Goal: Task Accomplishment & Management: Use online tool/utility

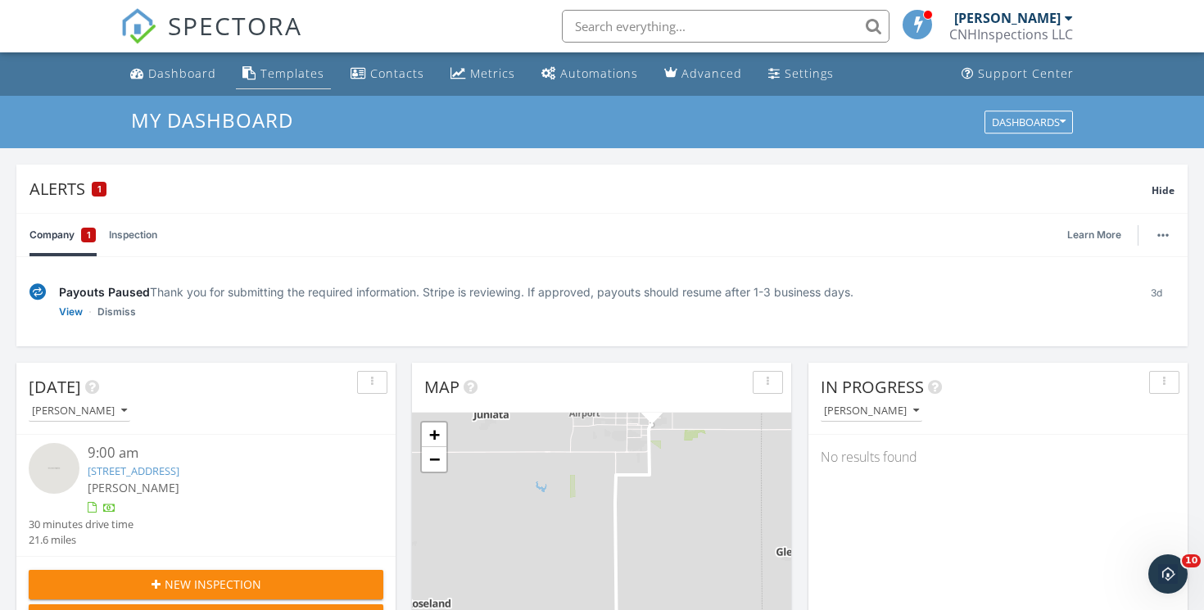
click at [292, 73] on div "Templates" at bounding box center [292, 74] width 64 height 16
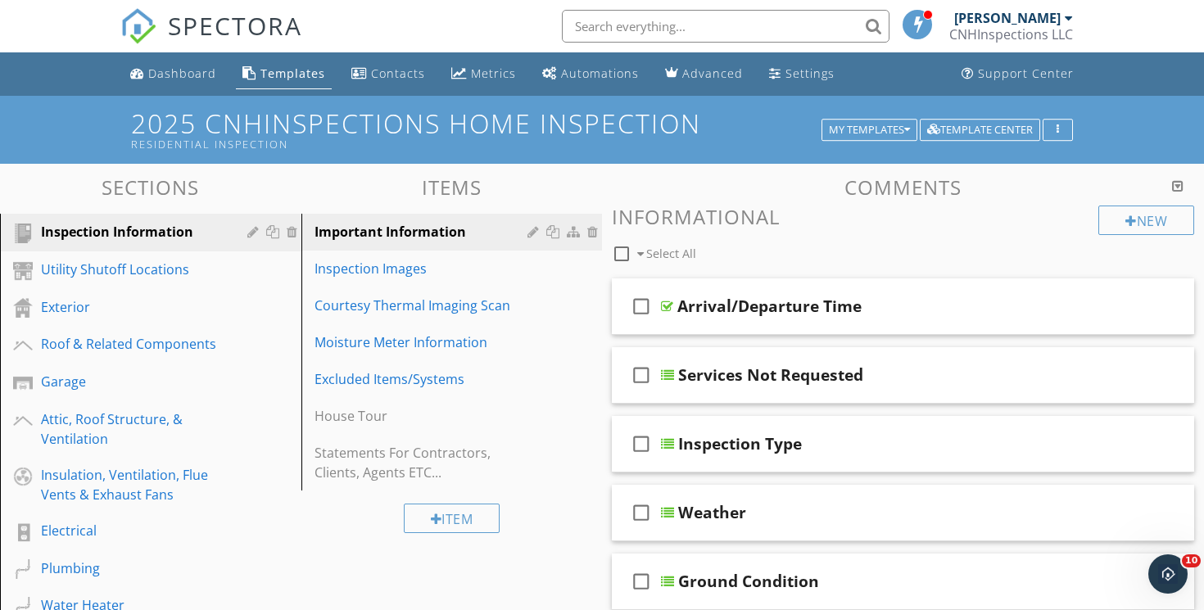
click at [289, 73] on div "Templates" at bounding box center [292, 74] width 65 height 16
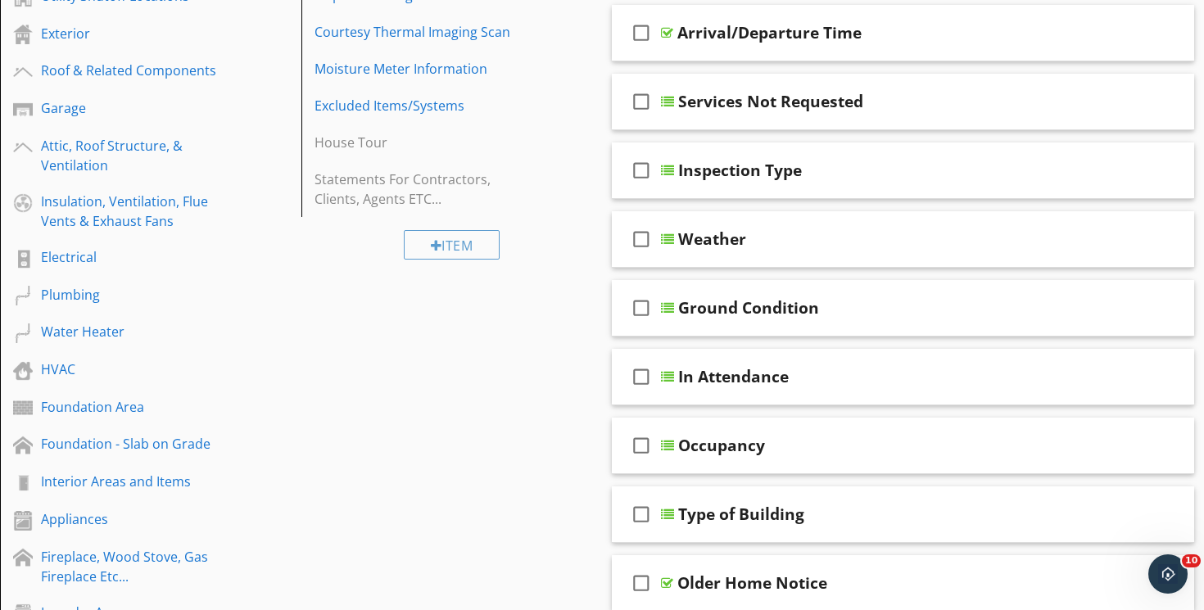
scroll to position [295, 0]
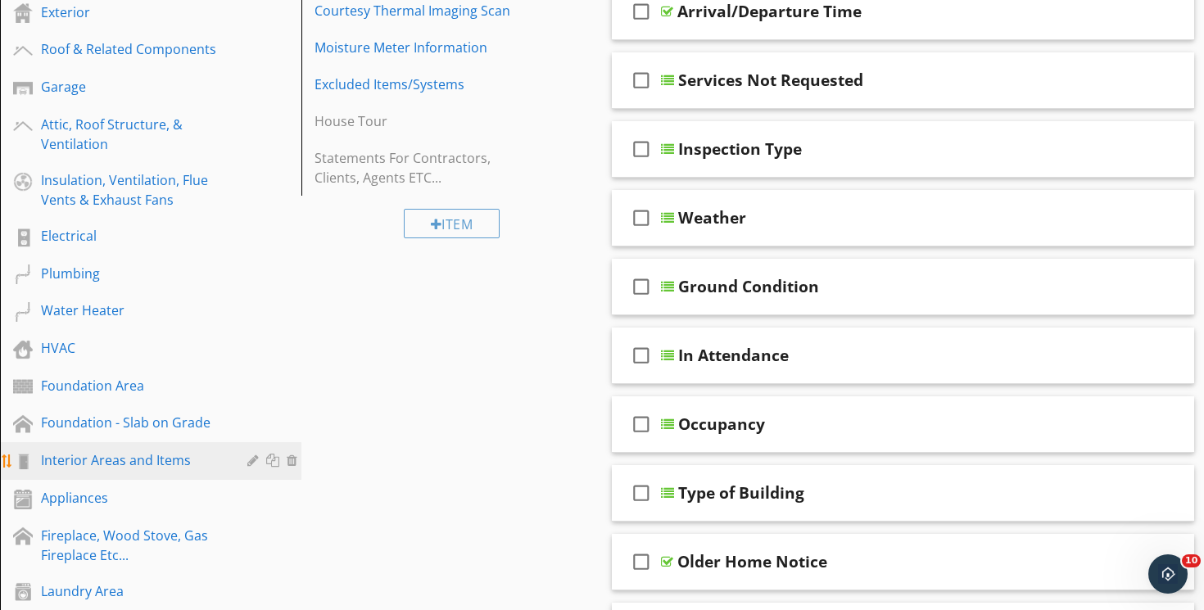
click at [196, 462] on div "Interior Areas and Items" at bounding box center [132, 460] width 183 height 20
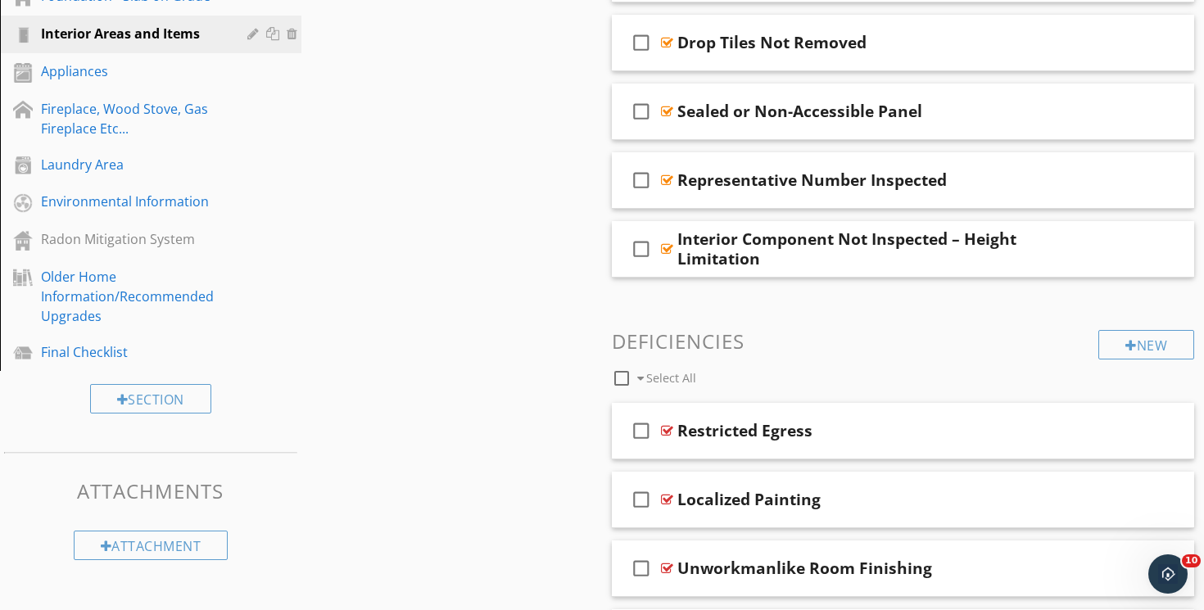
scroll to position [841, 0]
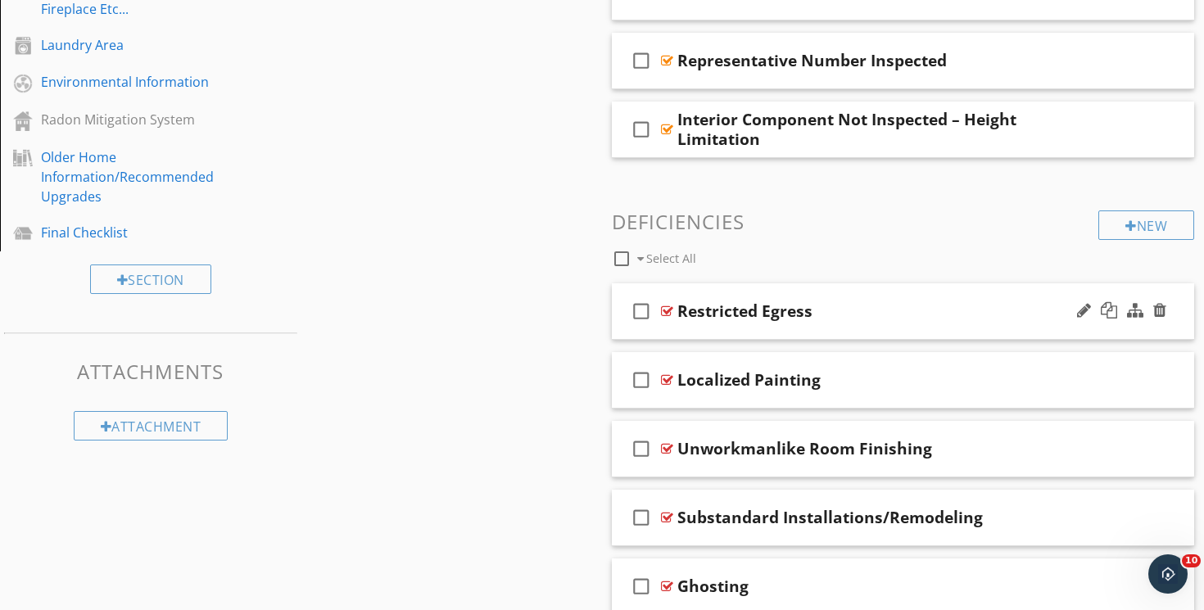
click at [741, 290] on div "check_box_outline_blank Restricted Egress" at bounding box center [903, 311] width 582 height 57
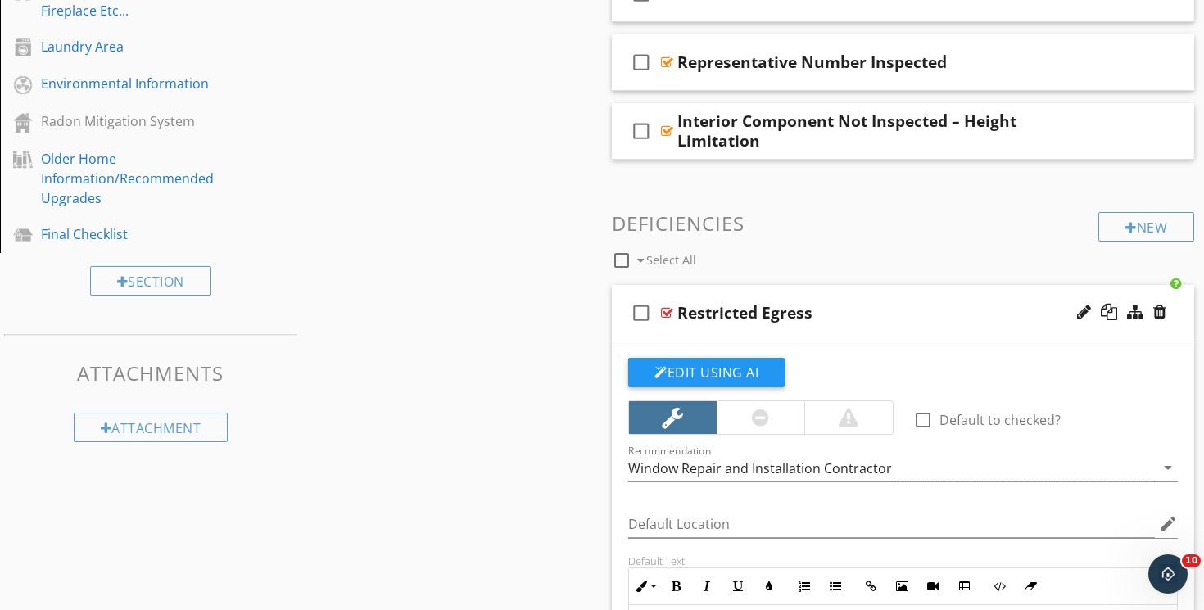
scroll to position [816, 0]
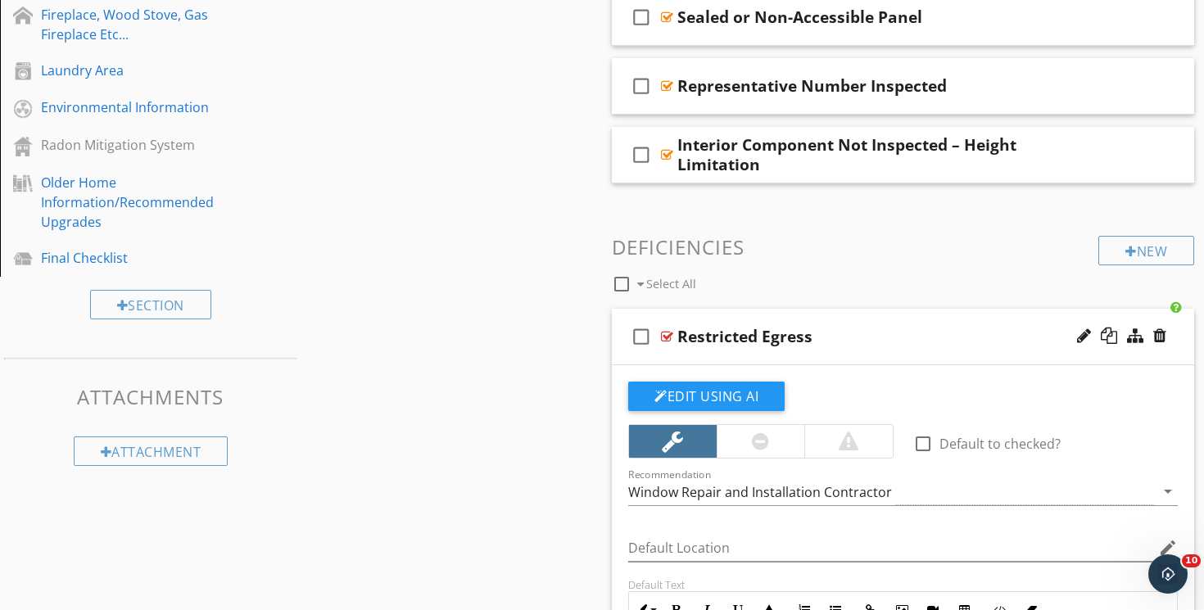
click at [735, 310] on div "check_box_outline_blank Restricted Egress" at bounding box center [903, 337] width 582 height 57
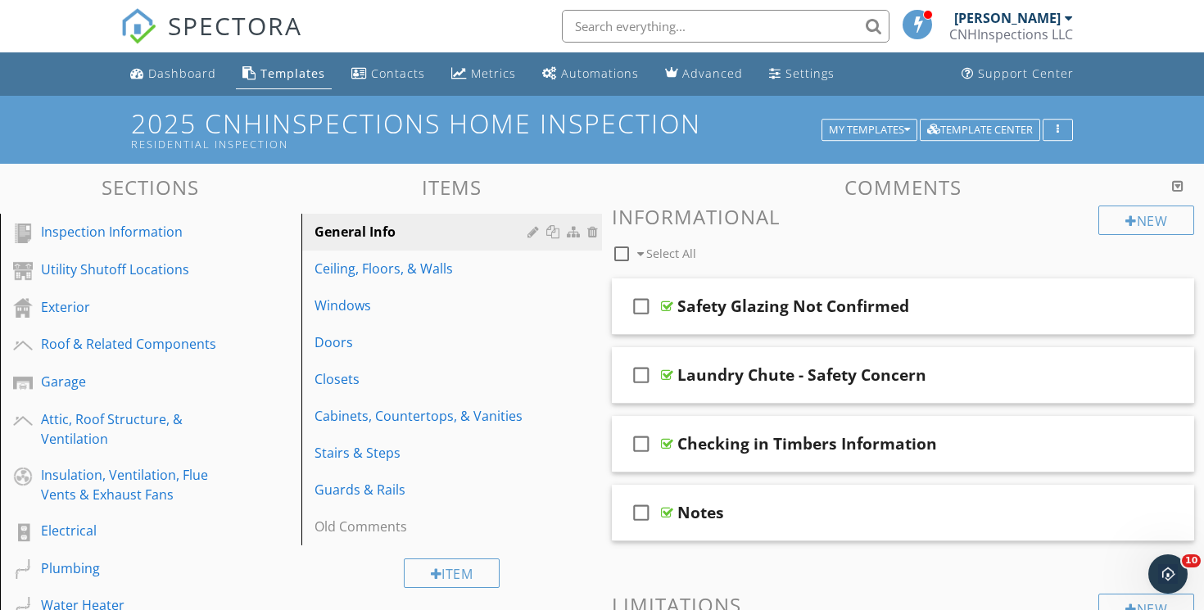
scroll to position [0, 0]
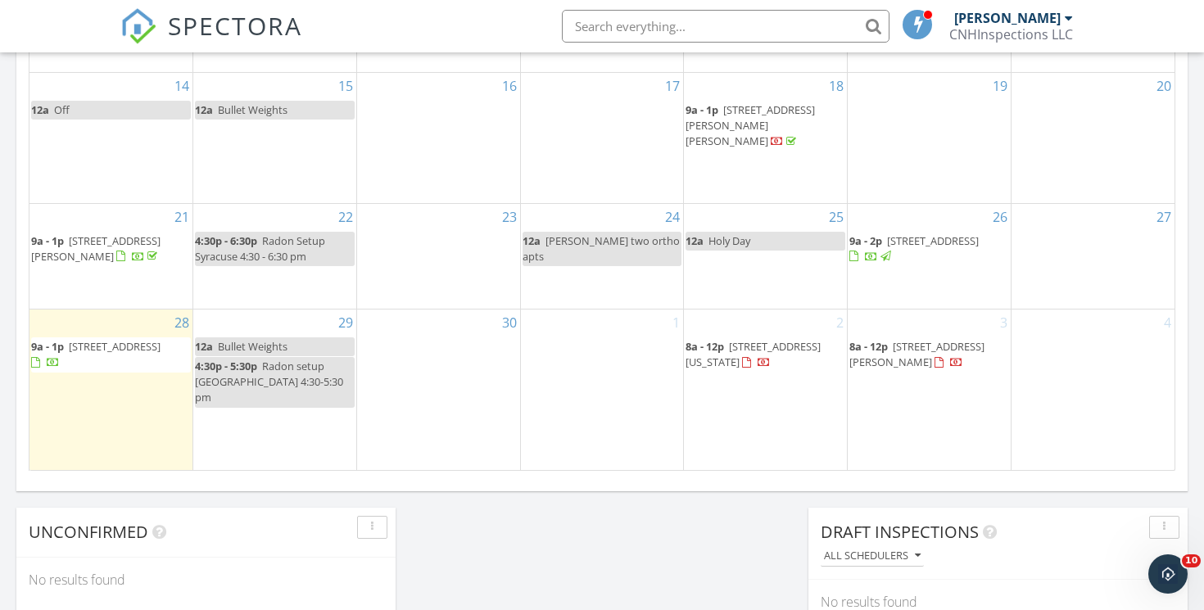
scroll to position [1162, 0]
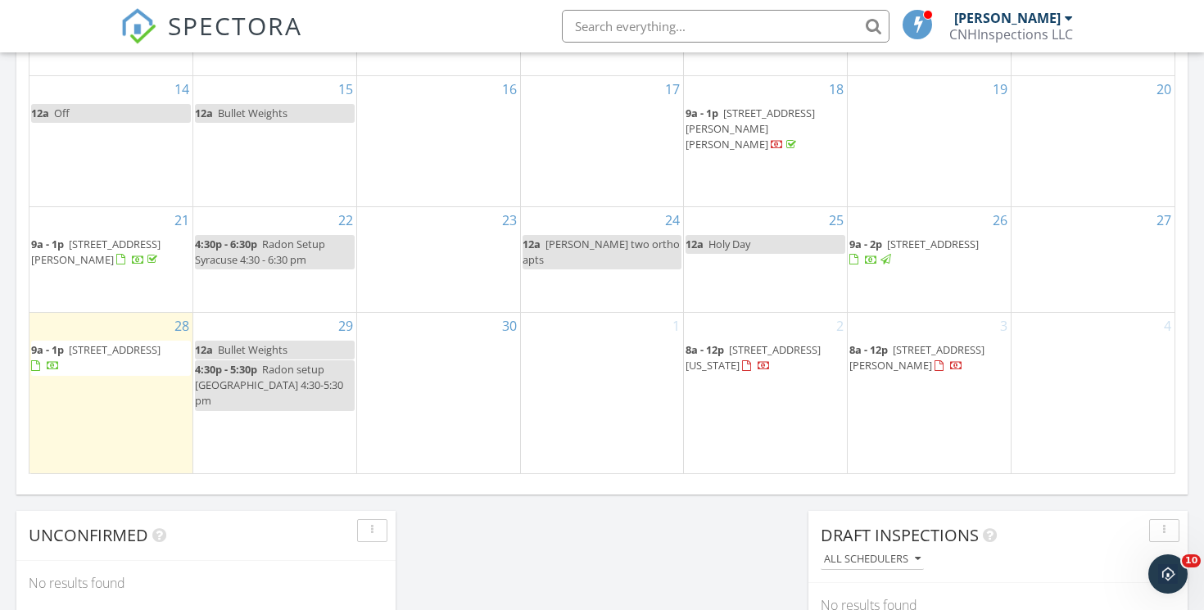
click at [976, 251] on span "[STREET_ADDRESS]" at bounding box center [933, 244] width 92 height 15
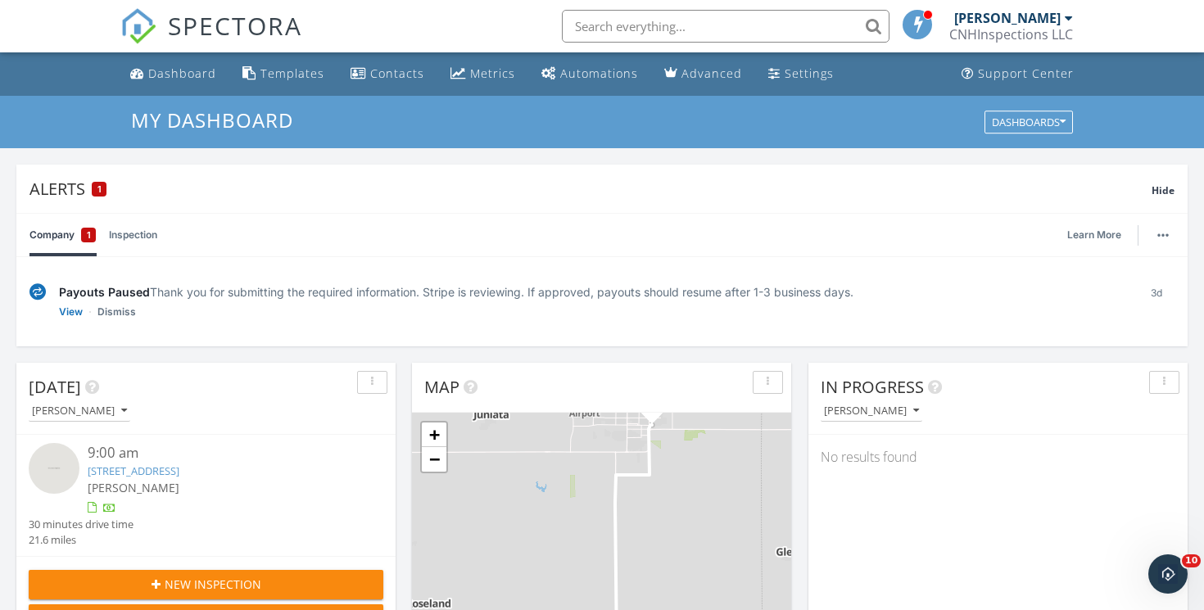
scroll to position [0, 0]
click at [272, 65] on link "Templates" at bounding box center [283, 74] width 95 height 30
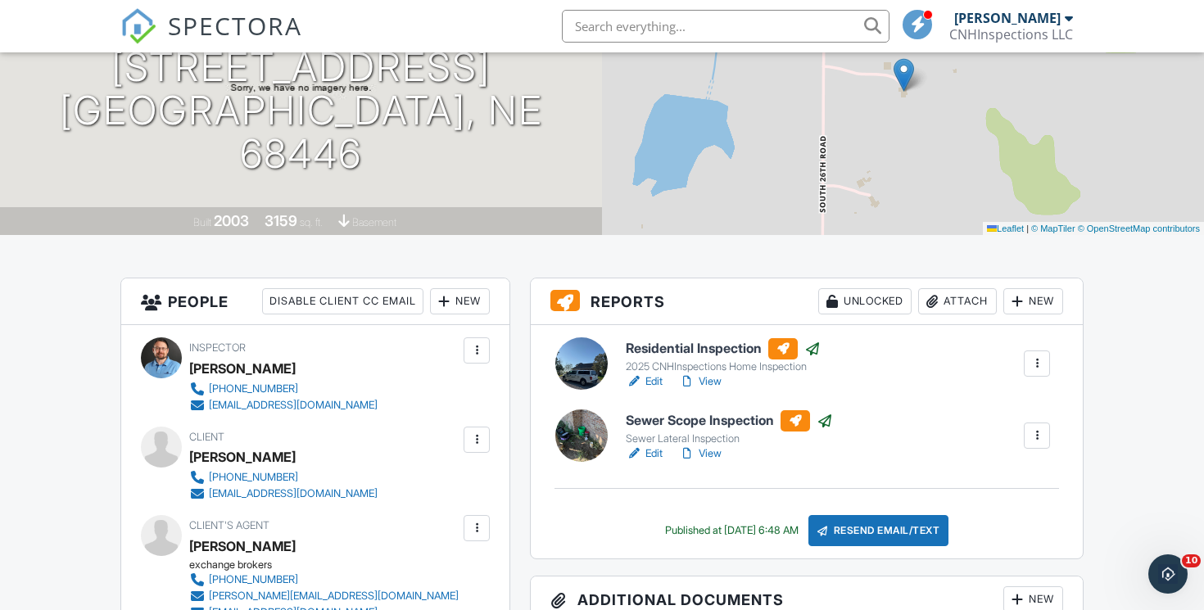
scroll to position [207, 0]
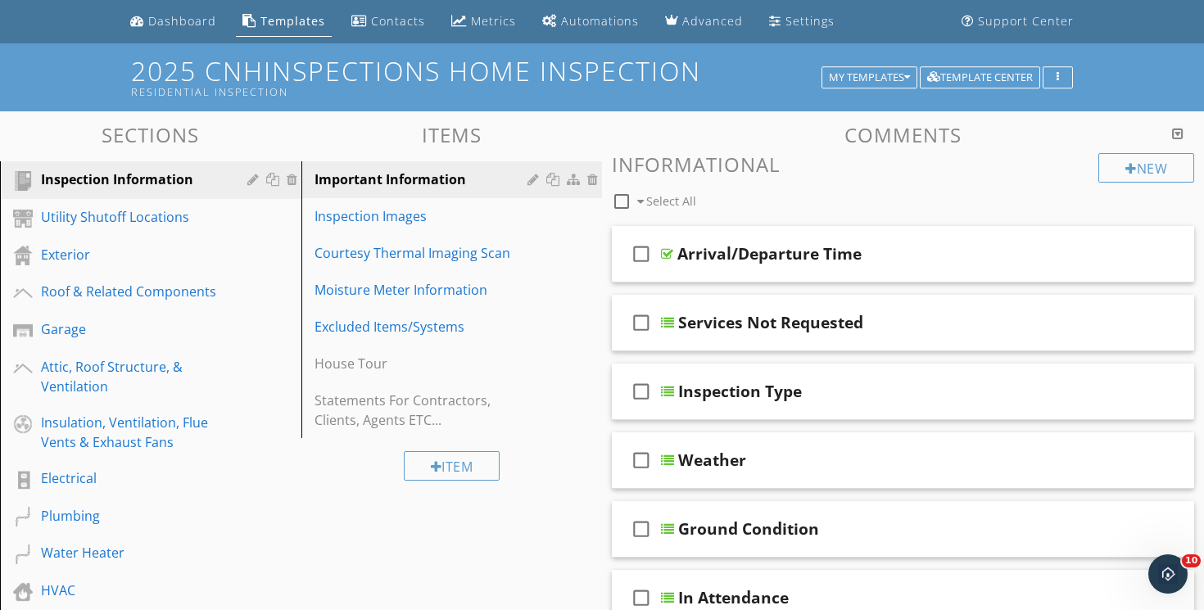
scroll to position [53, 0]
click at [423, 336] on link "Excluded Items/Systems" at bounding box center [454, 326] width 296 height 36
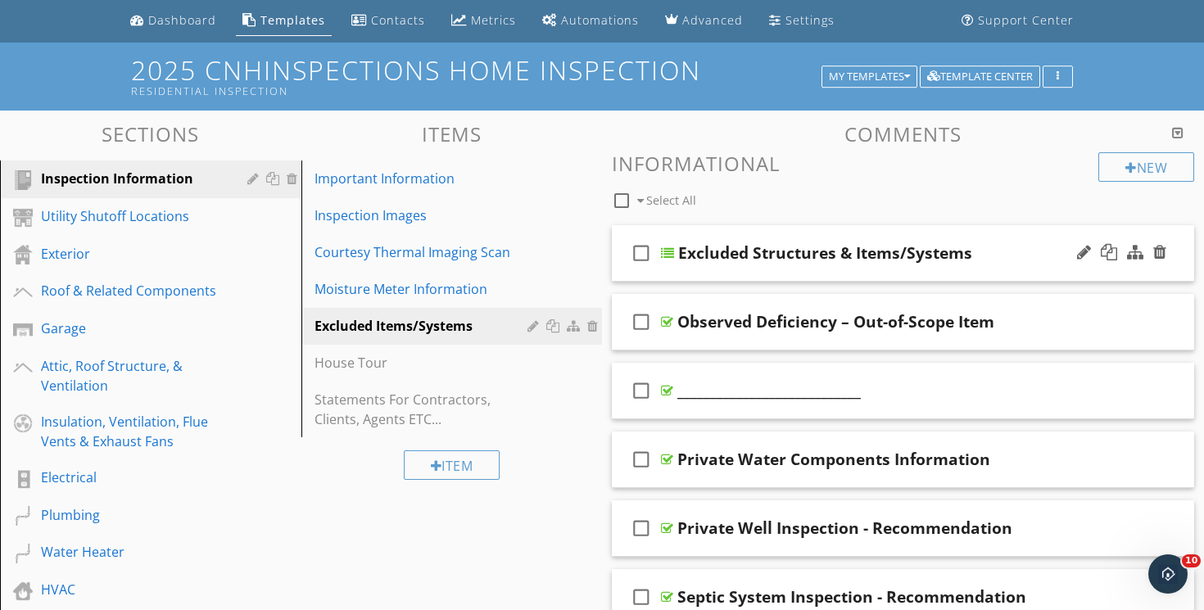
click at [757, 228] on div "check_box_outline_blank Excluded Structures & Items/Systems" at bounding box center [903, 253] width 582 height 57
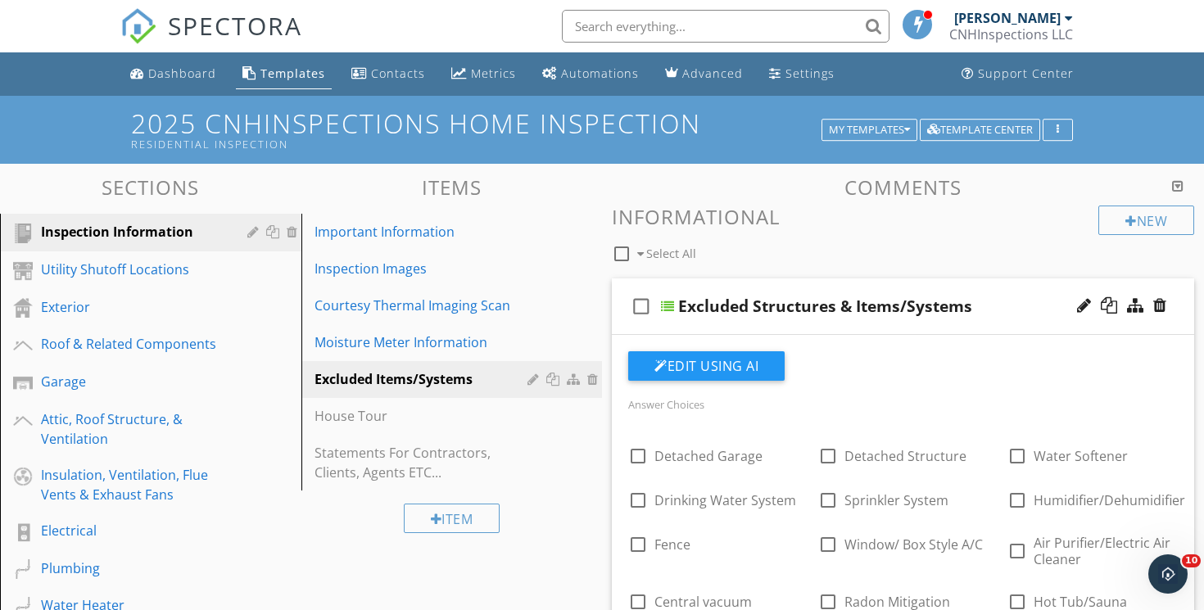
scroll to position [0, 0]
click at [801, 283] on div "check_box_outline_blank Excluded Structures & Items/Systems" at bounding box center [903, 306] width 582 height 57
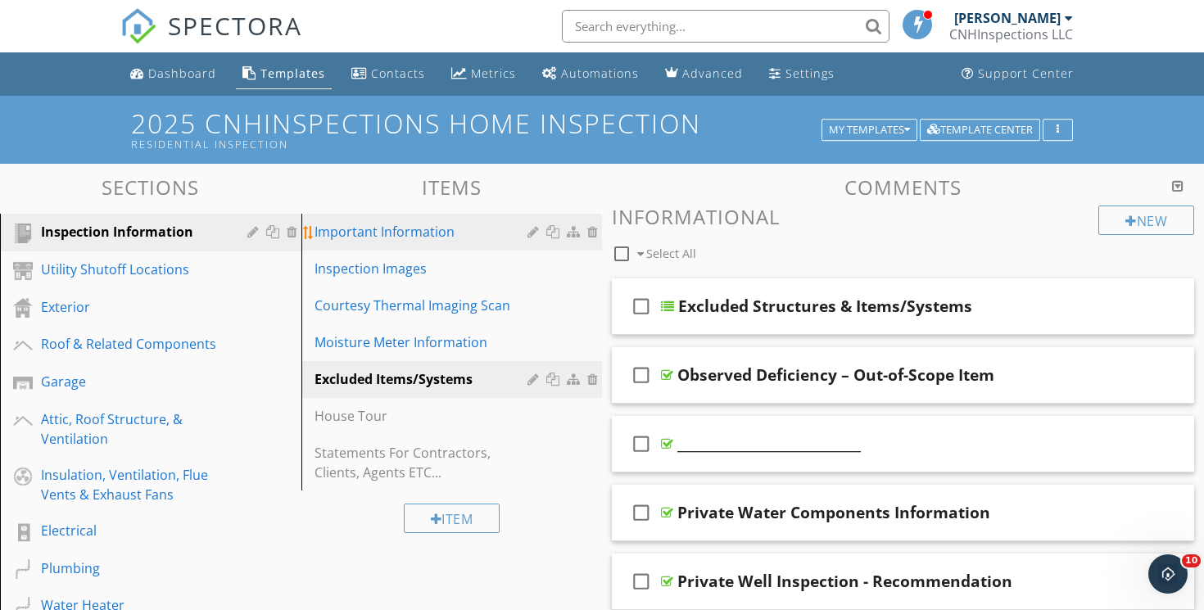
click at [432, 236] on div "Important Information" at bounding box center [423, 232] width 219 height 20
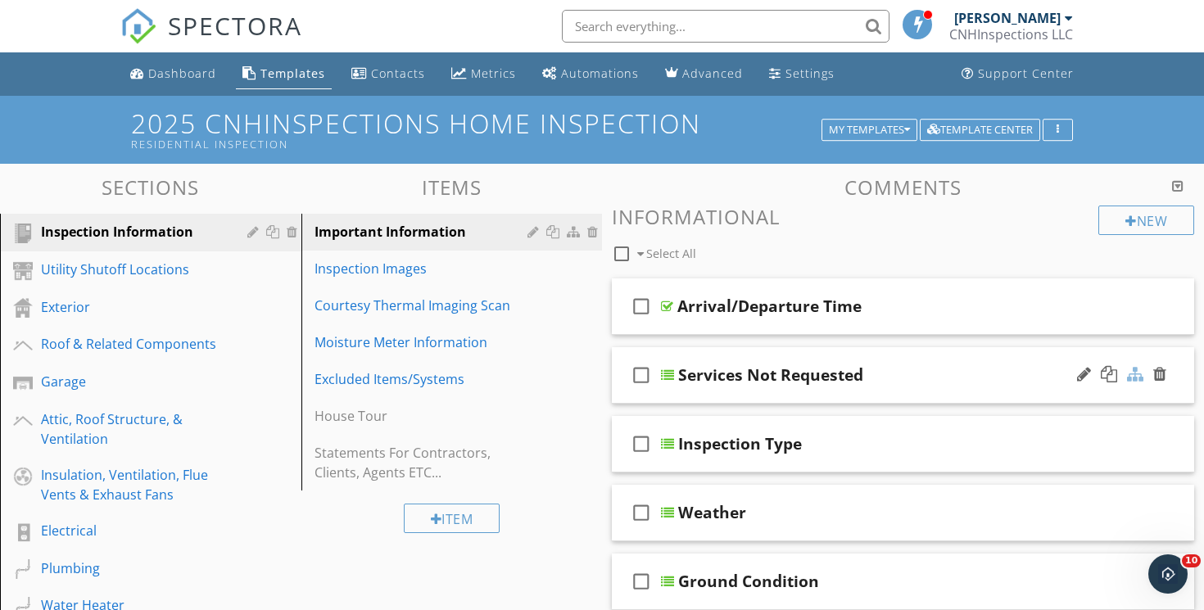
click at [1133, 371] on div at bounding box center [1135, 374] width 16 height 16
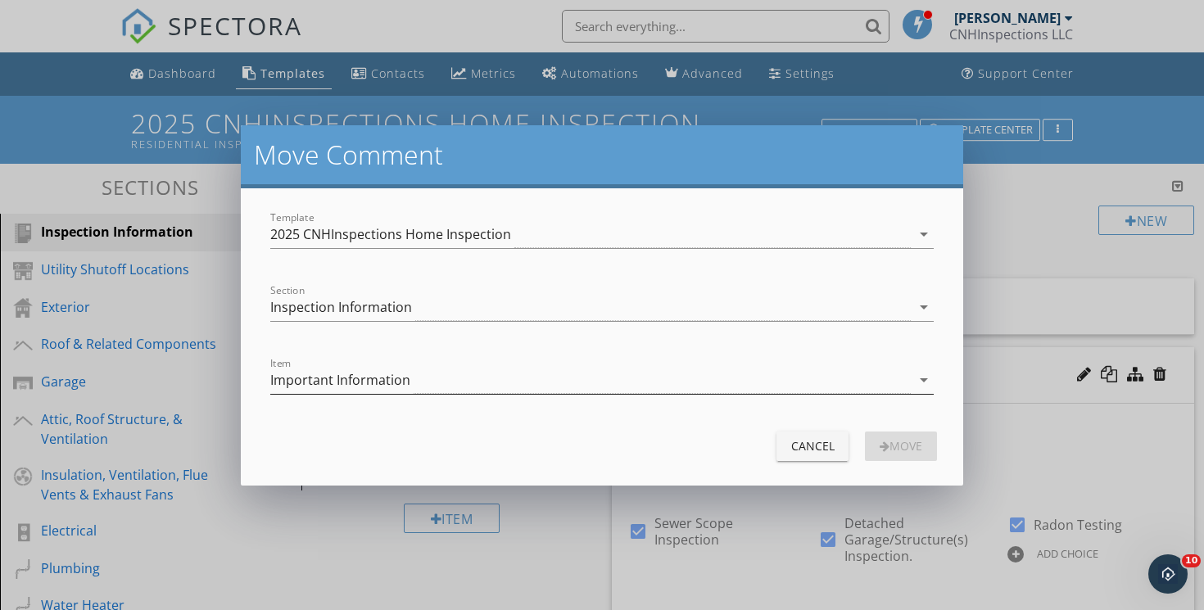
click at [513, 385] on div "Important Information" at bounding box center [590, 380] width 640 height 27
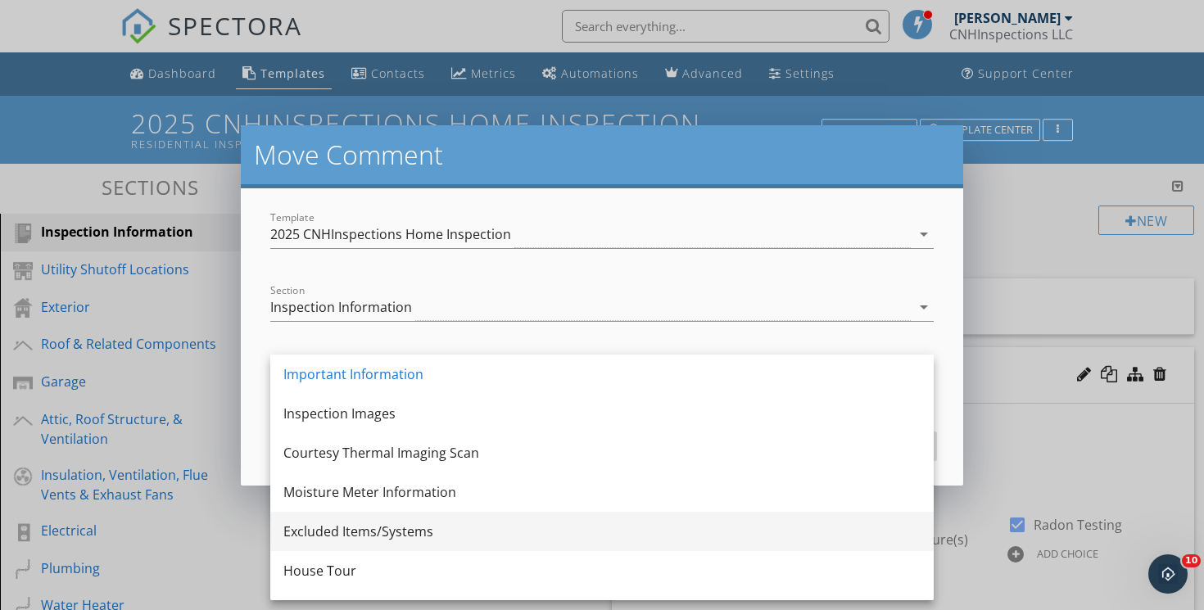
click at [431, 528] on div "Excluded Items/Systems" at bounding box center [601, 532] width 637 height 20
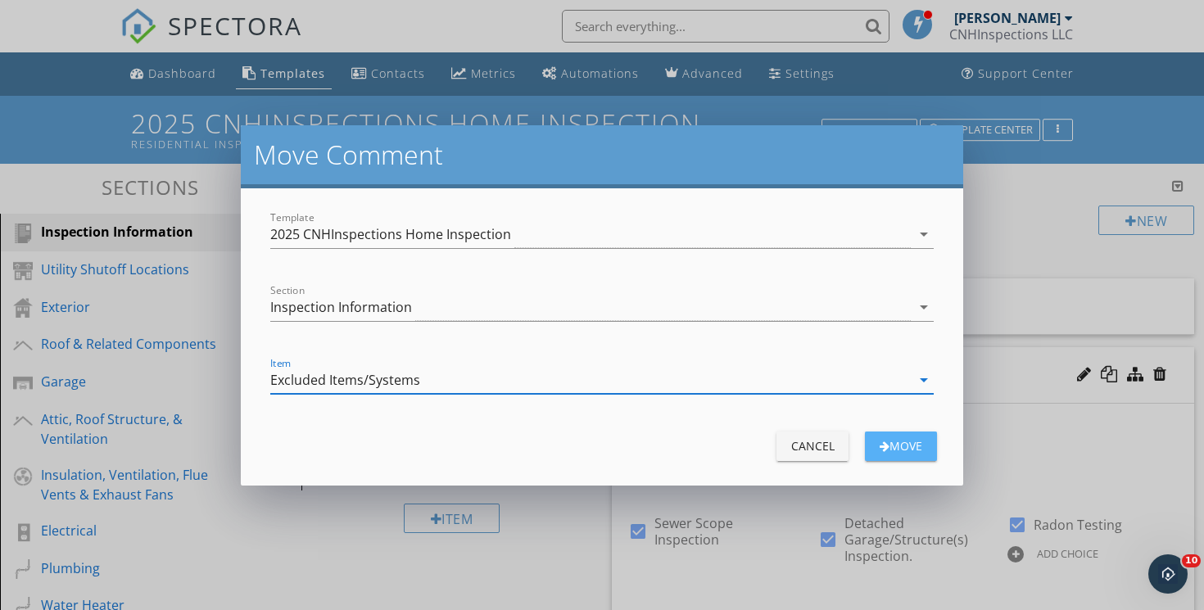
click at [911, 445] on div "Move" at bounding box center [901, 445] width 46 height 17
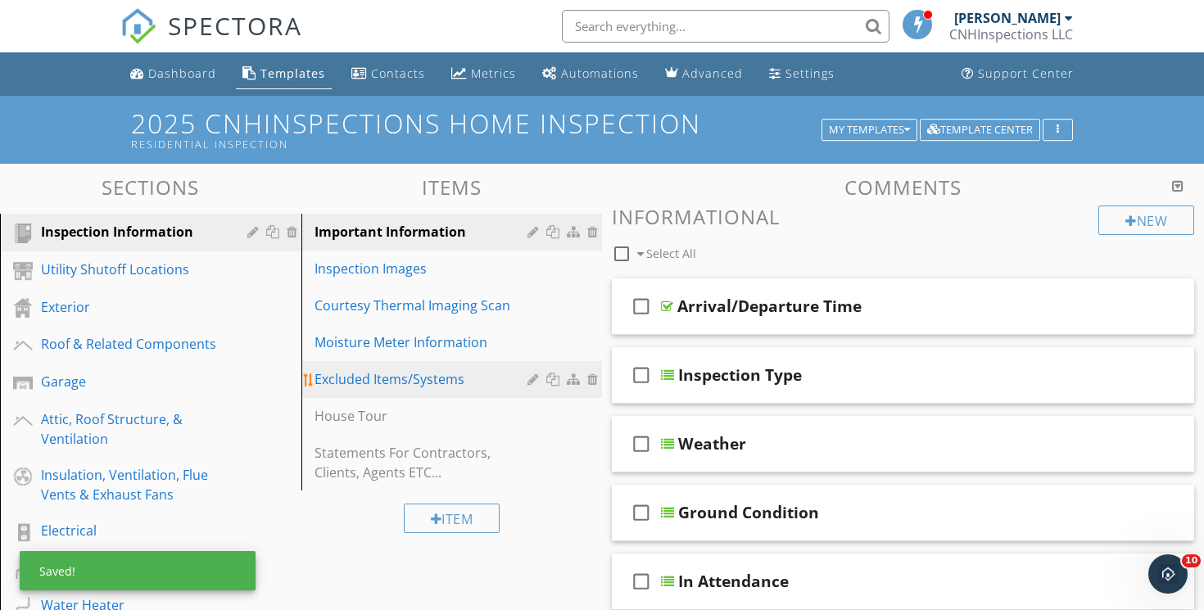
click at [411, 384] on div "Excluded Items/Systems" at bounding box center [423, 379] width 219 height 20
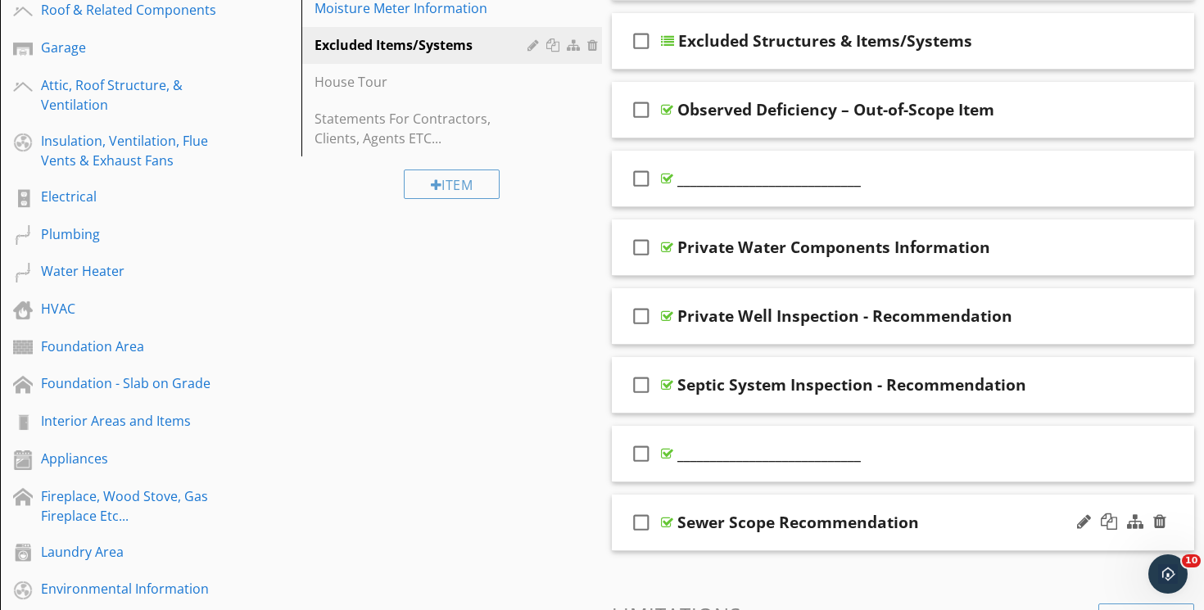
scroll to position [328, 0]
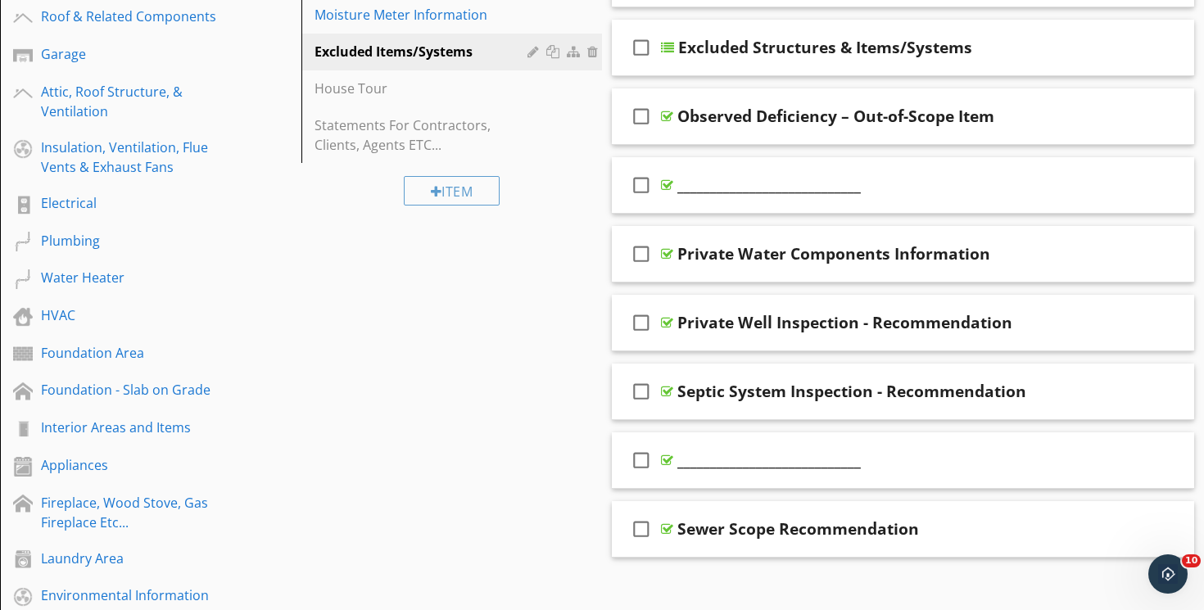
click at [604, 329] on div "Comments New Informational check_box_outline_blank Select All check_box_outline…" at bounding box center [903, 440] width 602 height 1182
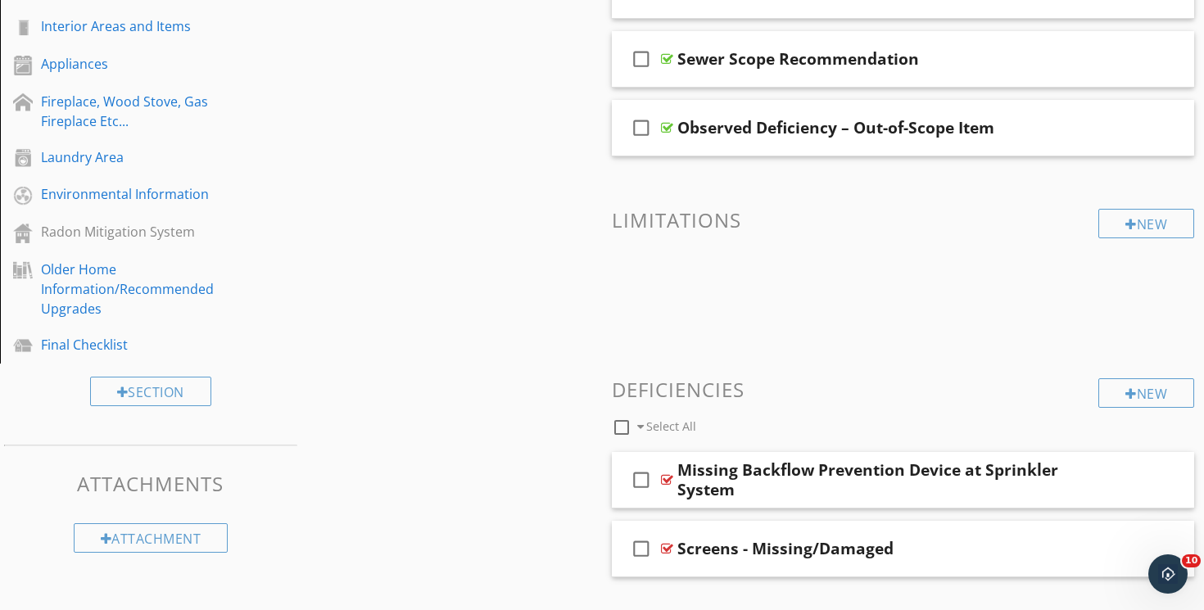
scroll to position [745, 0]
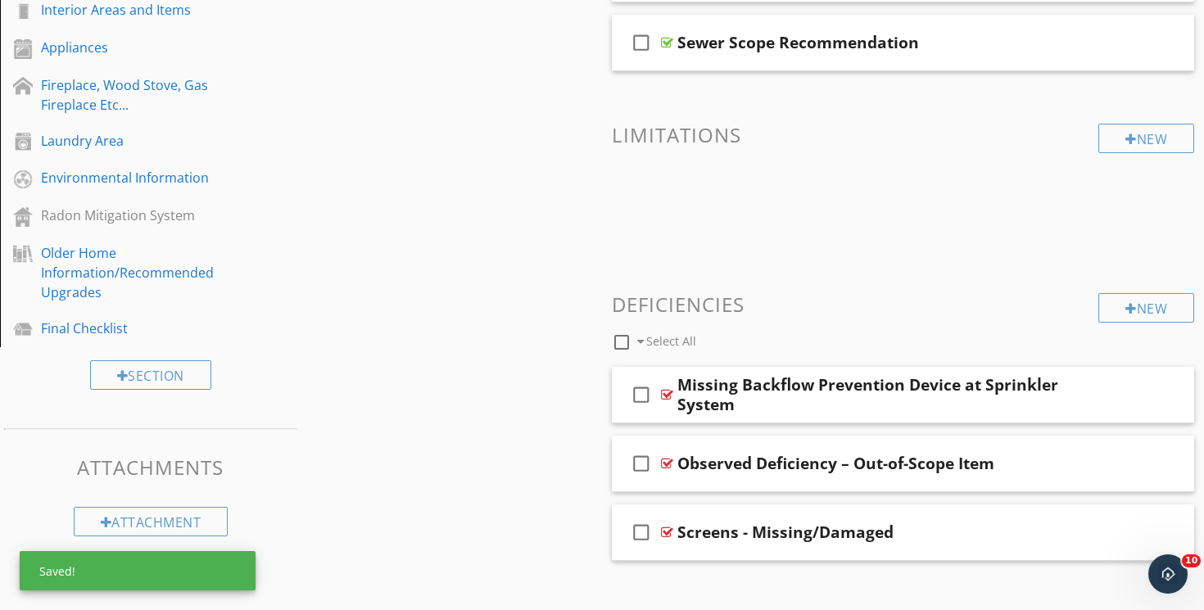
click at [599, 468] on div "Sections Inspection Information Utility Shutoff Locations Exterior Roof & Relat…" at bounding box center [602, 16] width 1204 height 1195
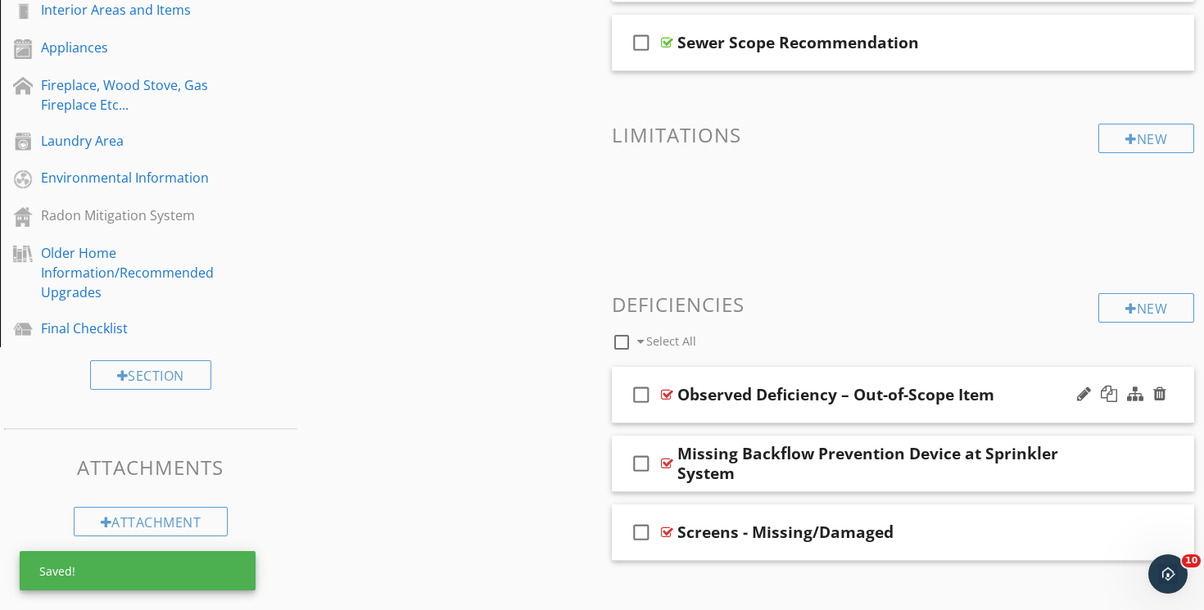
click at [757, 373] on div "check_box_outline_blank Observed Deficiency – Out-of-Scope Item" at bounding box center [903, 395] width 582 height 57
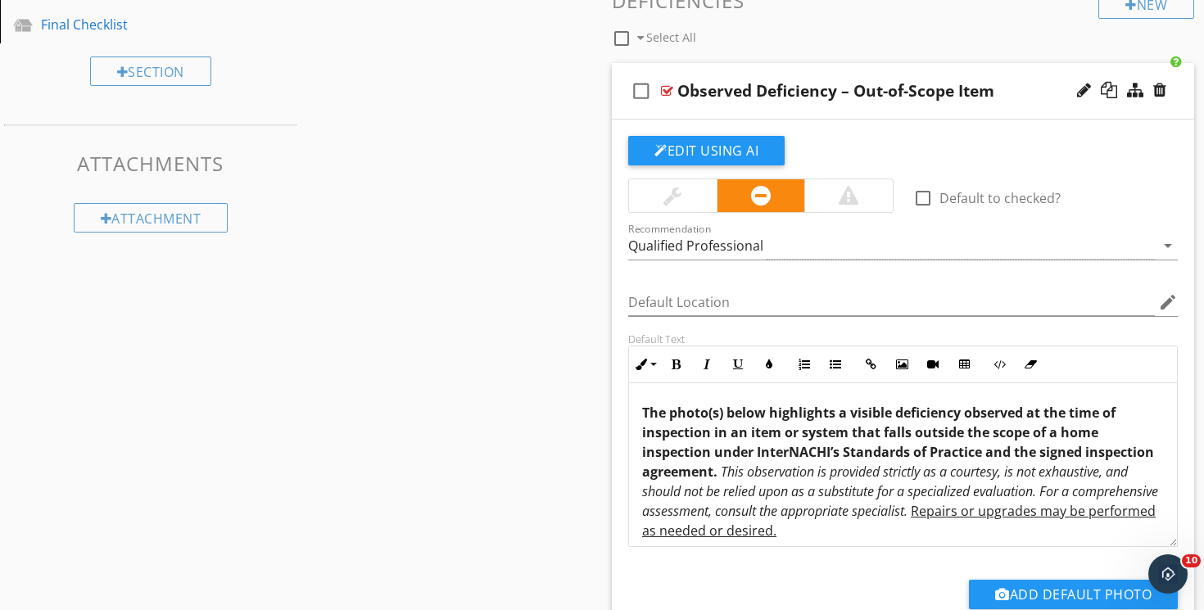
scroll to position [1052, 0]
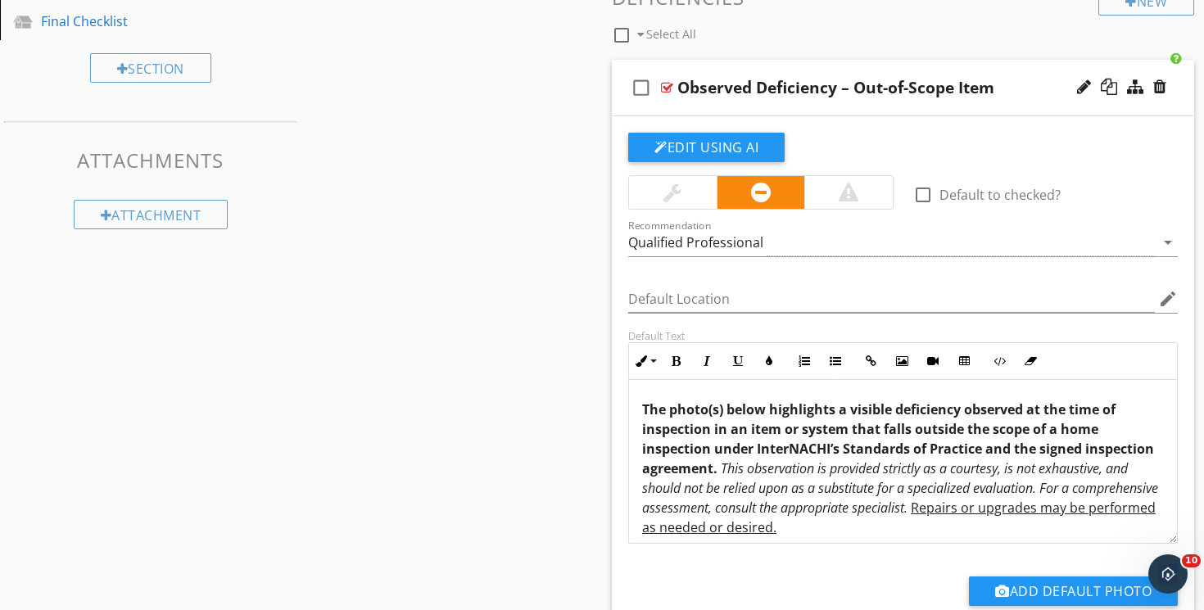
click at [678, 194] on div at bounding box center [672, 193] width 18 height 20
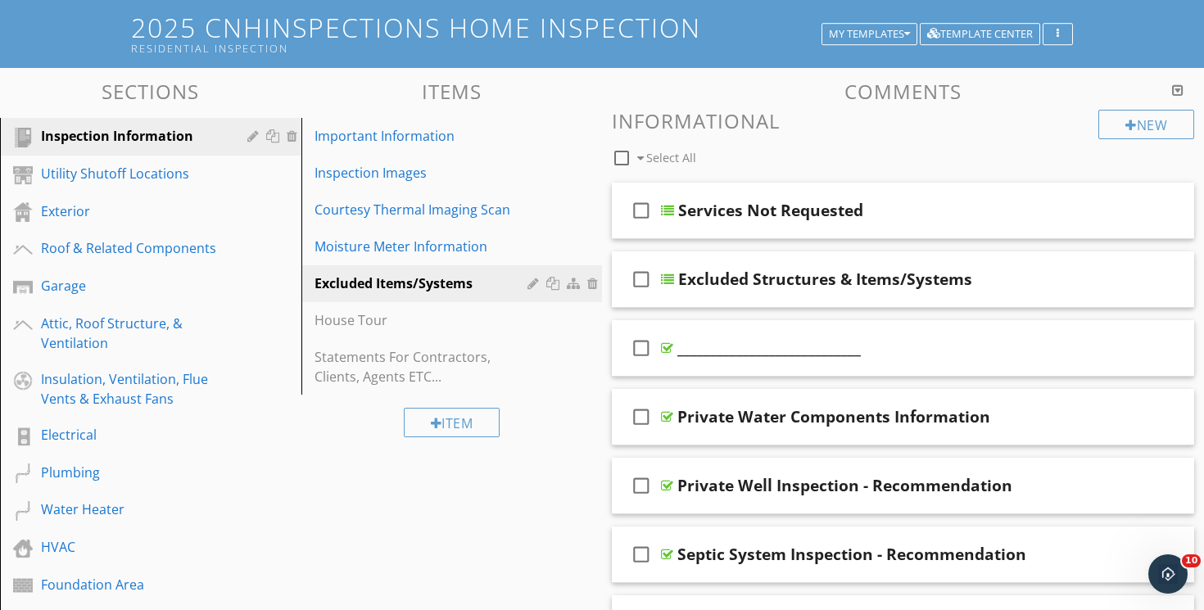
scroll to position [94, 0]
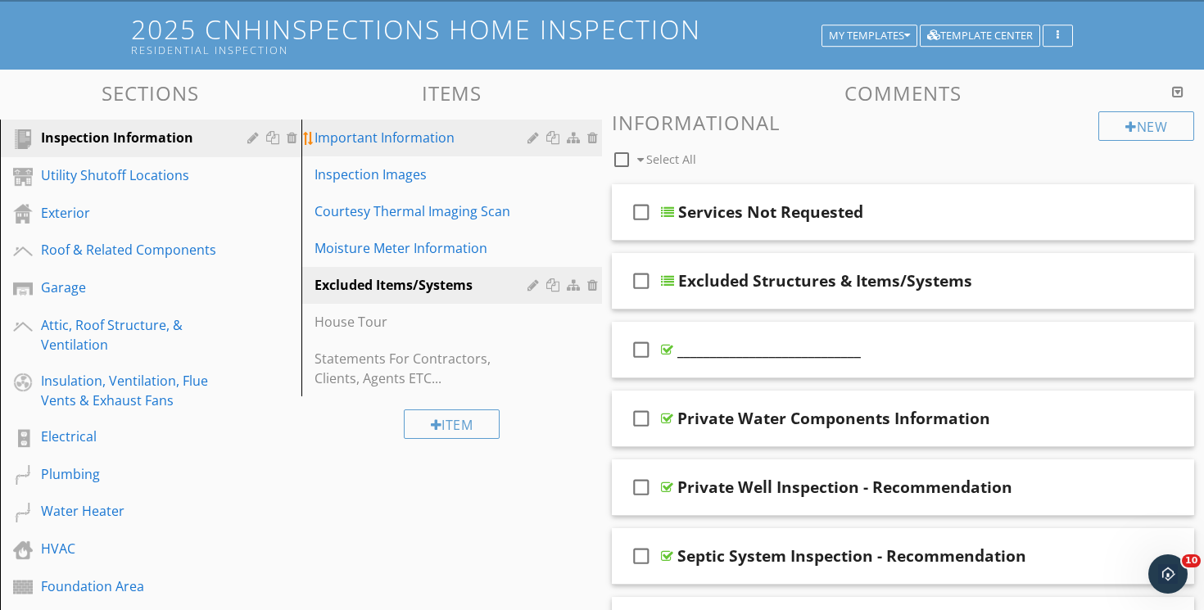
click at [408, 147] on link "Important Information" at bounding box center [454, 138] width 296 height 36
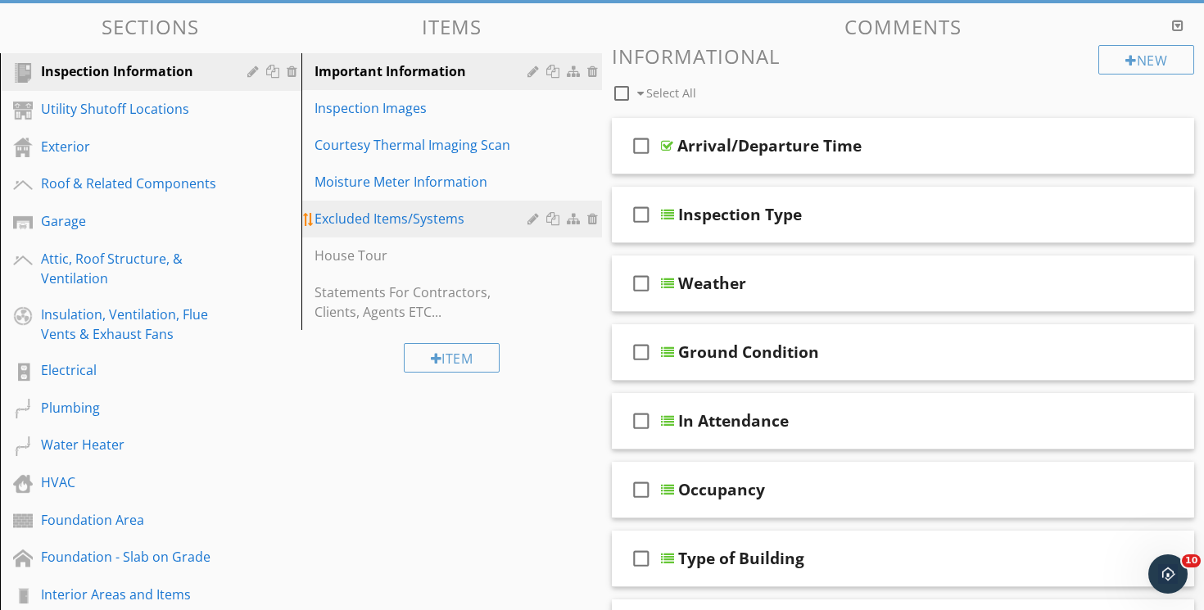
scroll to position [169, 0]
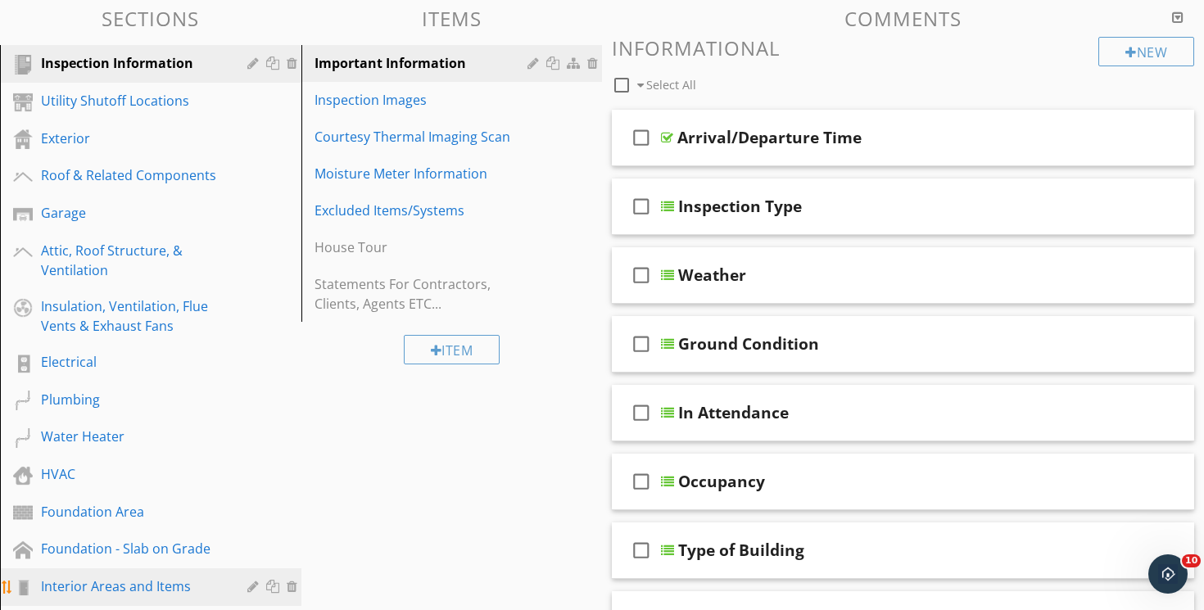
click at [176, 585] on div "Interior Areas and Items" at bounding box center [132, 586] width 183 height 20
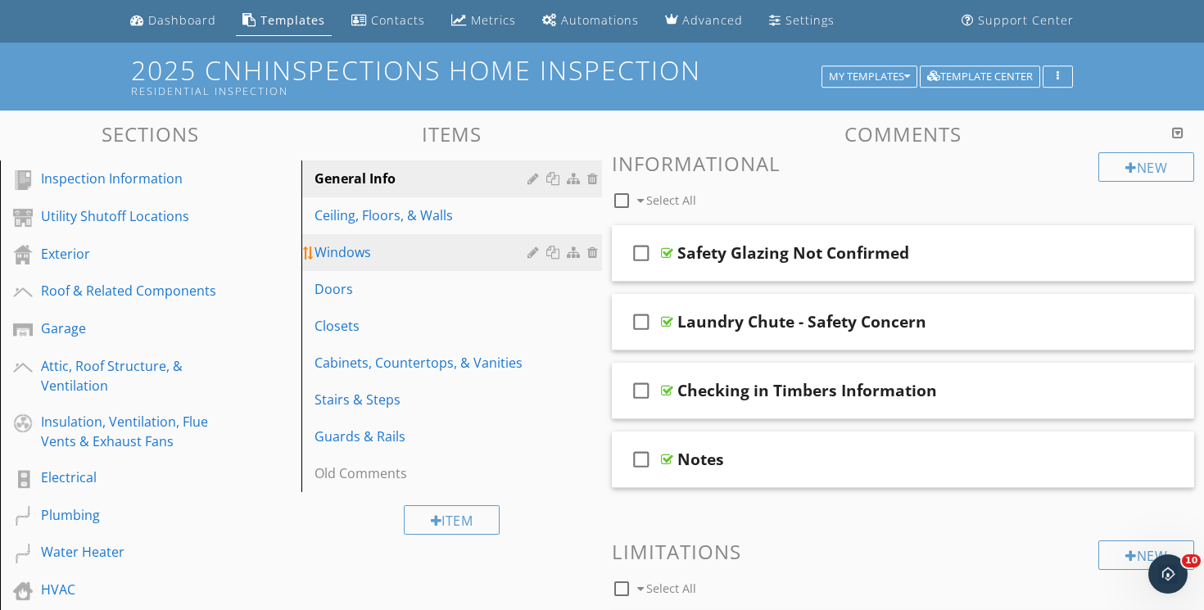
scroll to position [52, 0]
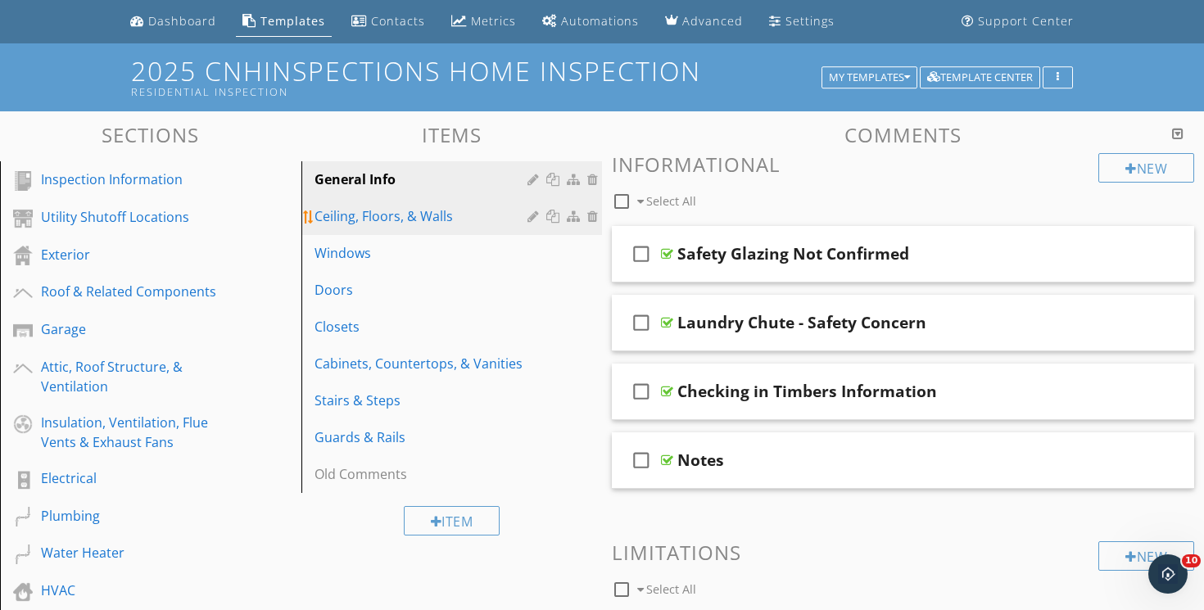
click at [430, 221] on div "Ceiling, Floors, & Walls" at bounding box center [423, 216] width 219 height 20
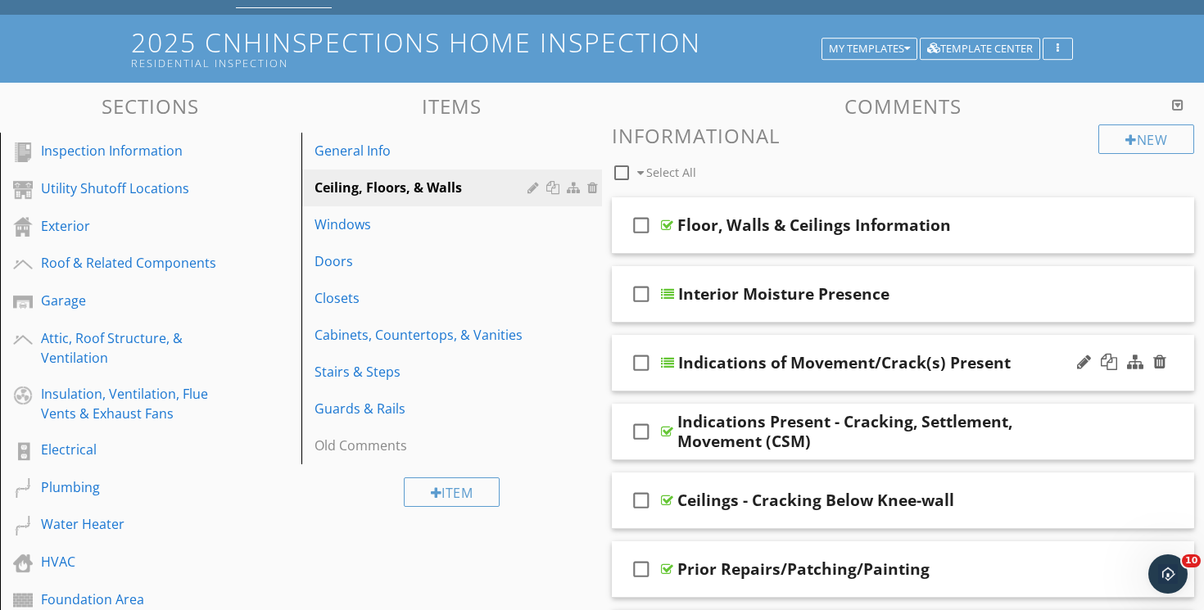
scroll to position [46, 0]
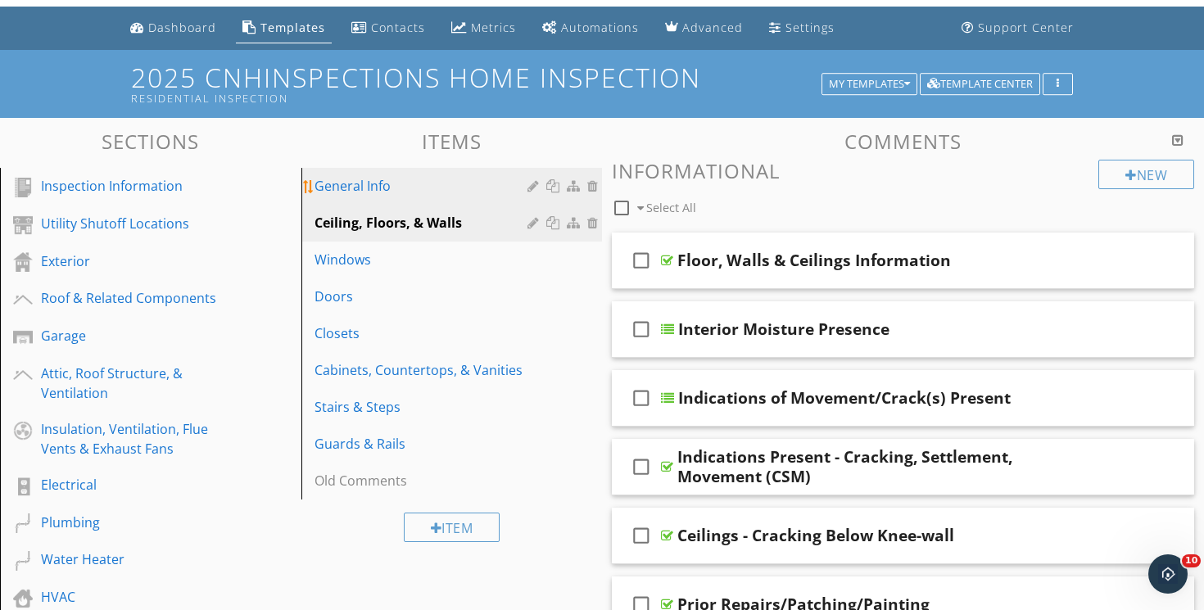
click at [404, 176] on div "General Info" at bounding box center [423, 186] width 219 height 20
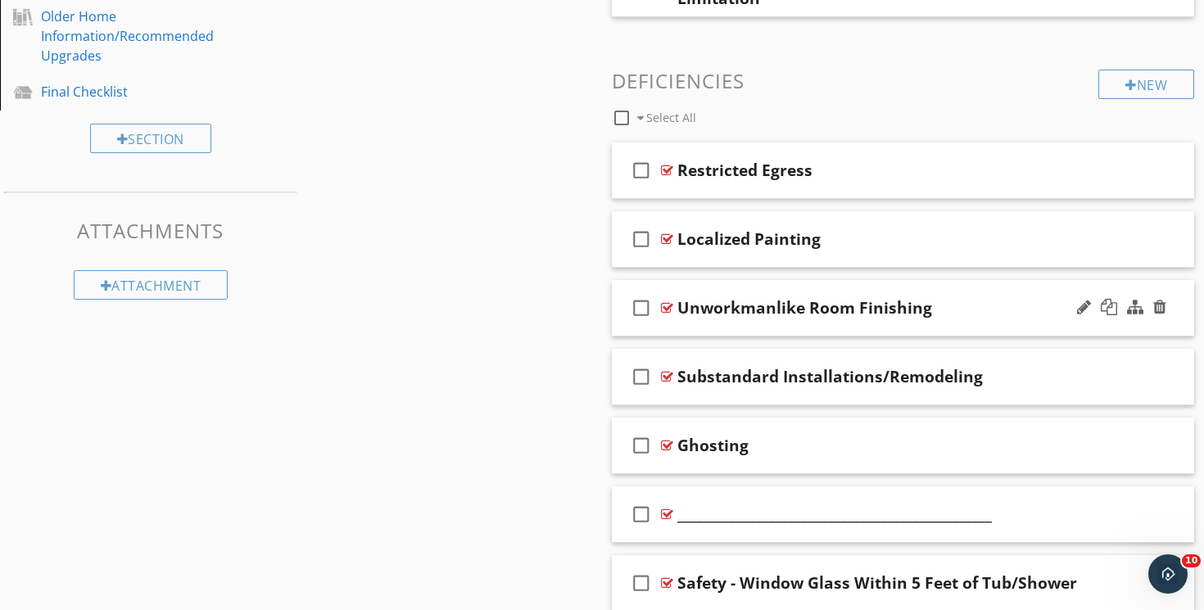
scroll to position [983, 0]
click at [800, 278] on div "check_box_outline_blank Unworkmanlike Room Finishing" at bounding box center [903, 306] width 582 height 57
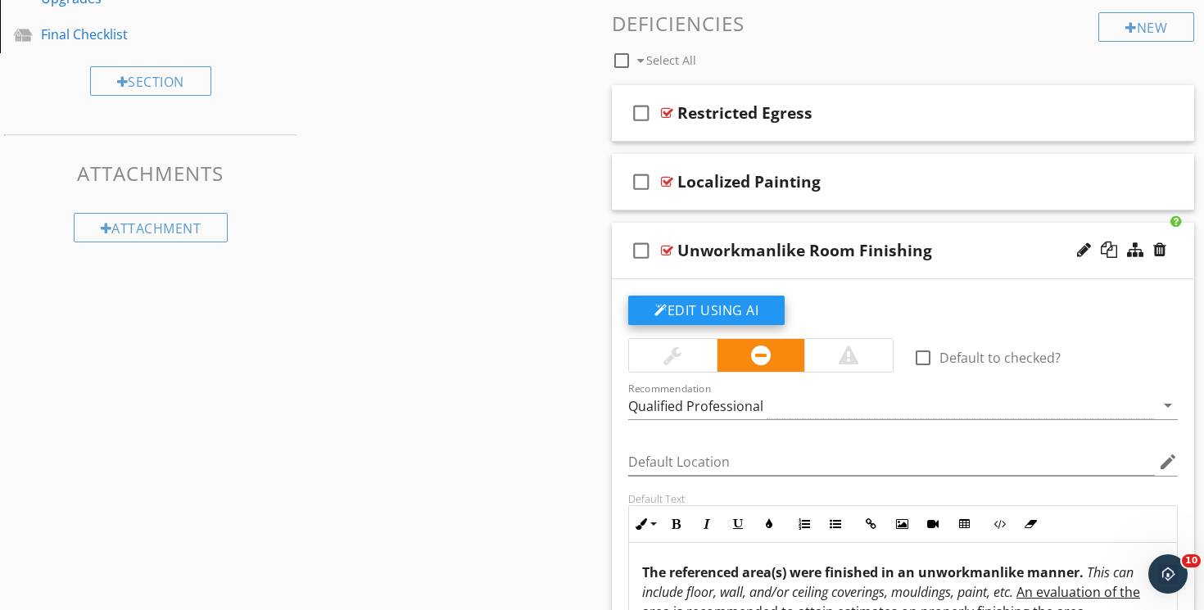
scroll to position [1042, 0]
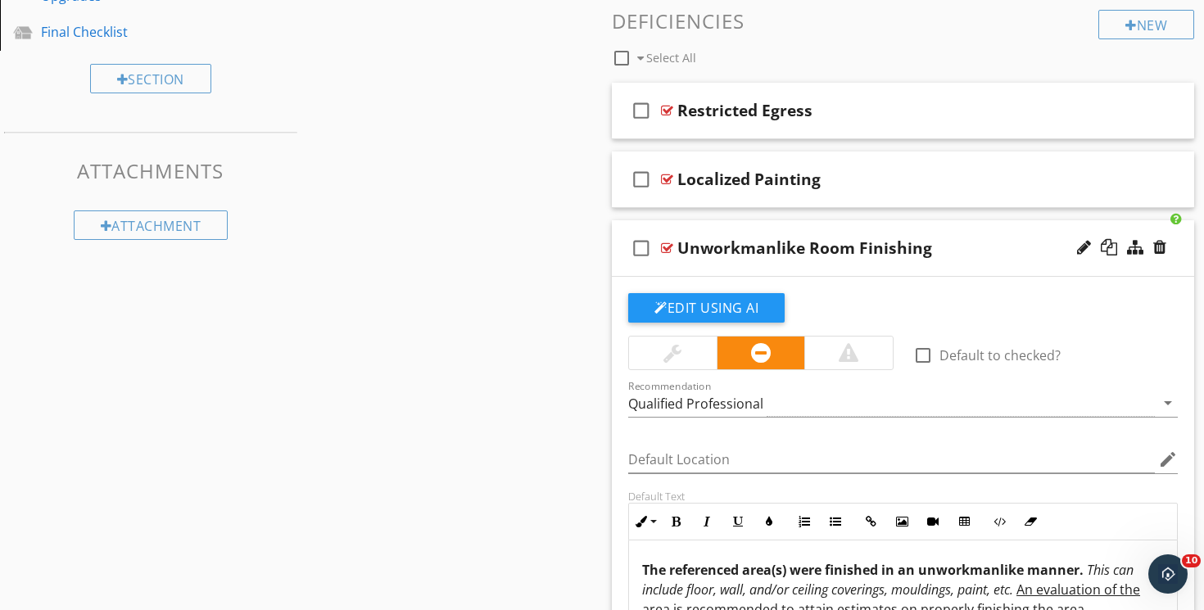
click at [703, 356] on div at bounding box center [673, 353] width 88 height 33
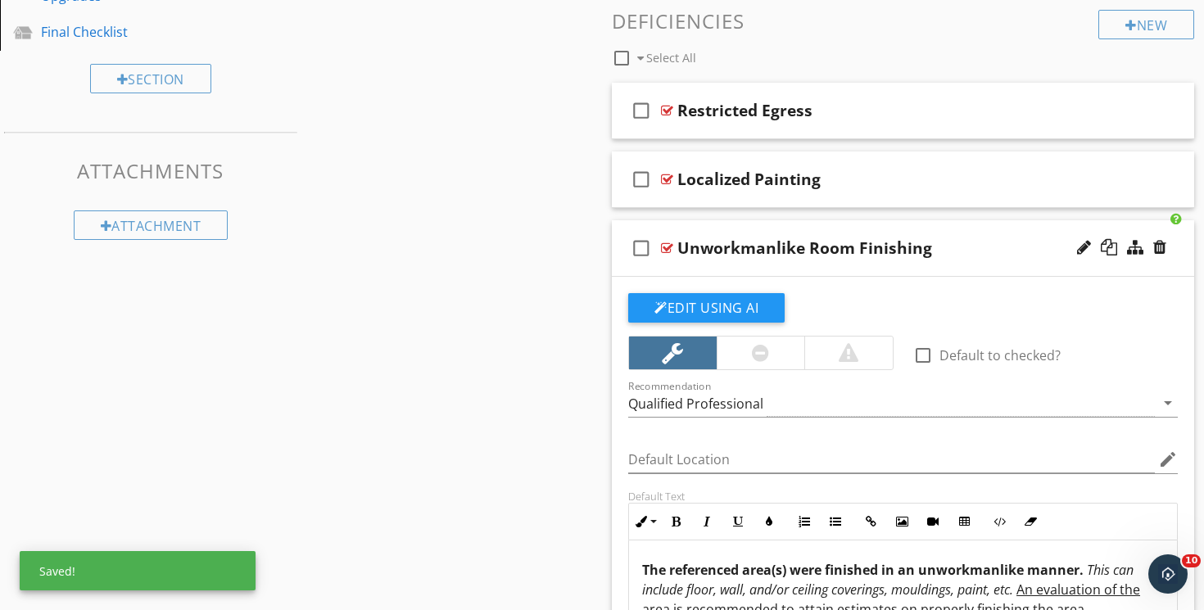
click at [806, 223] on div "check_box_outline_blank Unworkmanlike Room Finishing" at bounding box center [903, 248] width 582 height 57
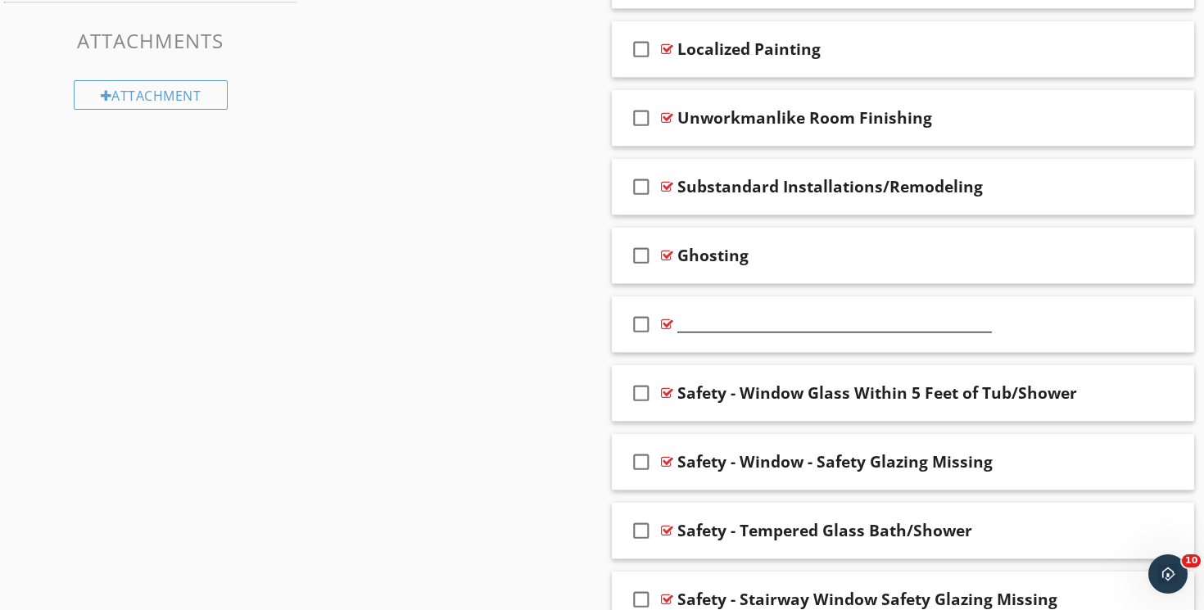
scroll to position [1173, 0]
click at [804, 233] on div "check_box_outline_blank Ghosting" at bounding box center [903, 255] width 582 height 57
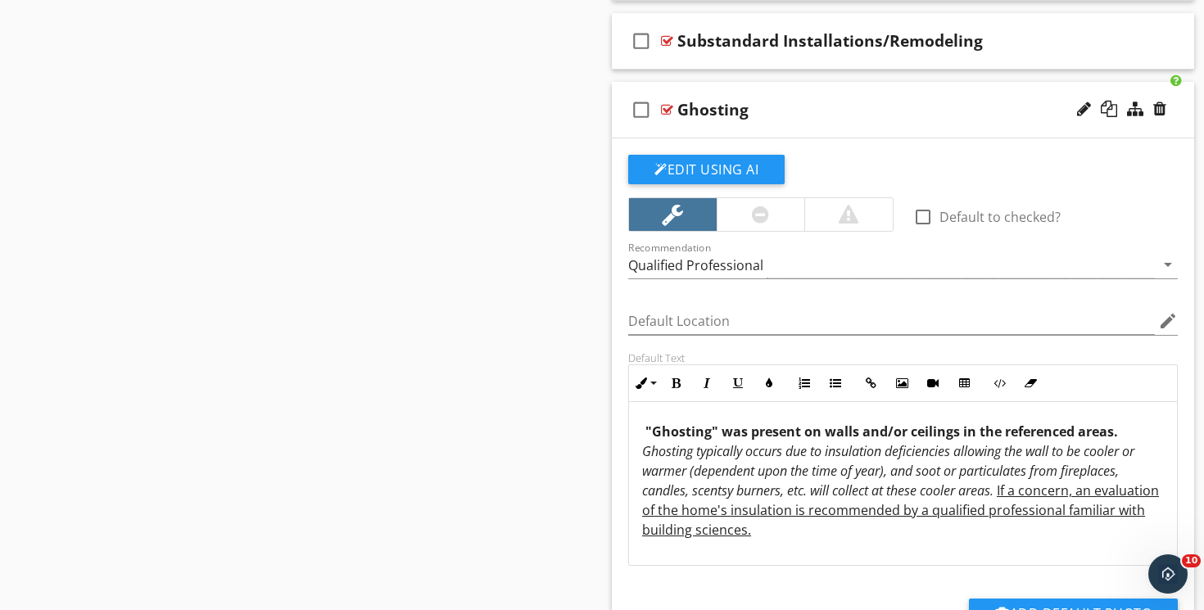
scroll to position [1150, 0]
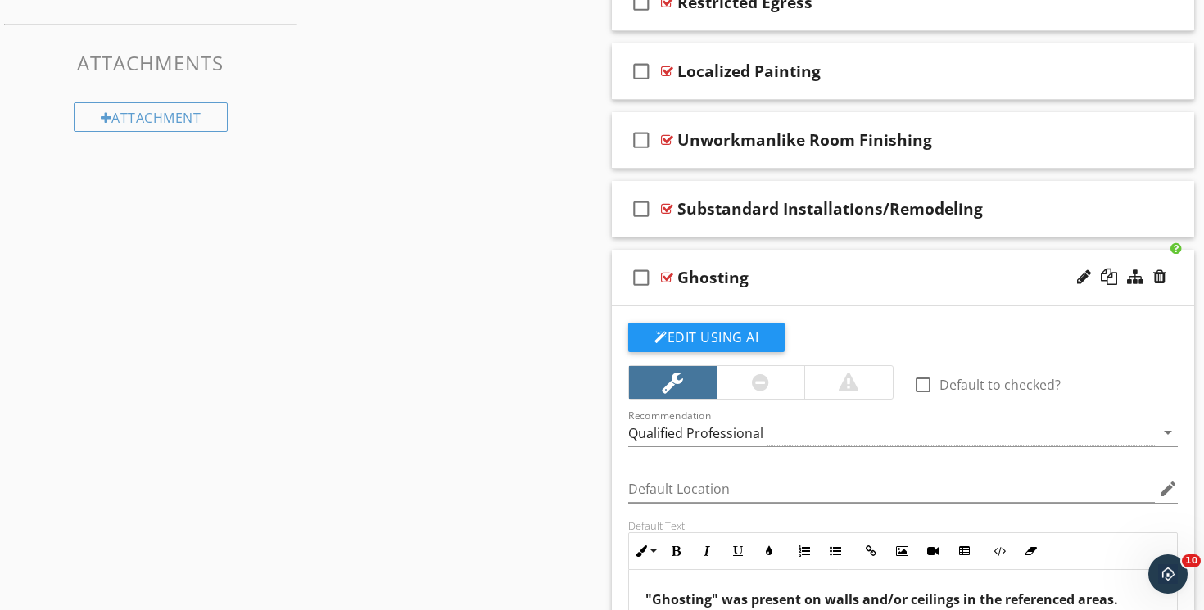
click at [754, 255] on div "check_box_outline_blank Ghosting" at bounding box center [903, 278] width 582 height 57
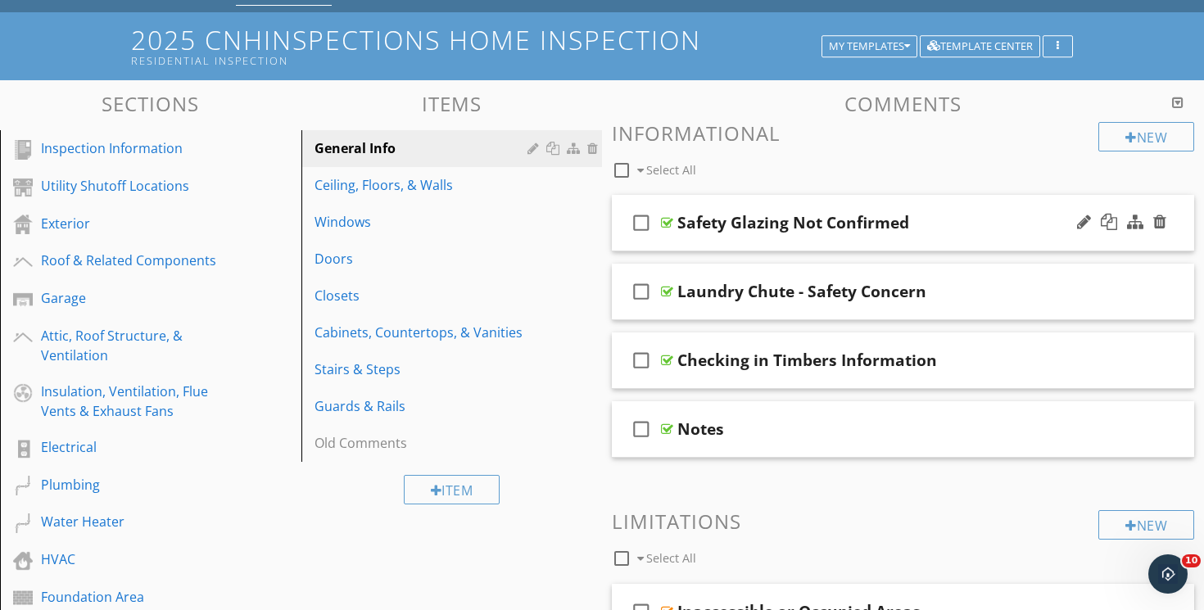
scroll to position [85, 0]
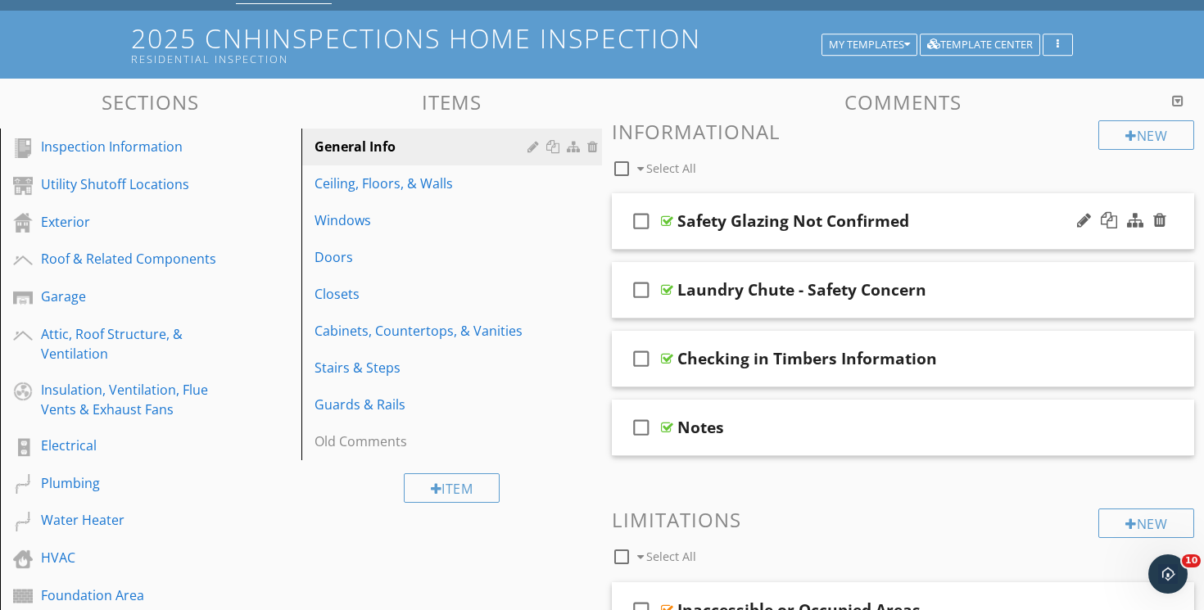
click at [768, 197] on div "check_box_outline_blank Safety Glazing Not Confirmed" at bounding box center [903, 221] width 582 height 57
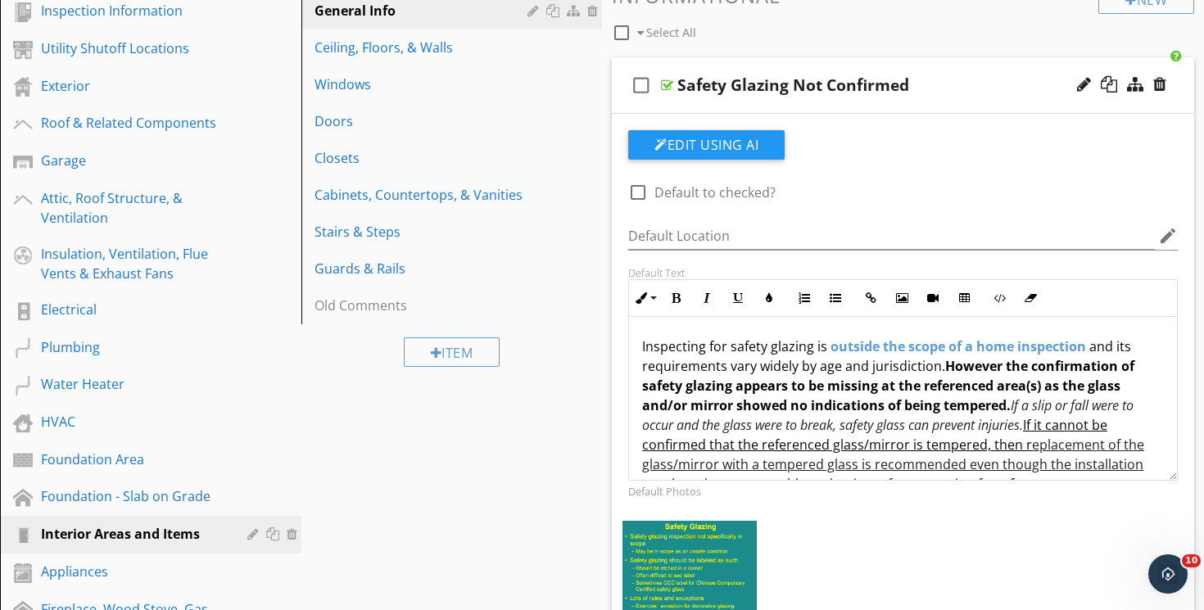
scroll to position [215, 0]
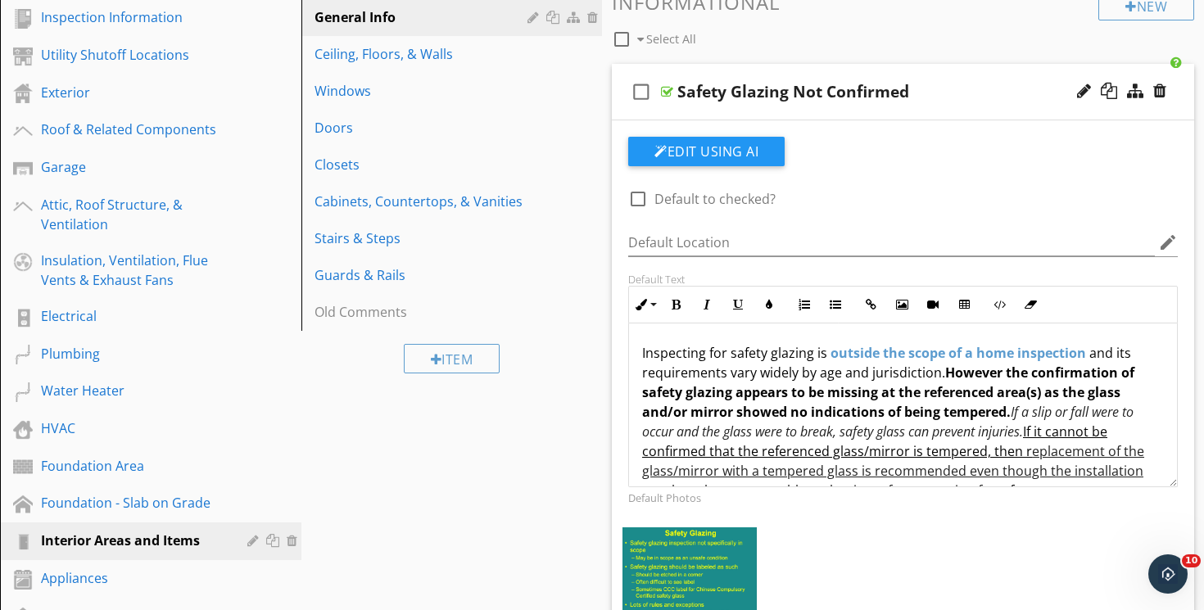
click at [778, 69] on div "check_box_outline_blank Safety Glazing Not Confirmed" at bounding box center [903, 92] width 582 height 57
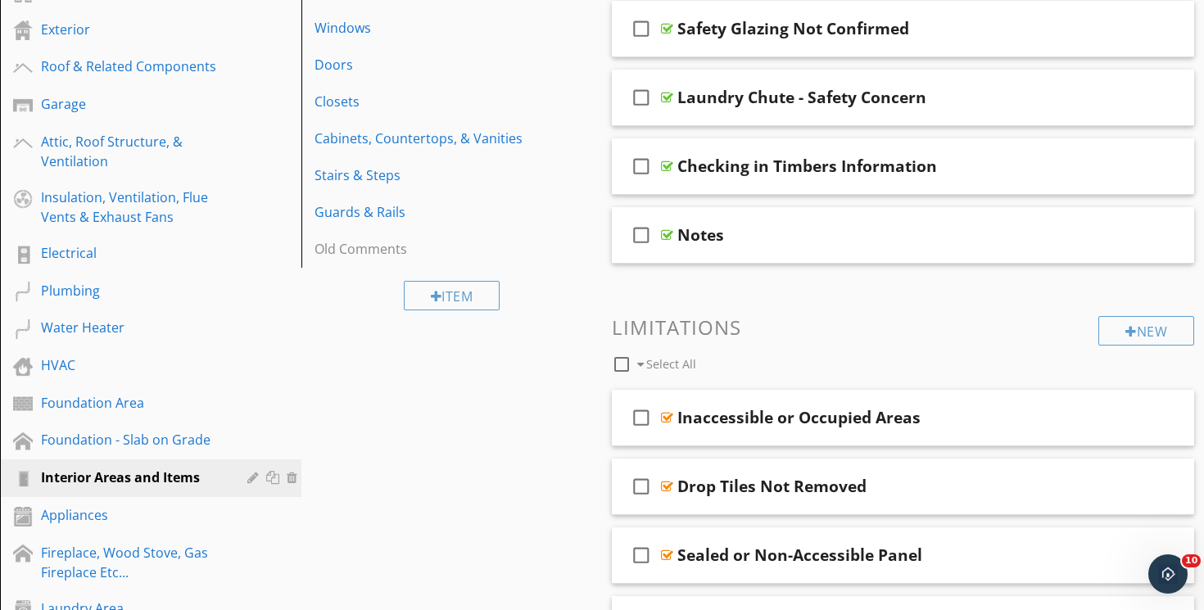
scroll to position [274, 0]
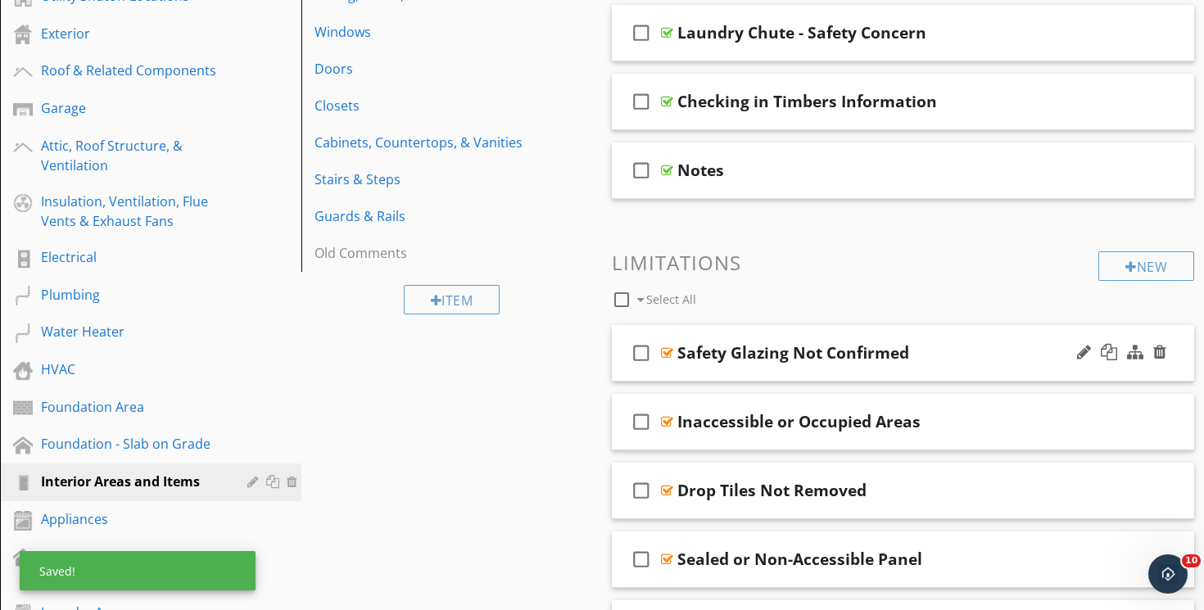
click at [734, 333] on div "check_box_outline_blank Safety Glazing Not Confirmed" at bounding box center [903, 353] width 582 height 57
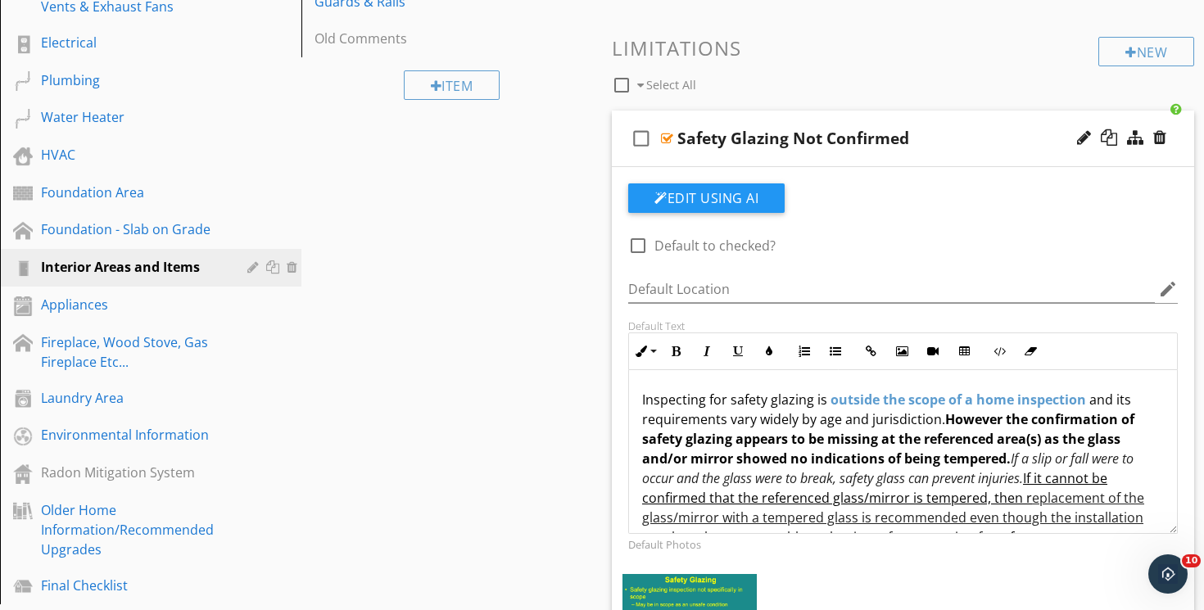
scroll to position [350, 0]
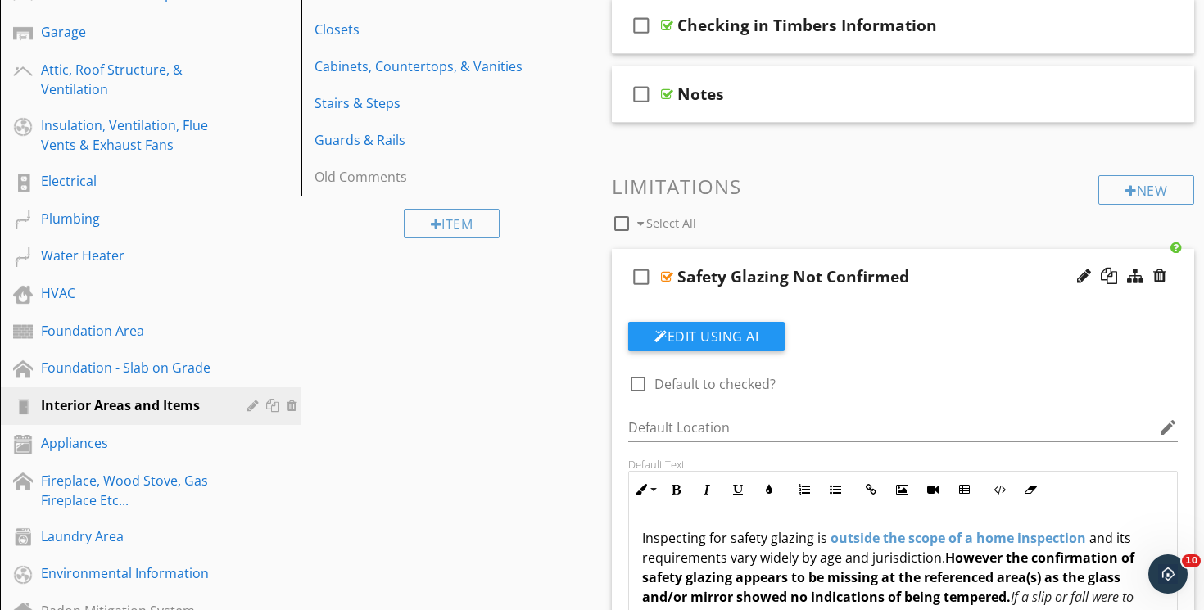
click at [759, 250] on div "check_box_outline_blank Safety Glazing Not Confirmed" at bounding box center [903, 277] width 582 height 57
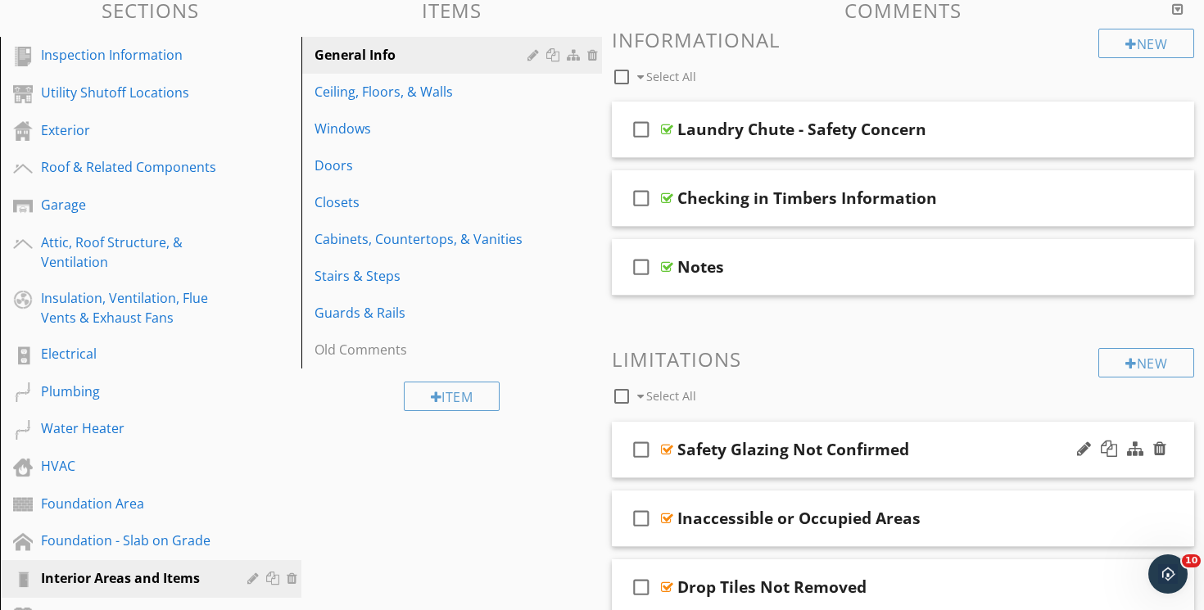
scroll to position [178, 0]
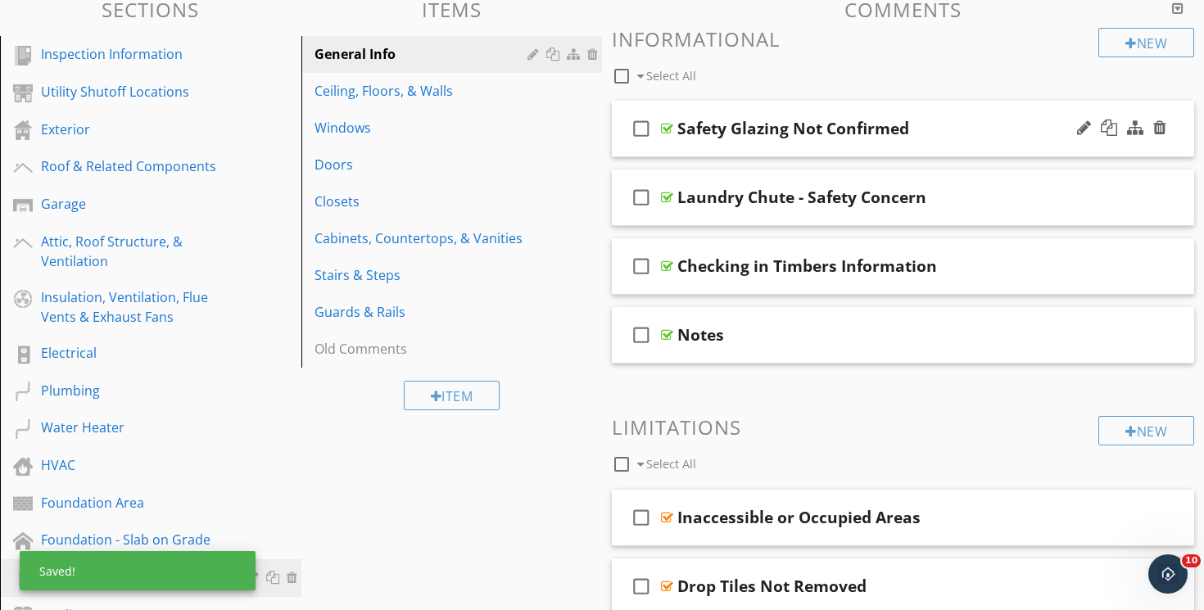
click at [783, 106] on div "check_box_outline_blank Safety Glazing Not Confirmed" at bounding box center [903, 129] width 582 height 57
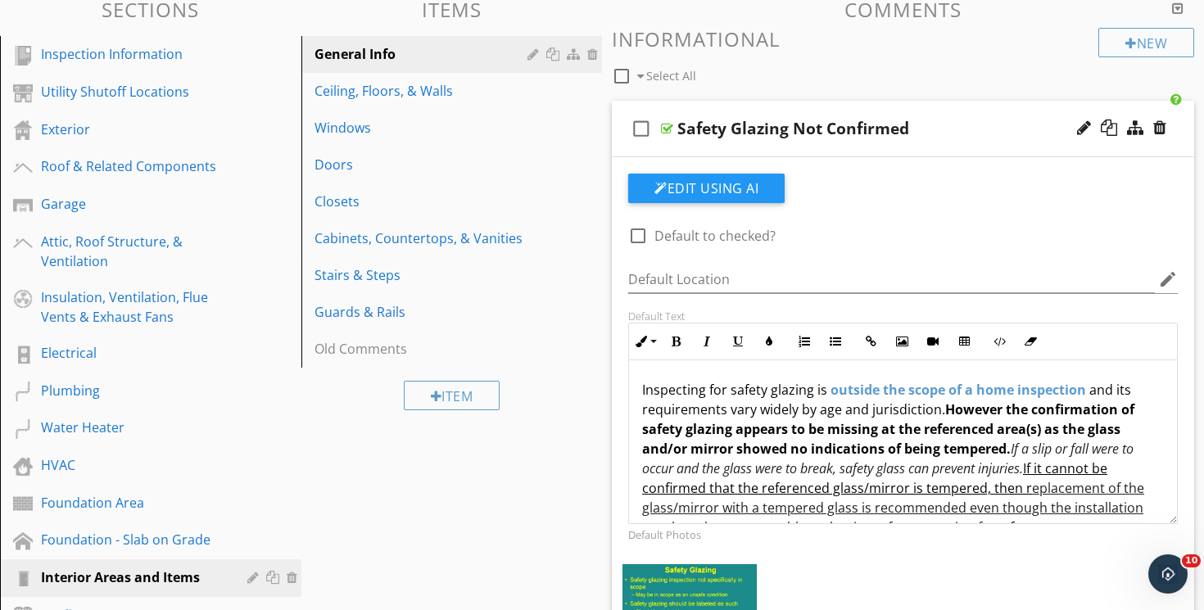
click at [783, 106] on div "check_box_outline_blank Safety Glazing Not Confirmed" at bounding box center [903, 129] width 582 height 57
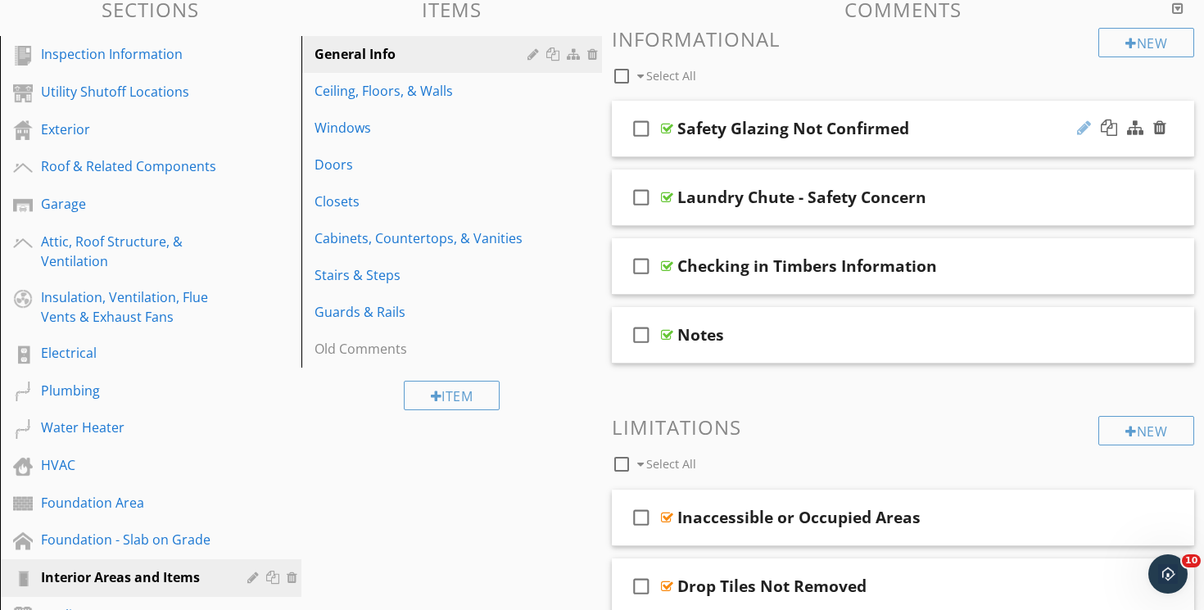
click at [1079, 131] on div at bounding box center [1084, 128] width 14 height 16
type input "Safety Glazing Not Labeled"
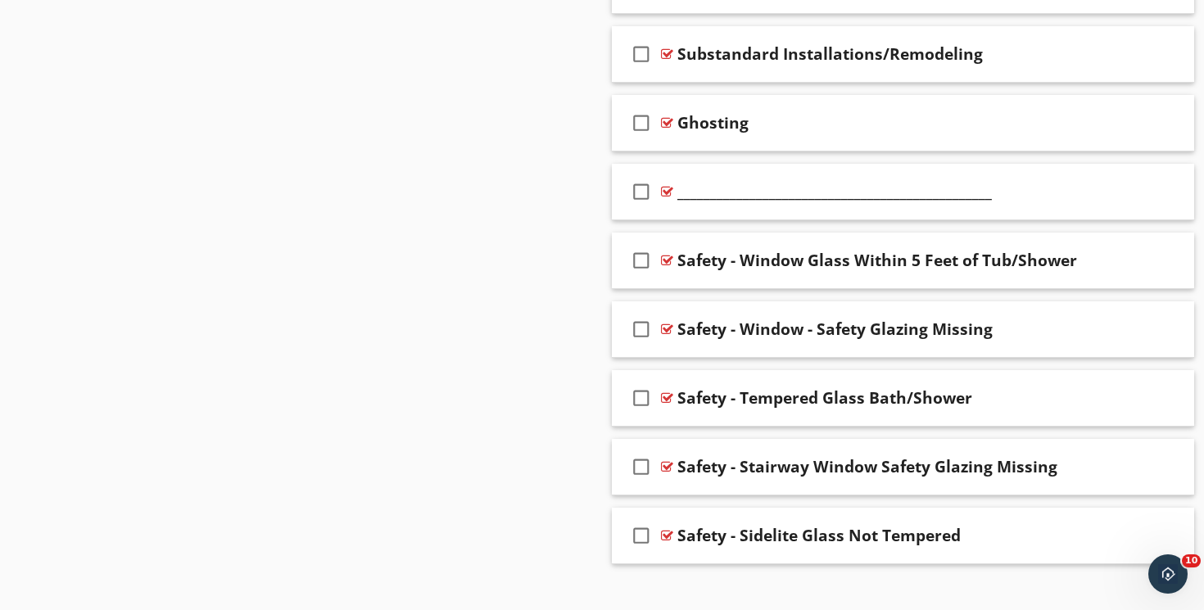
scroll to position [1308, 0]
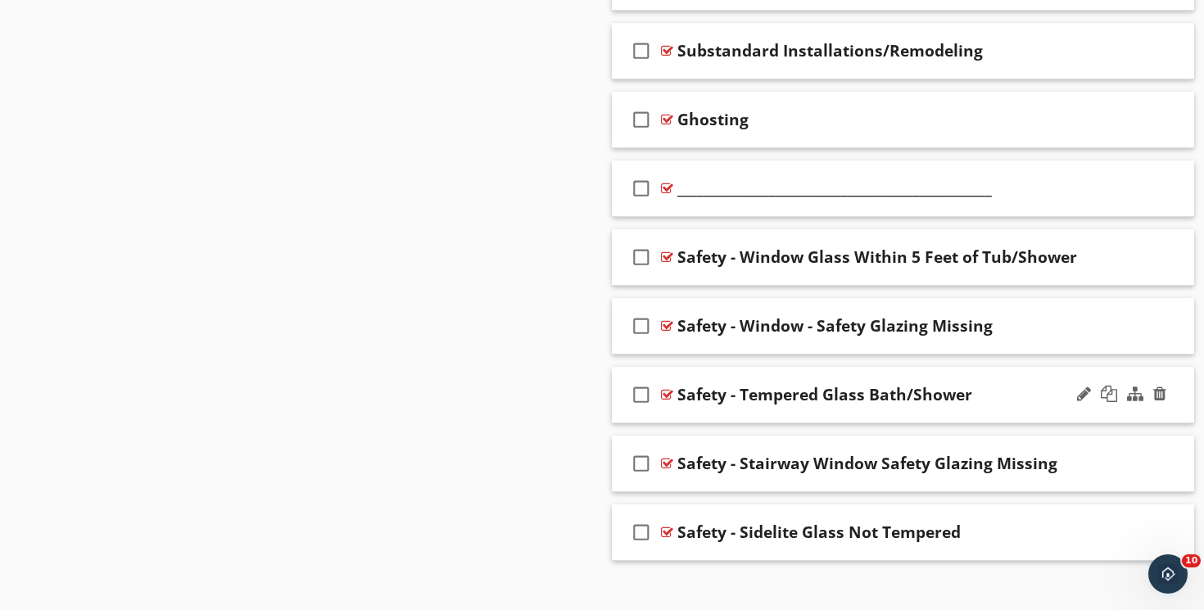
click at [793, 369] on div "check_box_outline_blank Safety - Tempered Glass Bath/Shower" at bounding box center [903, 395] width 582 height 57
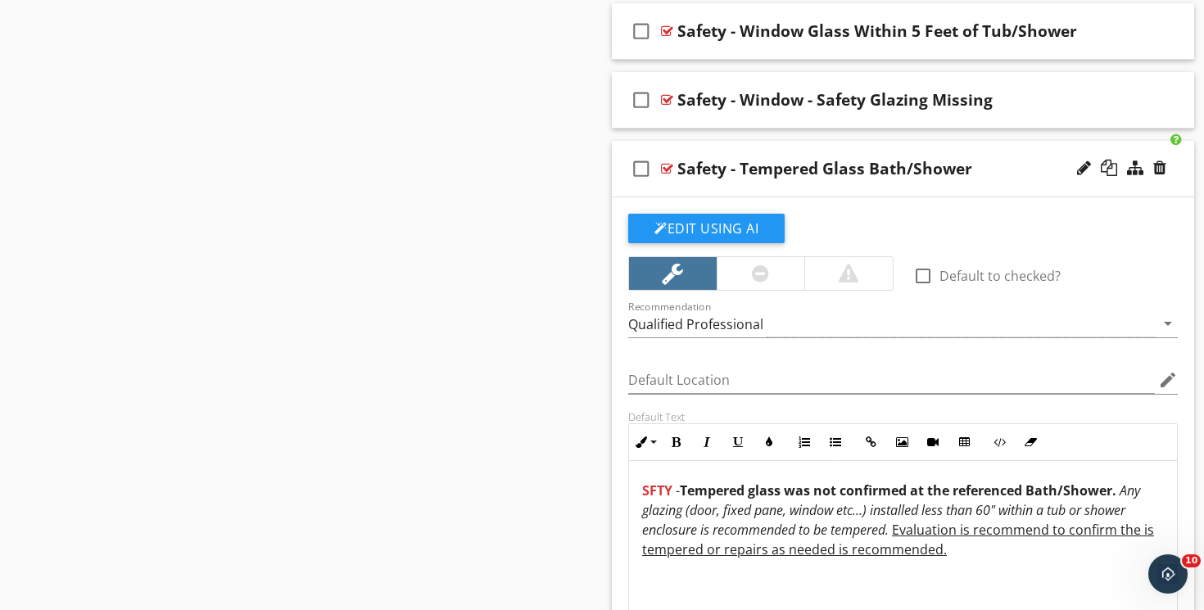
scroll to position [1537, 0]
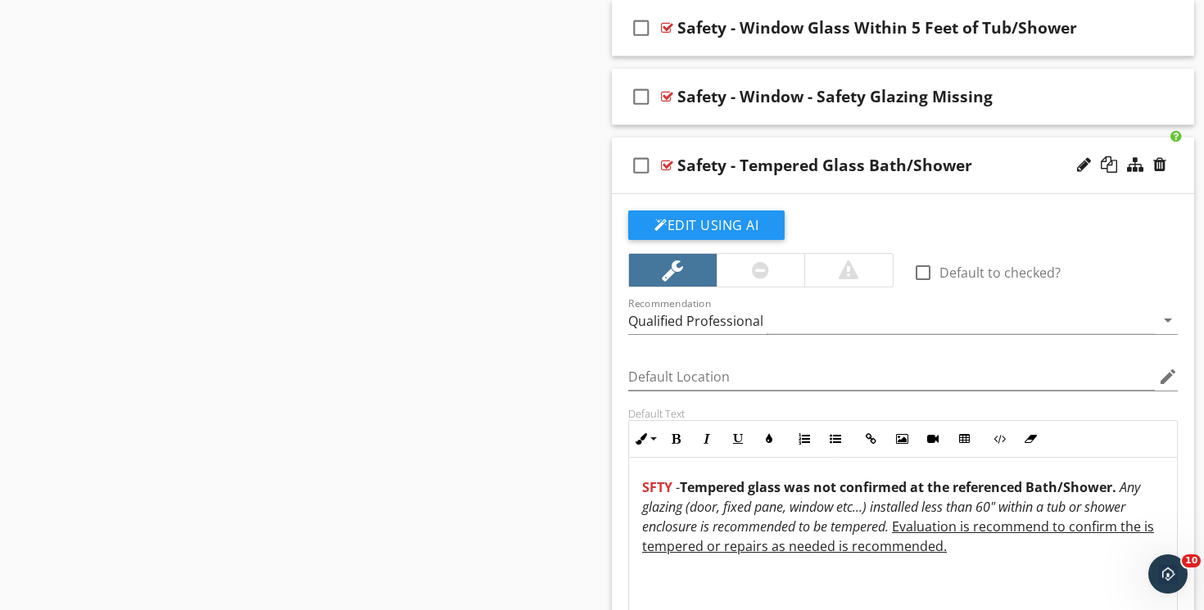
click at [684, 487] on strong "Tempered glass was not confirmed at the referenced Bath/Shower." at bounding box center [898, 487] width 436 height 18
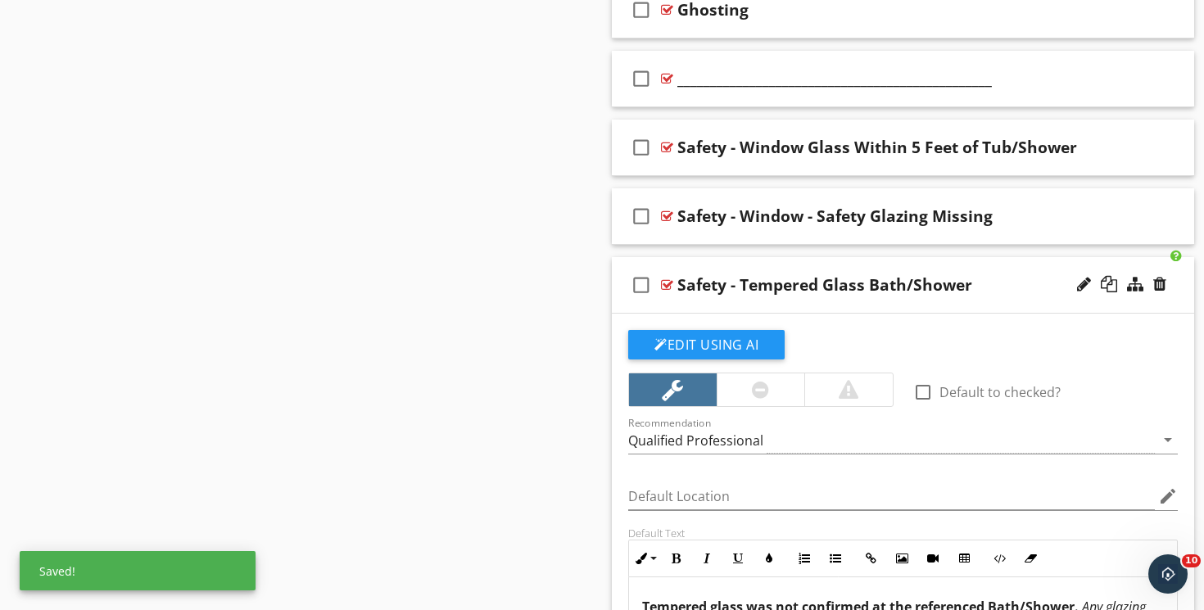
scroll to position [1294, 0]
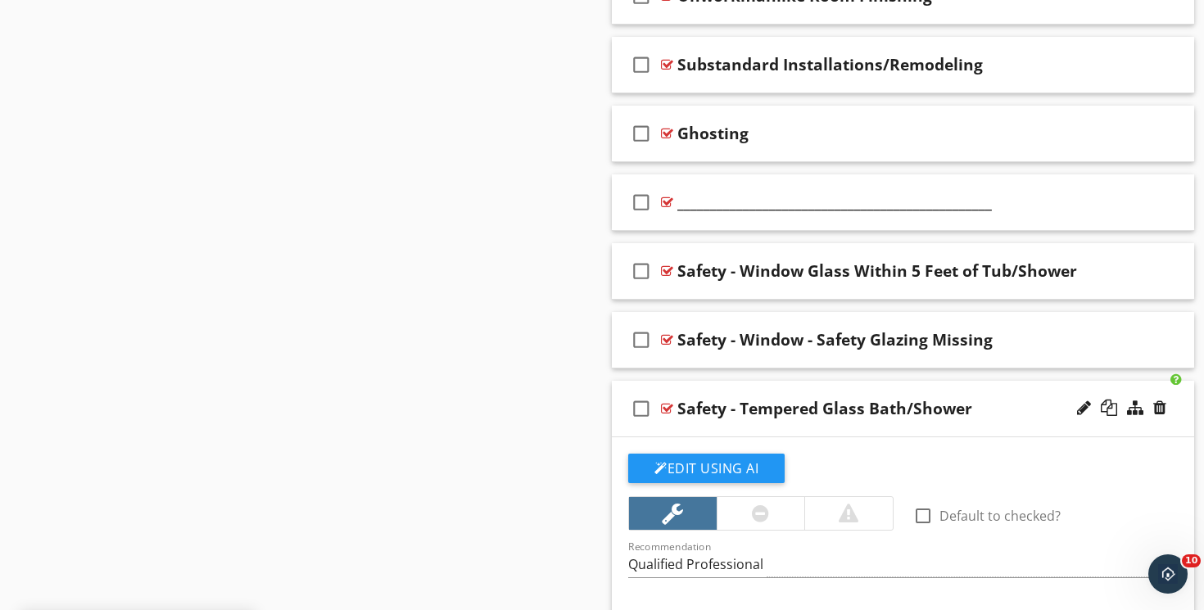
click at [850, 387] on div "check_box_outline_blank Safety - Tempered Glass Bath/Shower" at bounding box center [903, 409] width 582 height 57
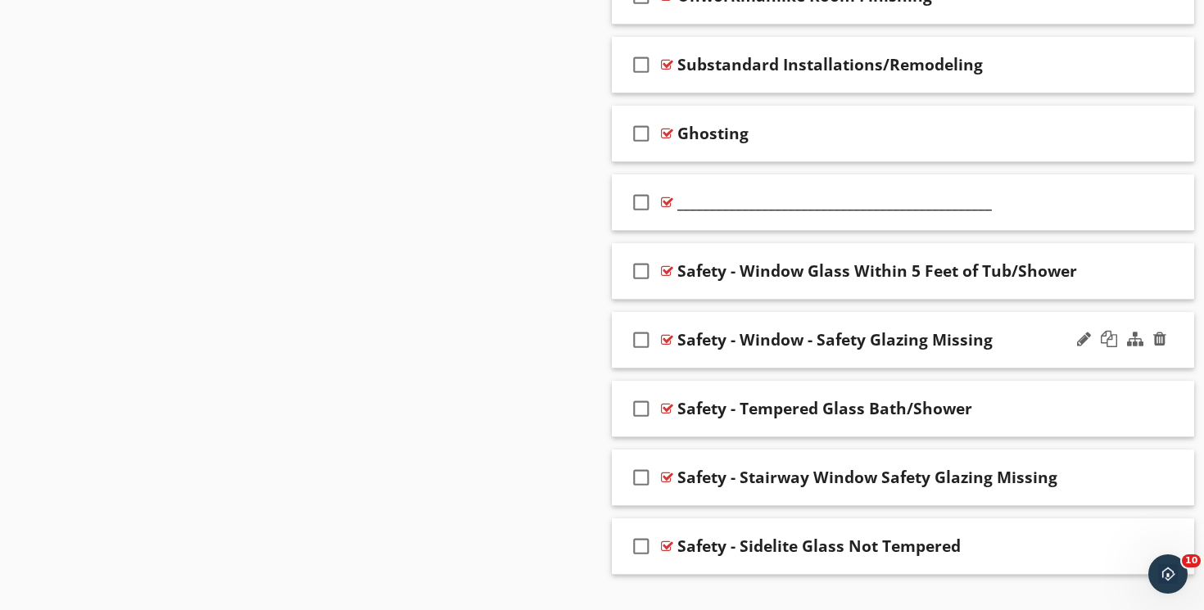
click at [789, 319] on div "check_box_outline_blank Safety - Window - Safety Glazing Missing" at bounding box center [903, 340] width 582 height 57
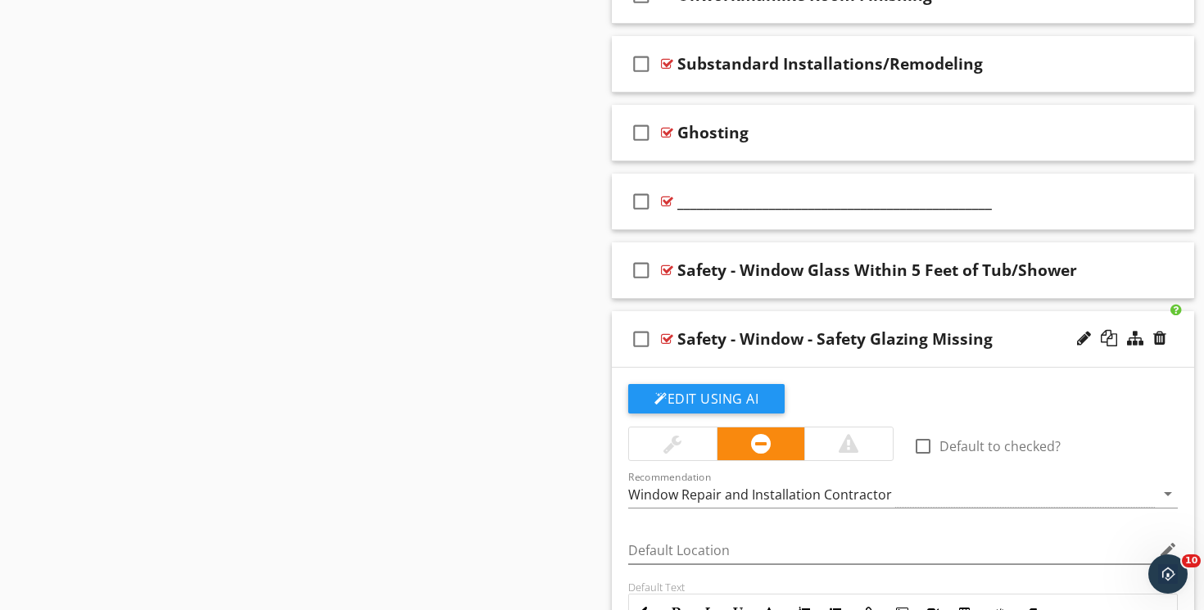
scroll to position [1282, 0]
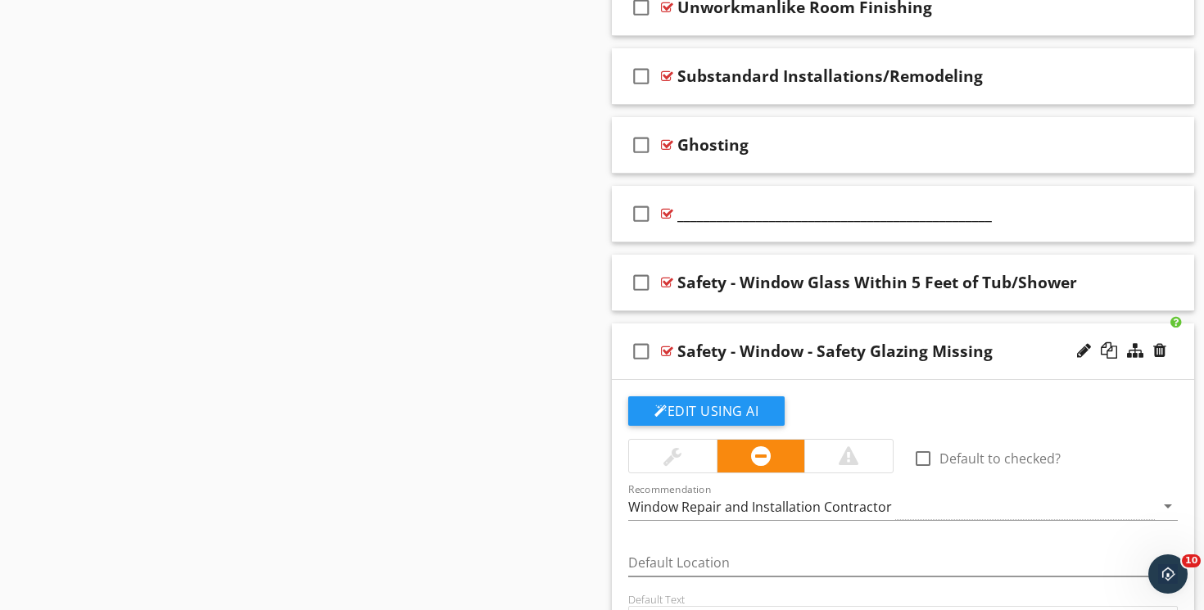
click at [794, 330] on div "check_box_outline_blank Safety - Window - Safety Glazing Missing" at bounding box center [903, 351] width 582 height 57
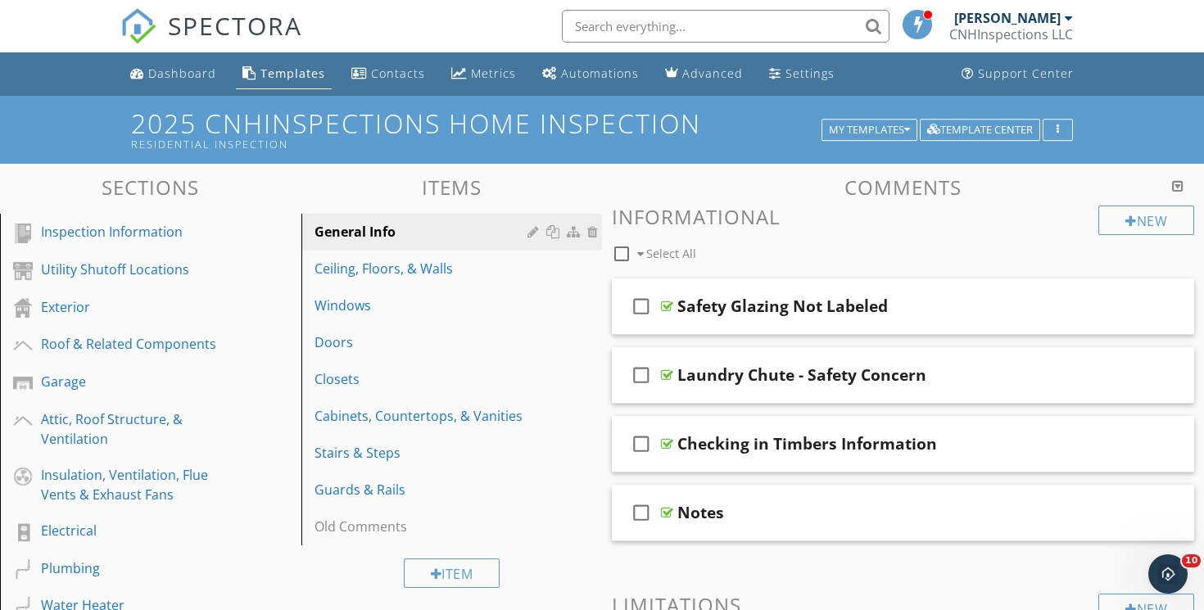
scroll to position [0, 0]
click at [532, 233] on div at bounding box center [535, 231] width 16 height 13
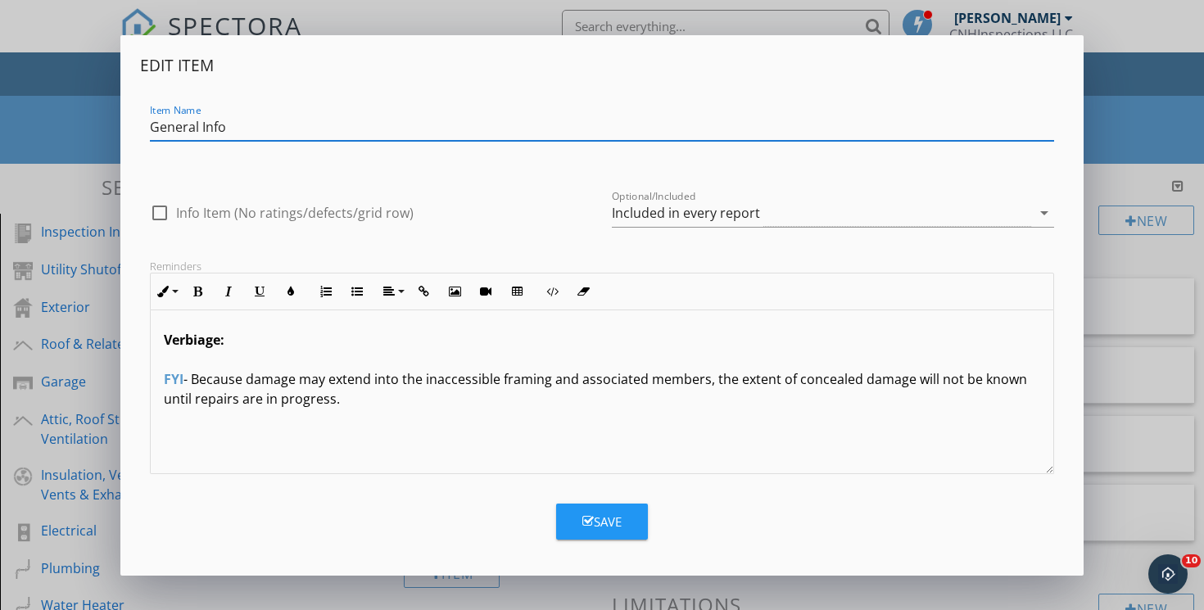
click at [215, 127] on input "General Info" at bounding box center [602, 127] width 904 height 27
type input "General Observations"
click at [601, 509] on button "Save" at bounding box center [602, 522] width 92 height 36
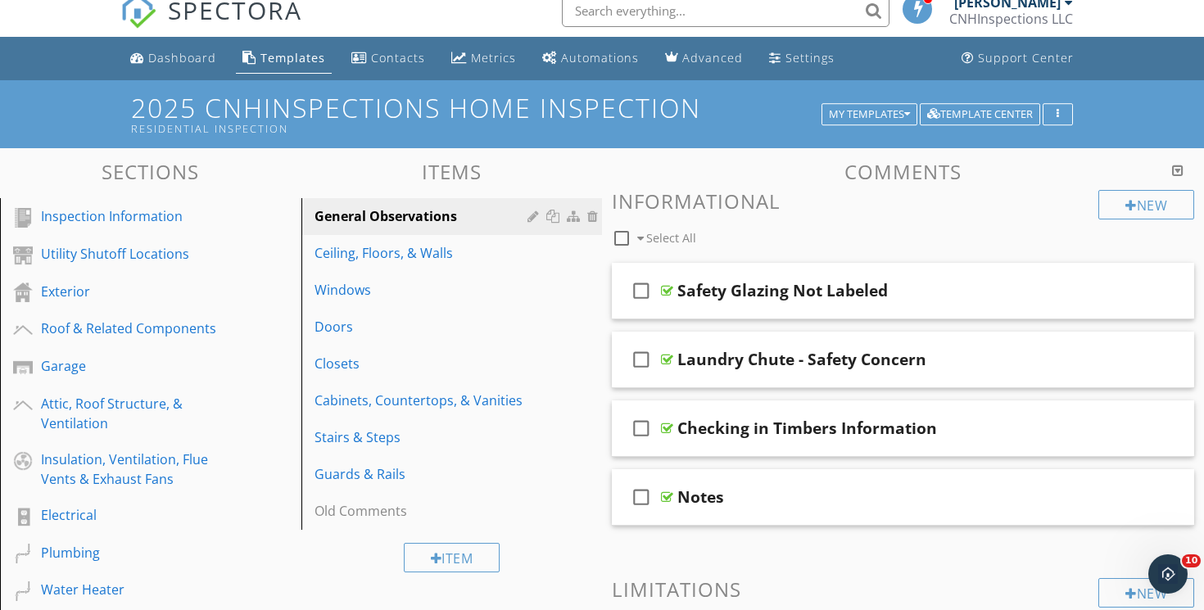
scroll to position [19, 0]
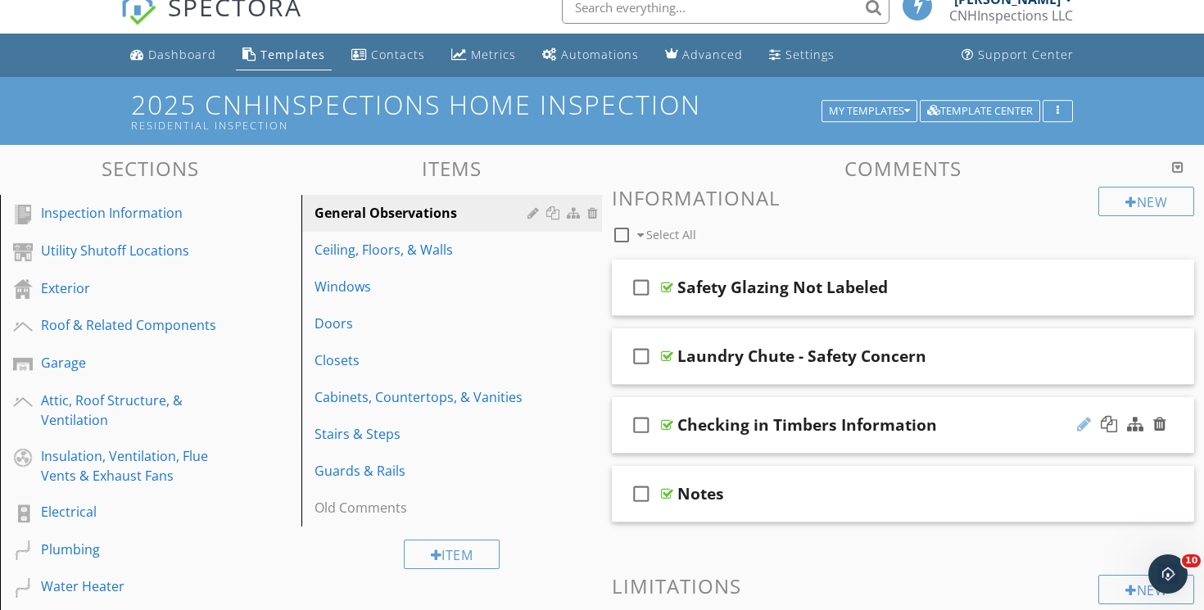
click at [1082, 427] on div at bounding box center [1084, 424] width 14 height 16
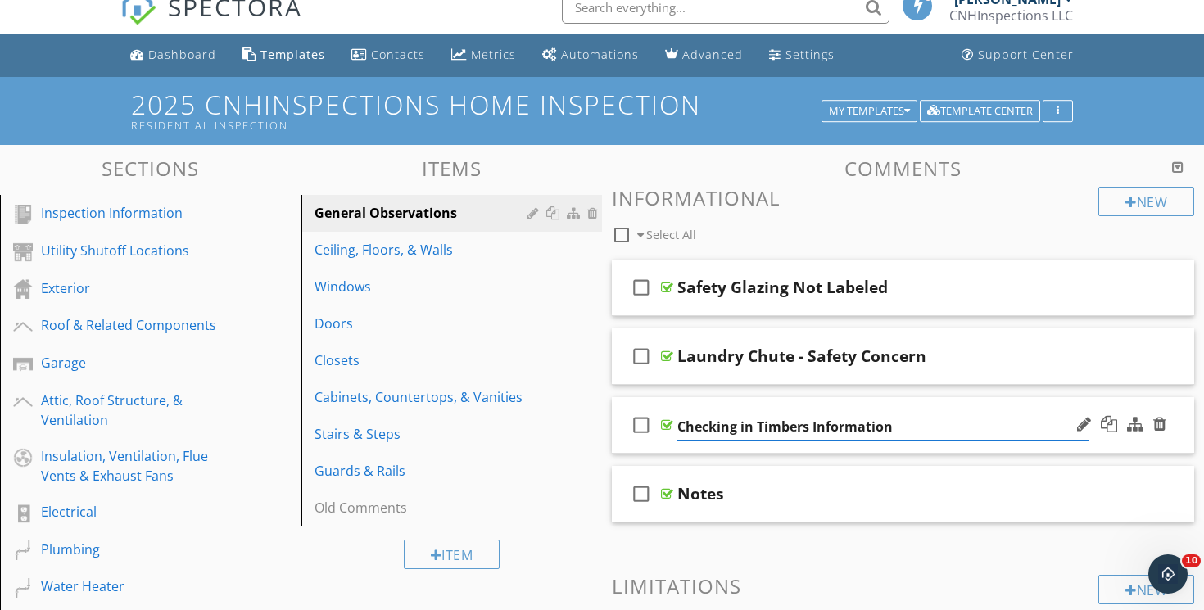
click at [877, 425] on input "Checking in Timbers Information" at bounding box center [883, 427] width 412 height 27
type input "Checking"
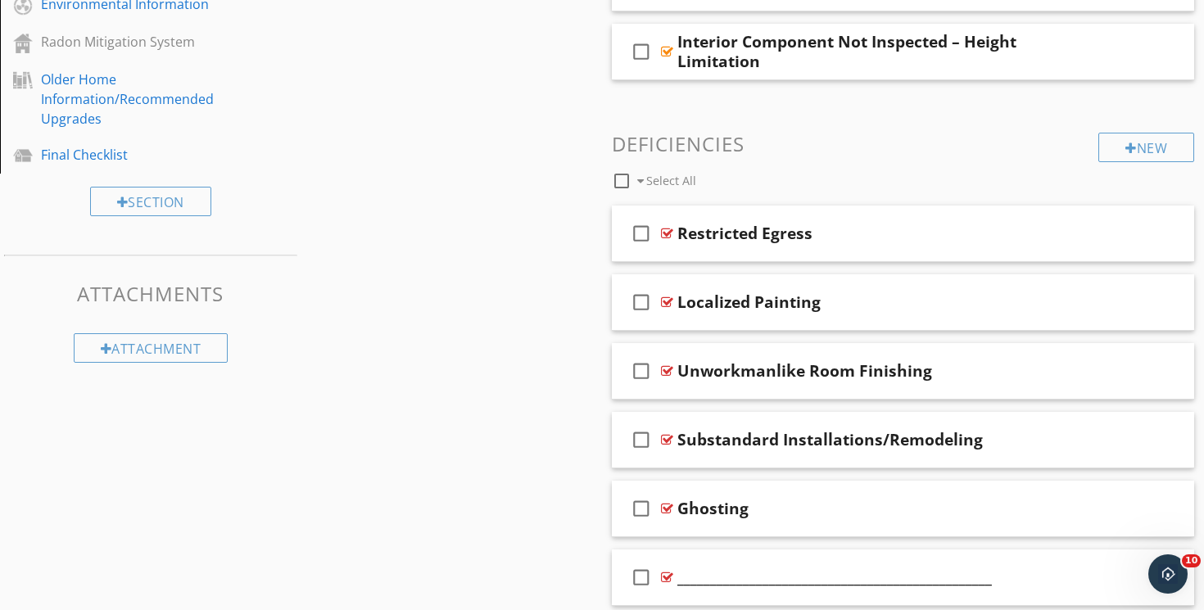
scroll to position [898, 0]
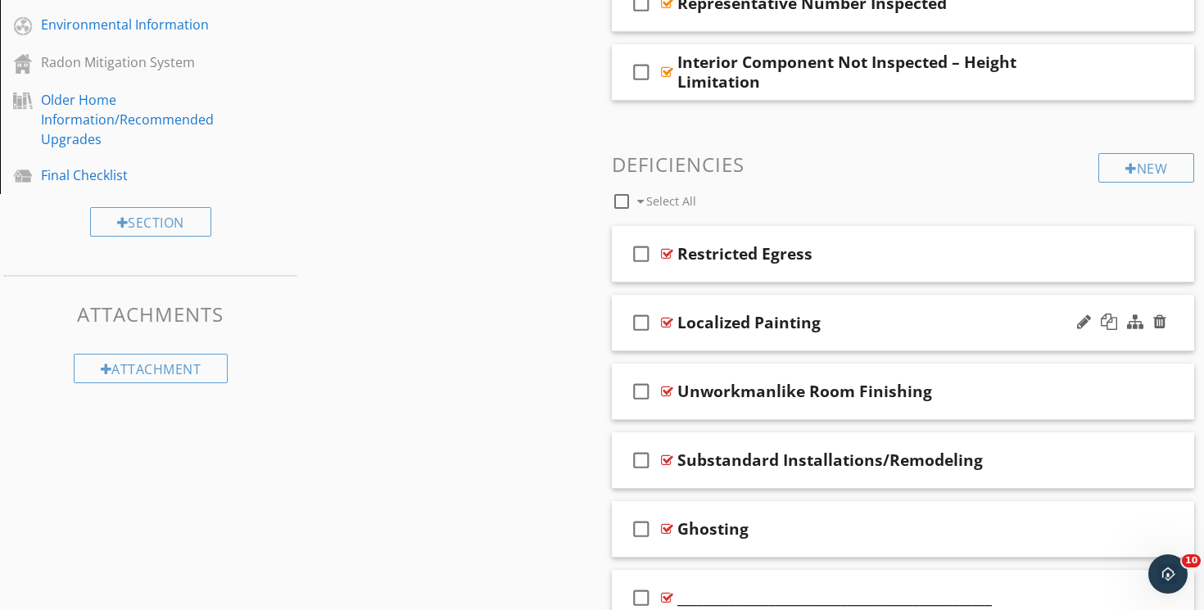
click at [724, 296] on div "check_box_outline_blank Localized Painting" at bounding box center [903, 323] width 582 height 57
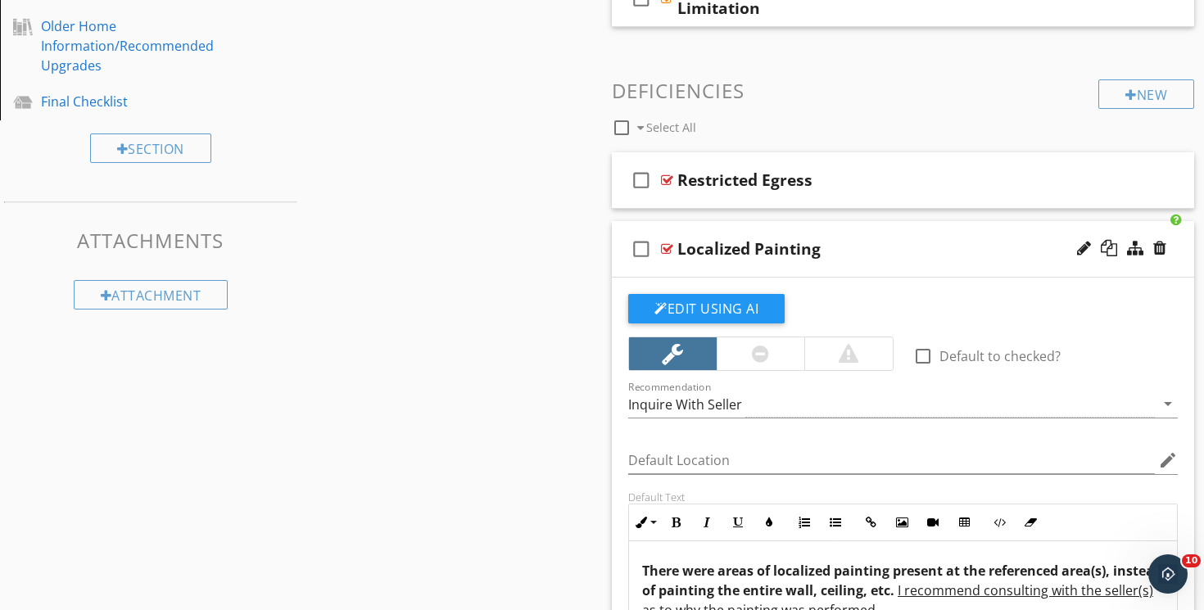
scroll to position [968, 0]
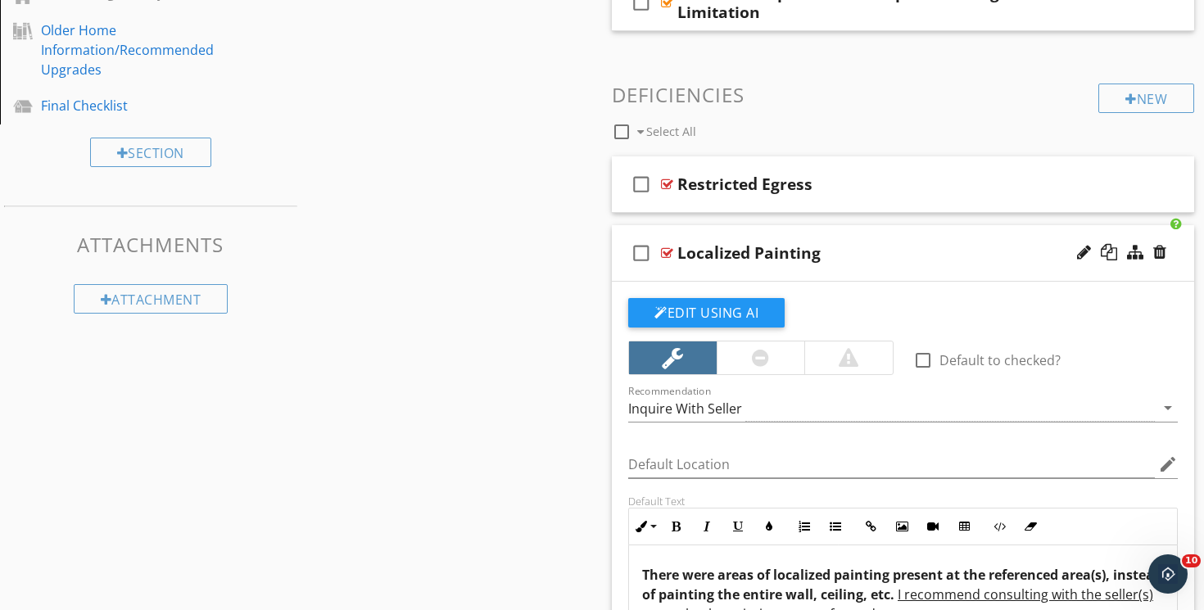
click at [754, 227] on div "check_box_outline_blank Localized Painting" at bounding box center [903, 253] width 582 height 57
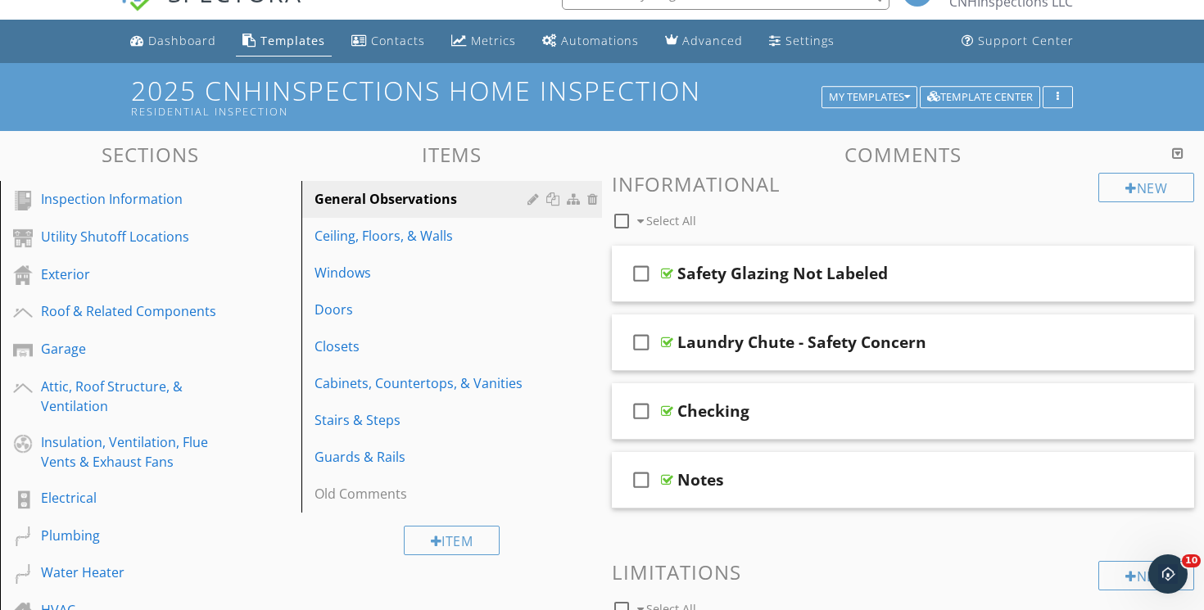
scroll to position [29, 0]
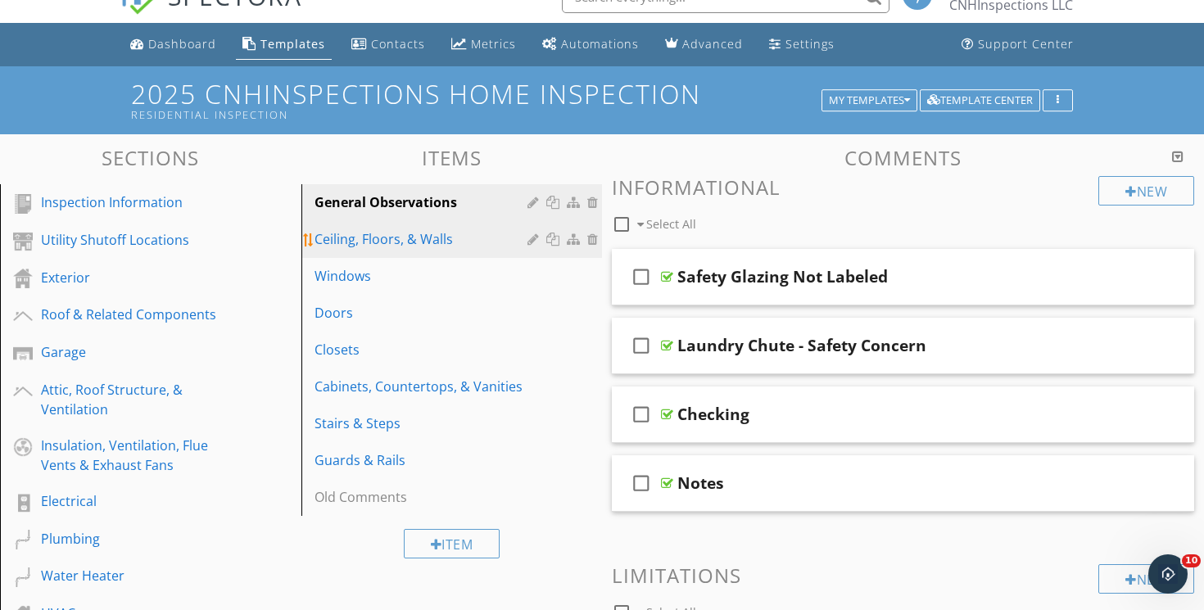
click at [423, 245] on div "Ceiling, Floors, & Walls" at bounding box center [423, 239] width 219 height 20
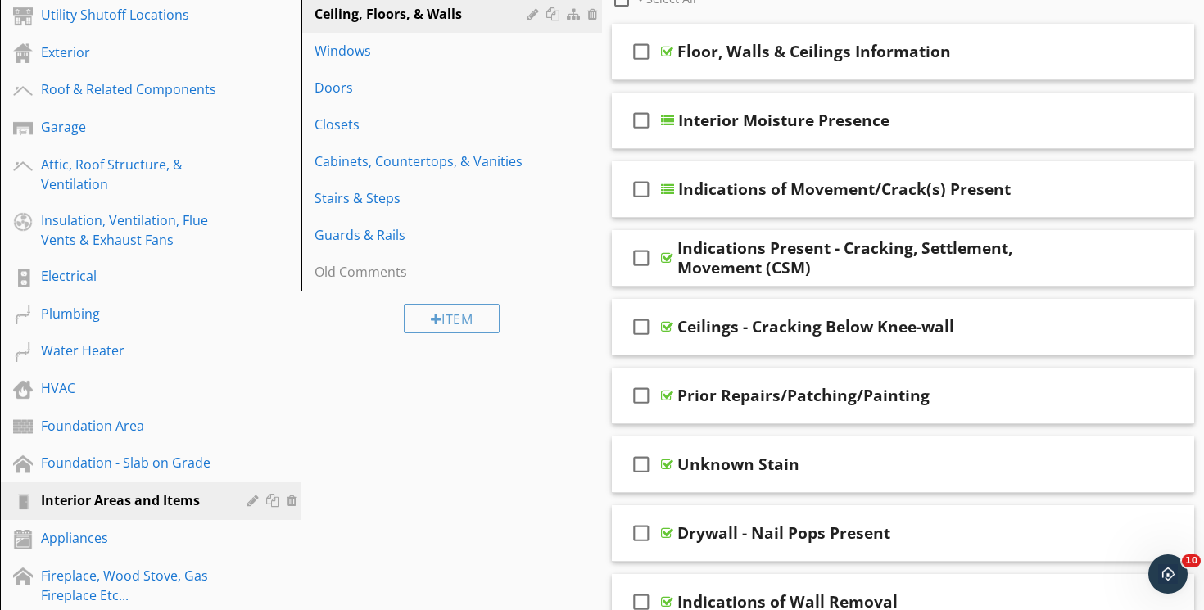
scroll to position [255, 0]
click at [757, 377] on div "check_box_outline_blank Prior Repairs/Patching/Painting" at bounding box center [903, 396] width 582 height 57
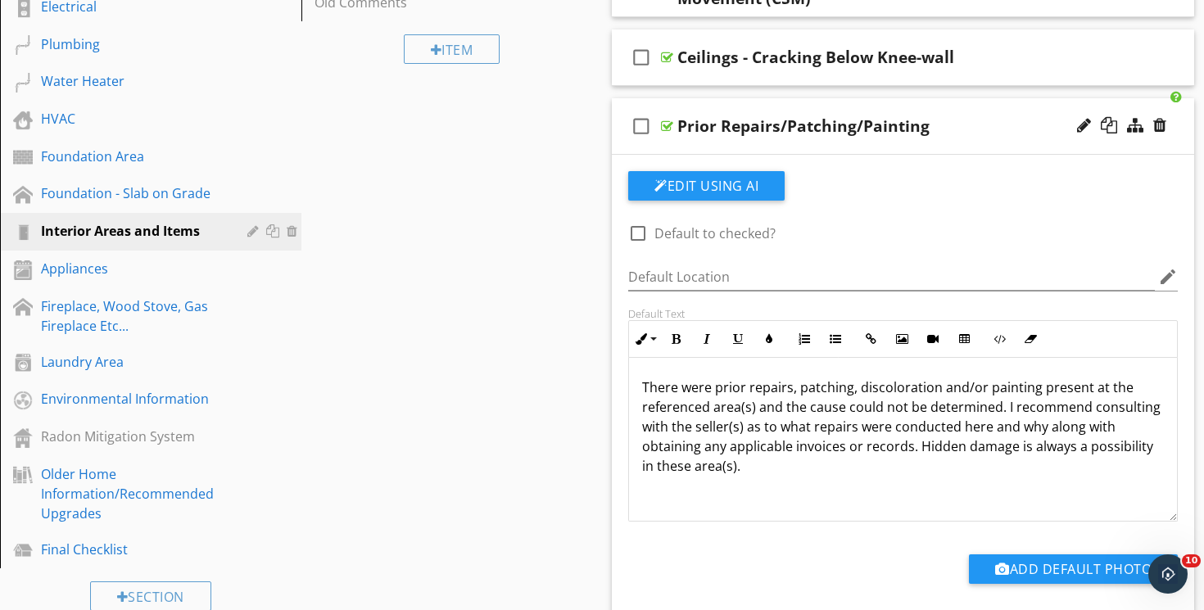
scroll to position [525, 0]
click at [766, 107] on div "check_box_outline_blank Prior Repairs/Patching/Painting" at bounding box center [903, 125] width 582 height 57
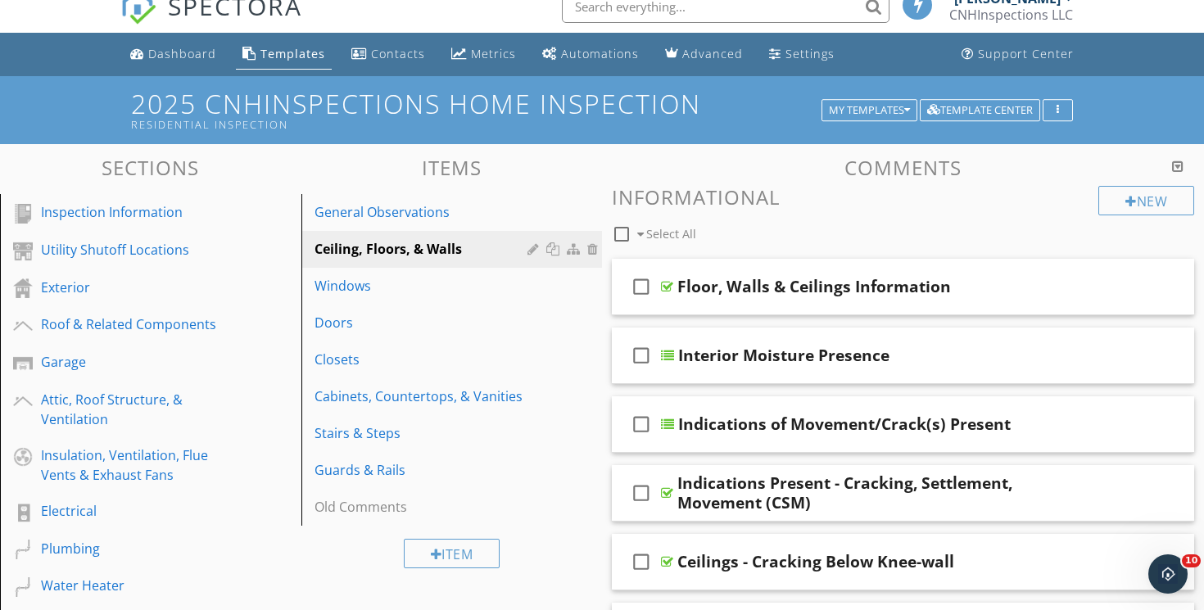
scroll to position [0, 0]
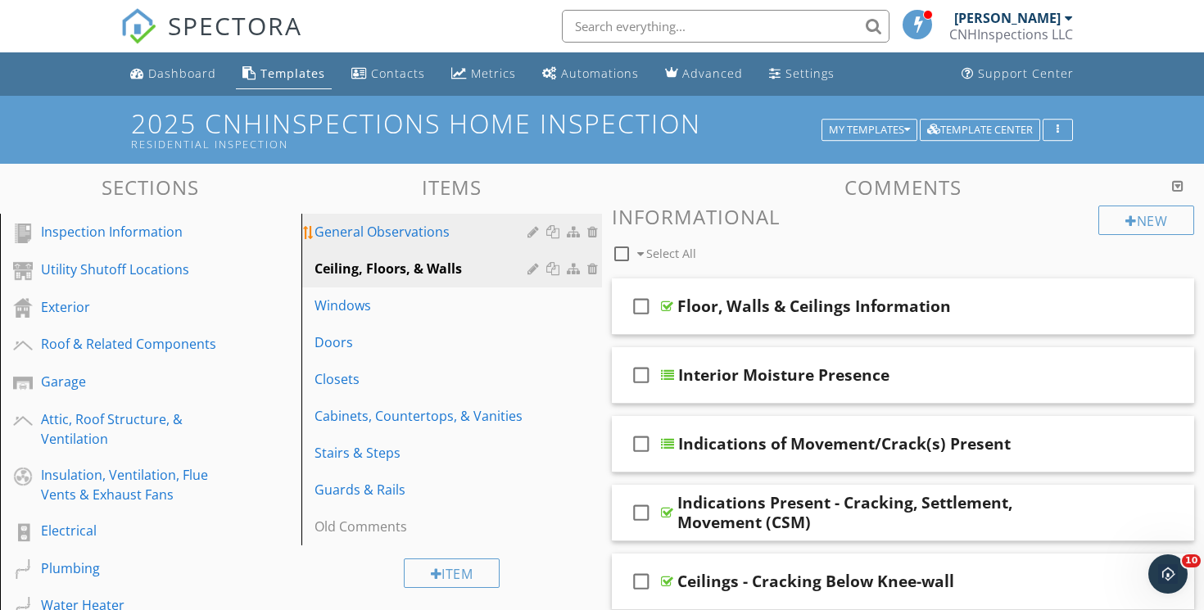
click at [416, 225] on div "General Observations" at bounding box center [423, 232] width 219 height 20
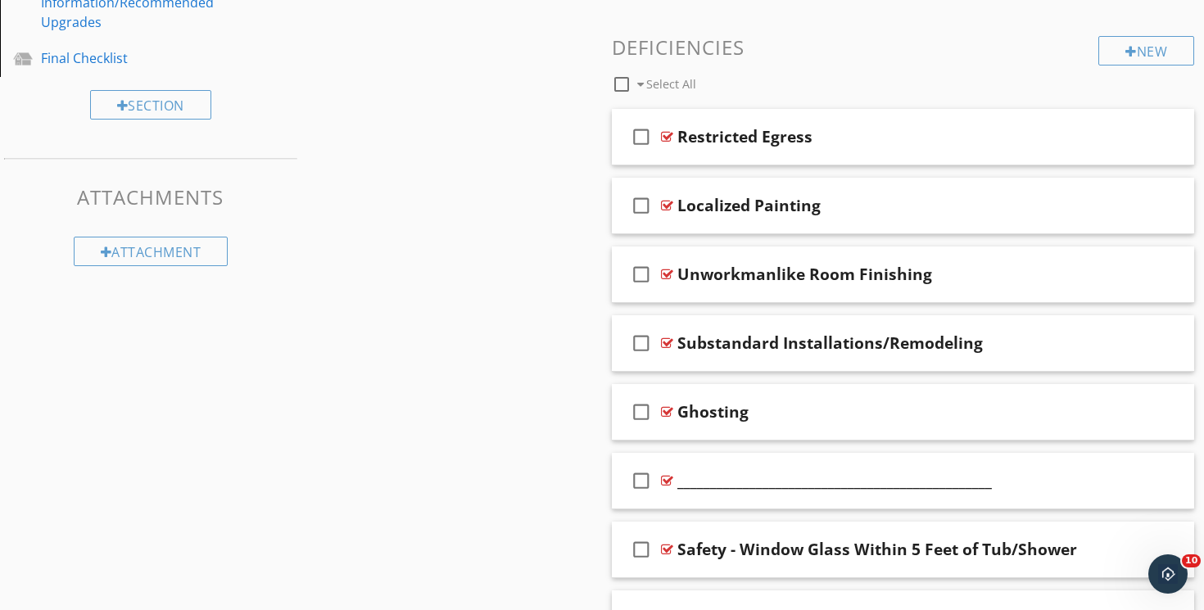
scroll to position [1021, 0]
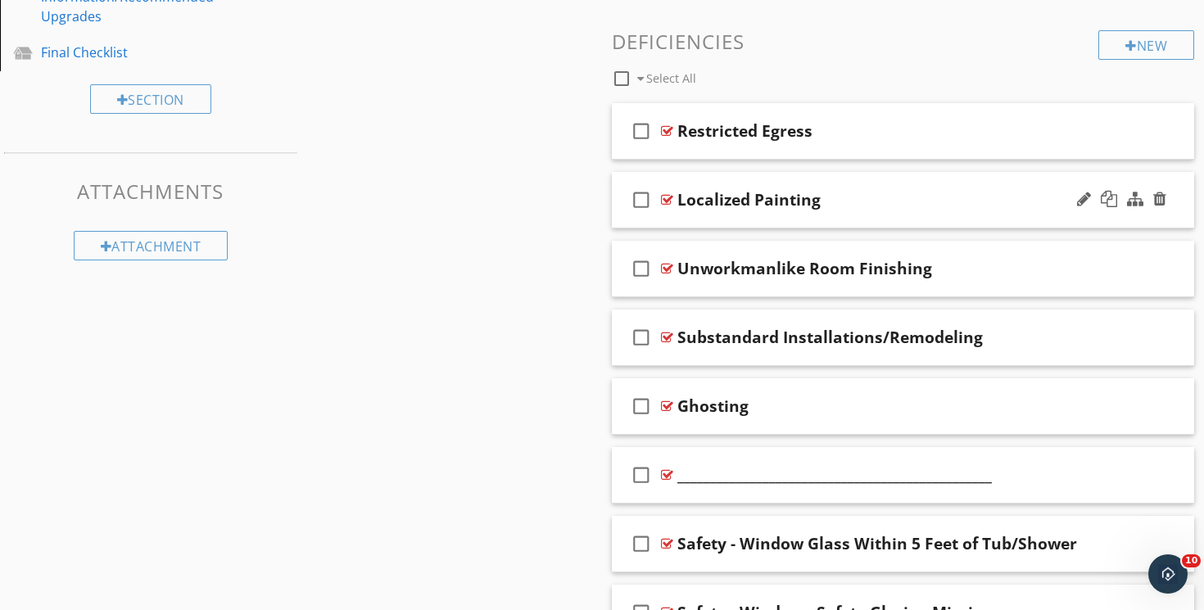
click at [756, 176] on div "check_box_outline_blank Localized Painting" at bounding box center [903, 200] width 582 height 57
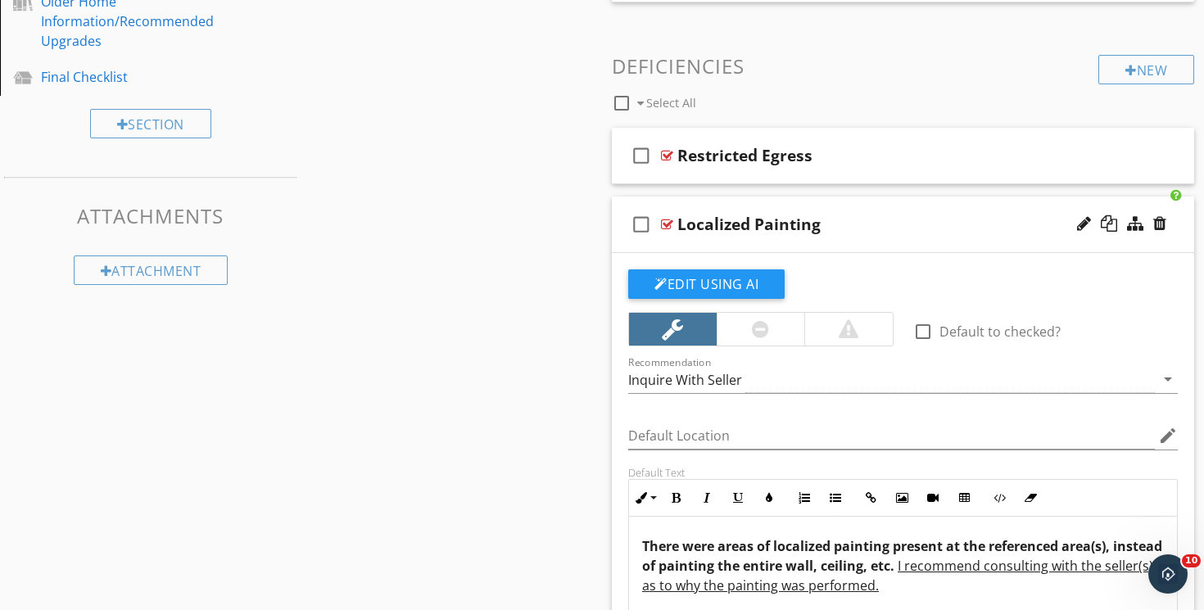
scroll to position [991, 0]
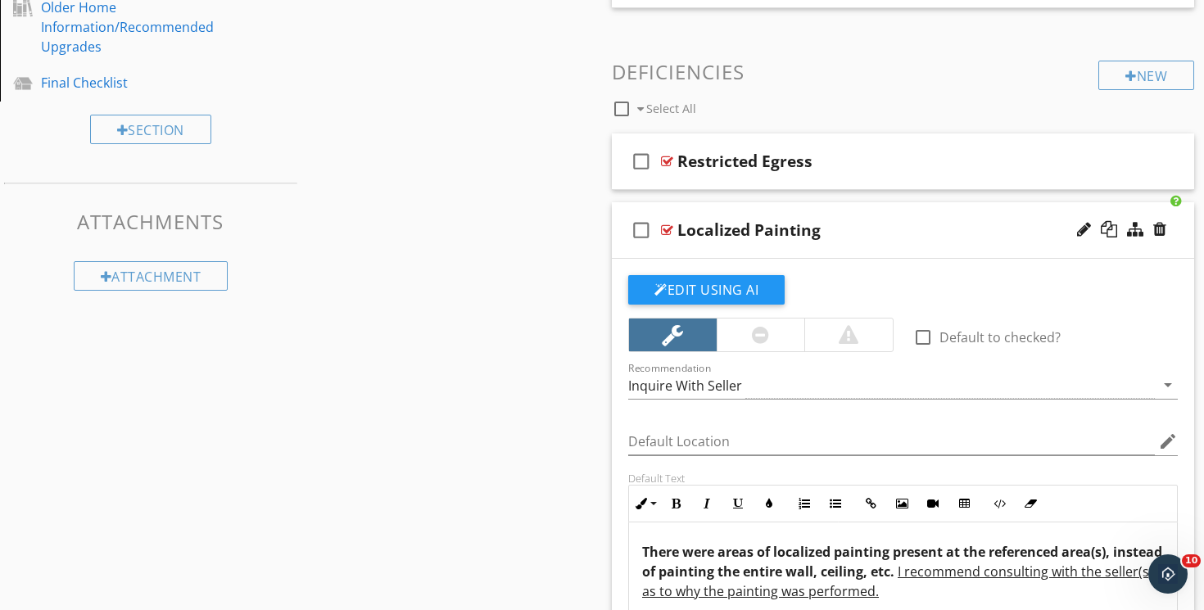
click at [739, 205] on div "check_box_outline_blank Localized Painting" at bounding box center [903, 230] width 582 height 57
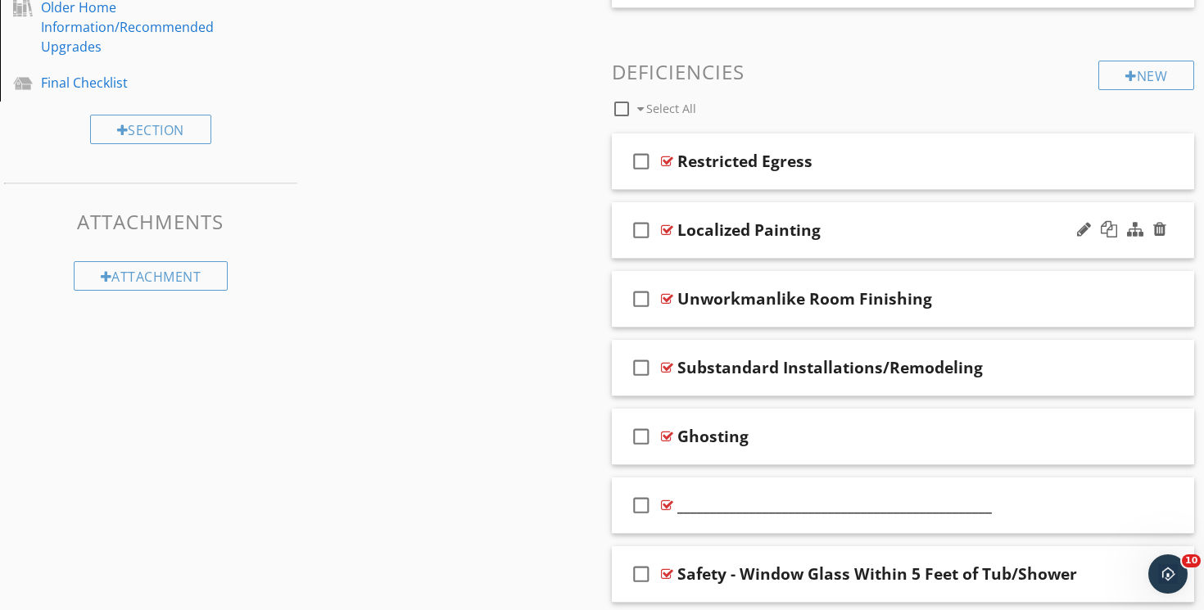
click at [739, 205] on div "check_box_outline_blank Localized Painting" at bounding box center [903, 230] width 582 height 57
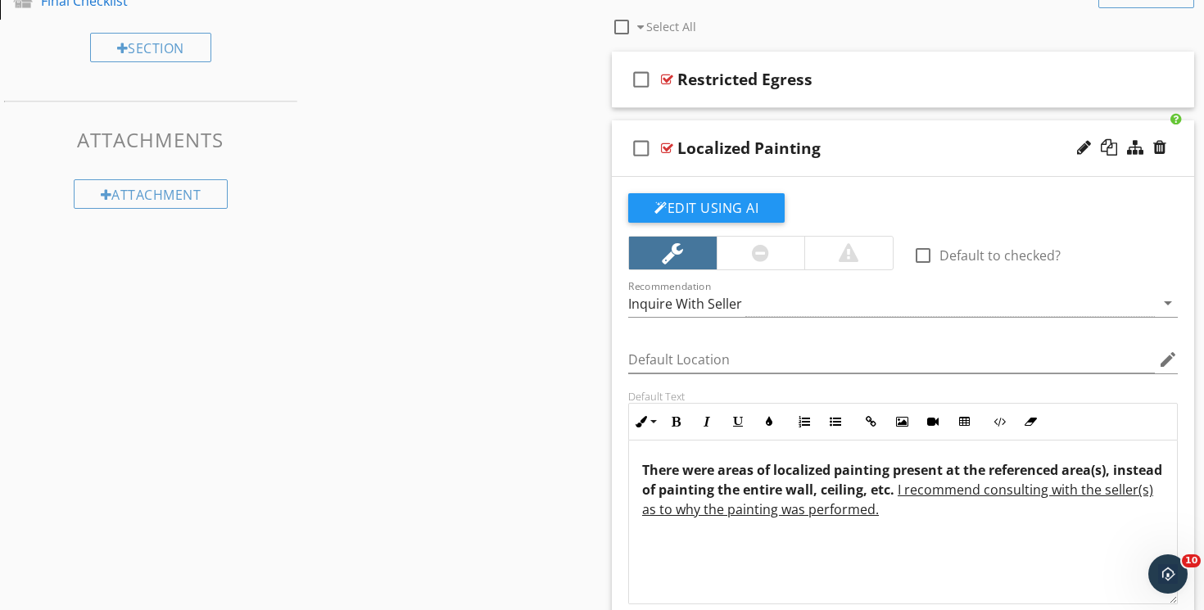
scroll to position [1073, 0]
click at [763, 121] on div "check_box_outline_blank Localized Painting" at bounding box center [903, 148] width 582 height 57
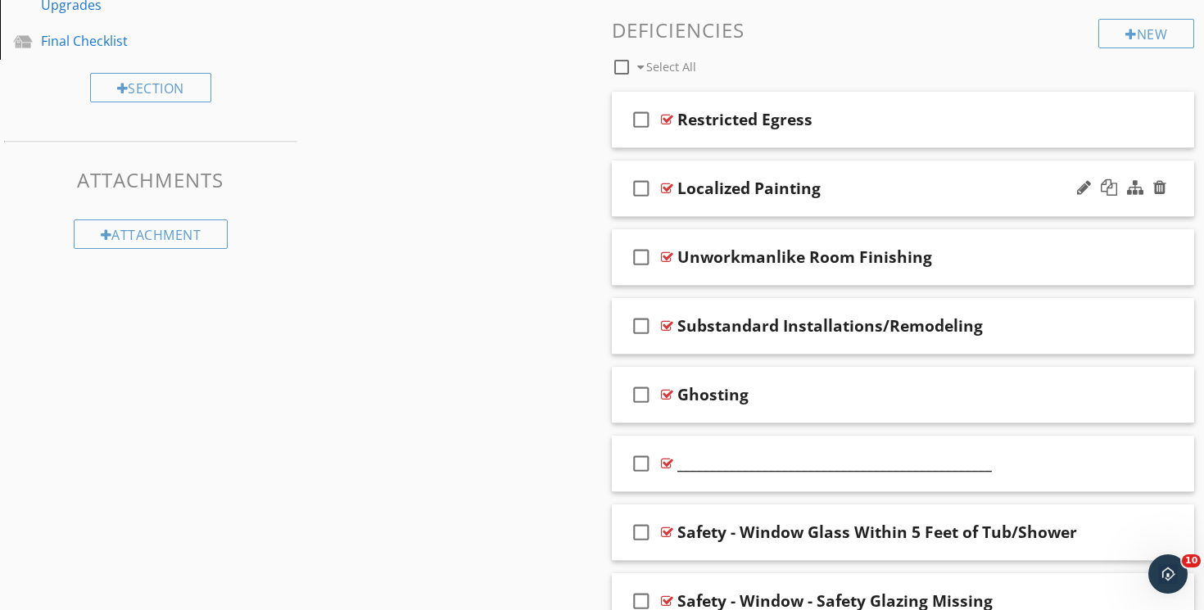
scroll to position [1032, 0]
click at [1134, 185] on div at bounding box center [1135, 188] width 16 height 16
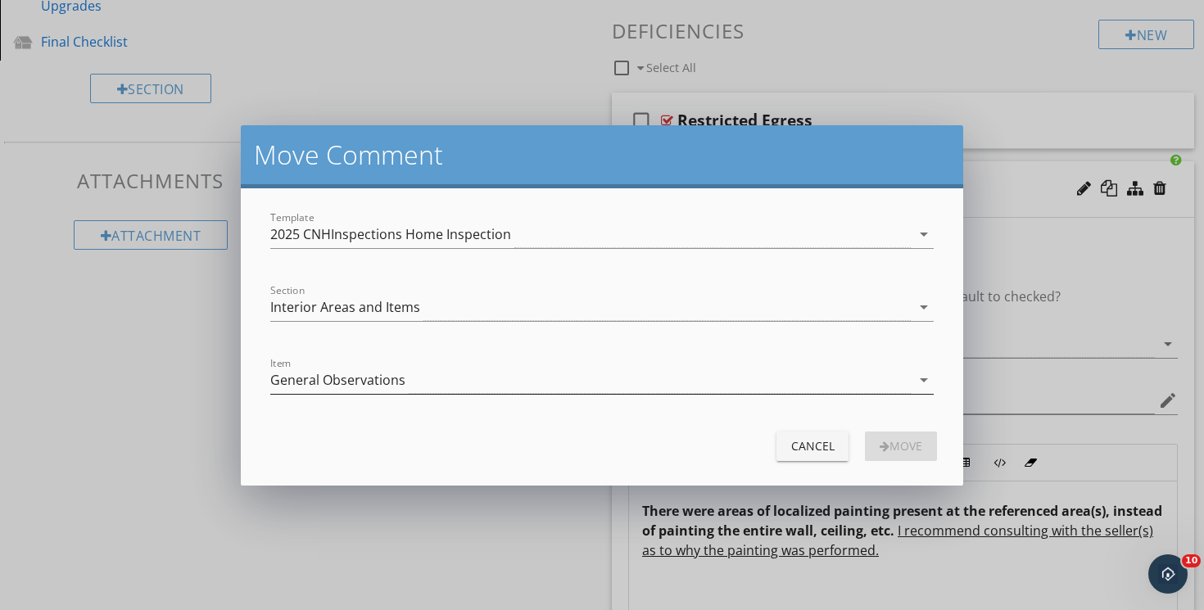
click at [461, 377] on div "General Observations" at bounding box center [590, 380] width 640 height 27
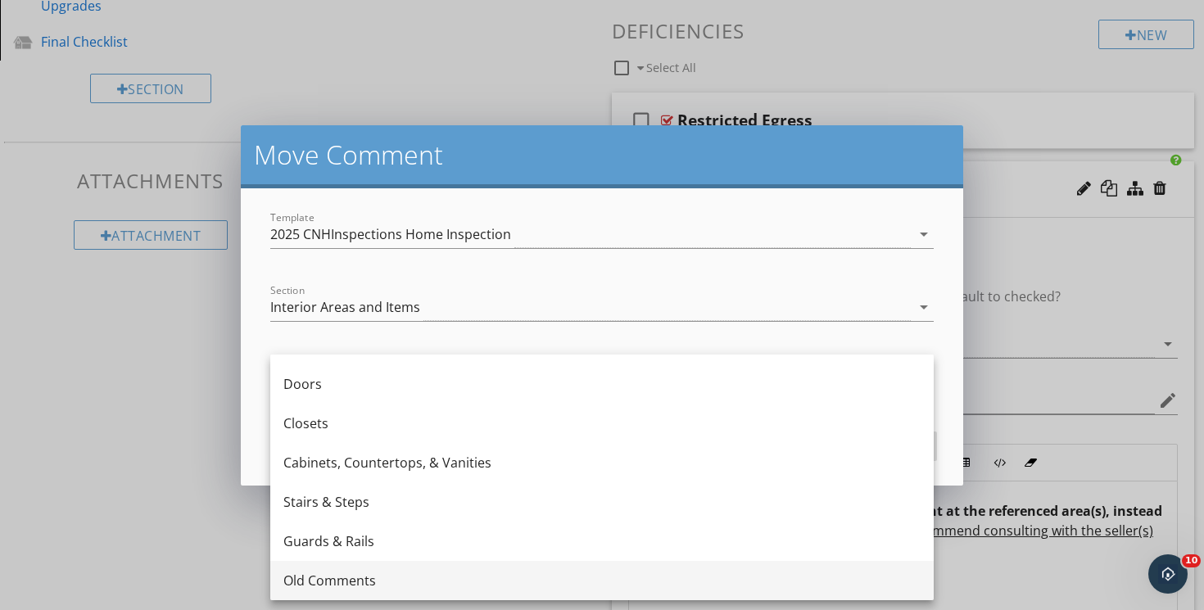
scroll to position [108, 0]
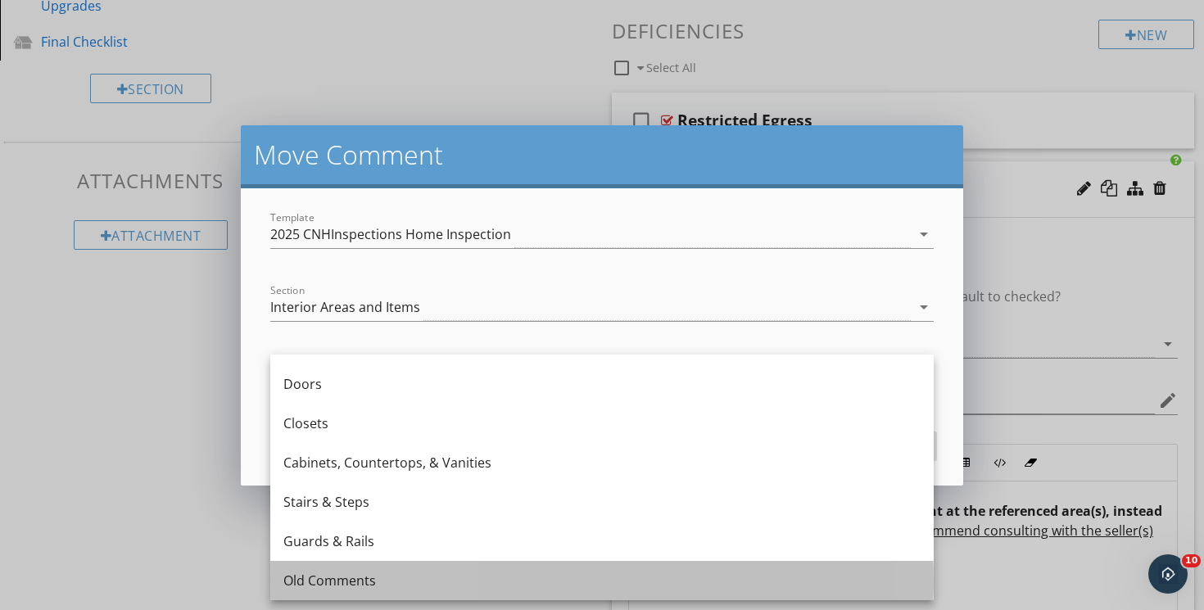
click at [418, 580] on div "Old Comments" at bounding box center [601, 581] width 637 height 20
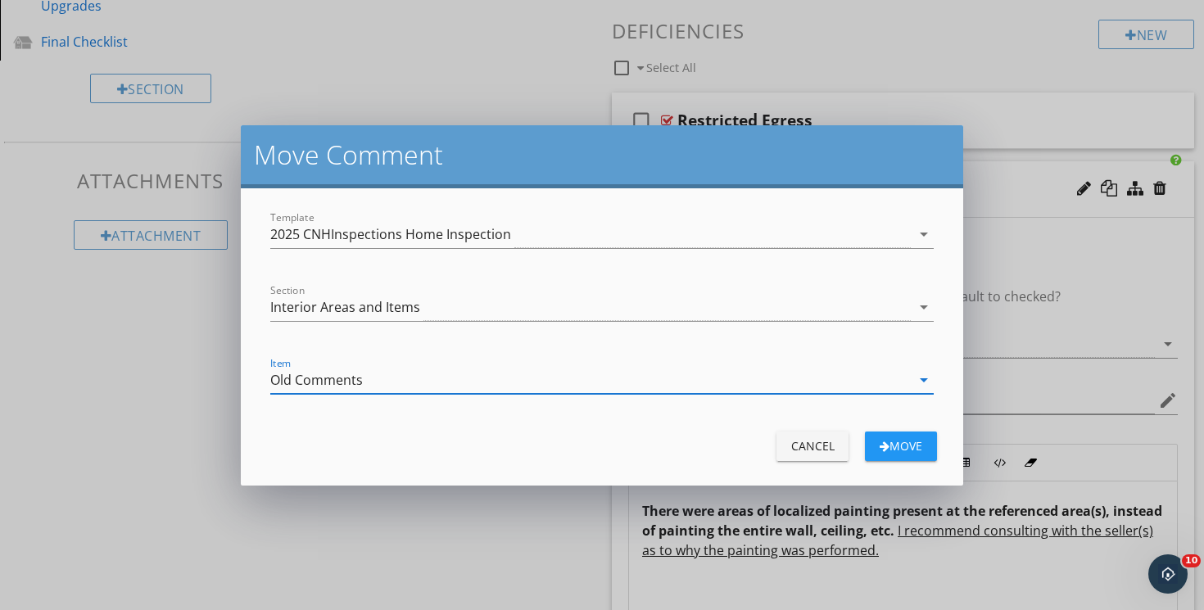
click at [895, 446] on div "Move" at bounding box center [901, 445] width 46 height 17
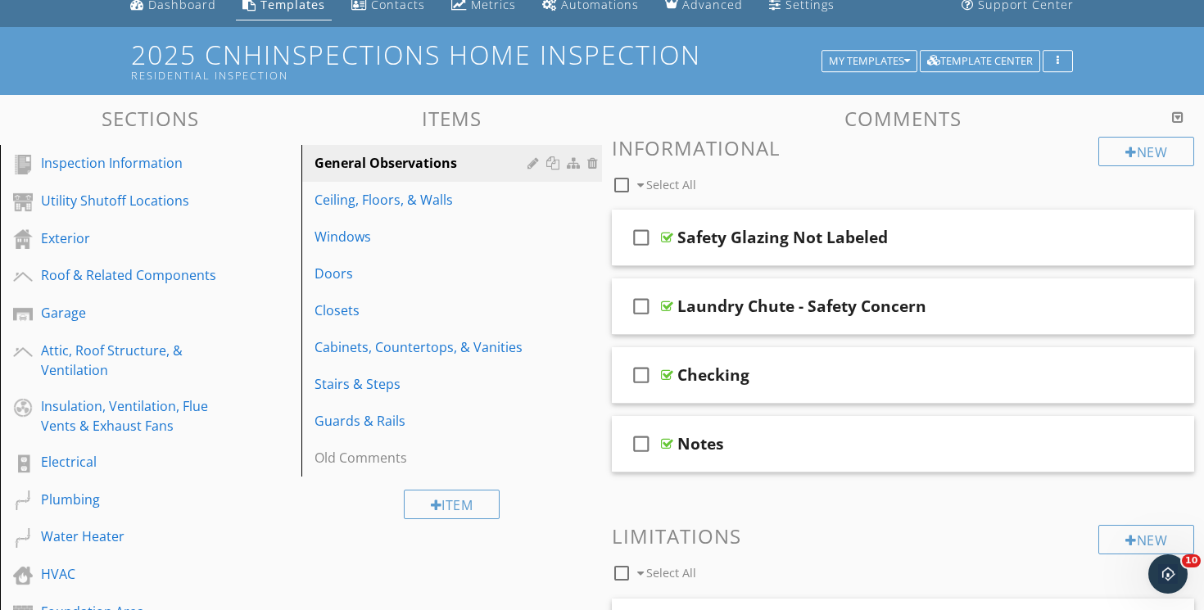
scroll to position [56, 0]
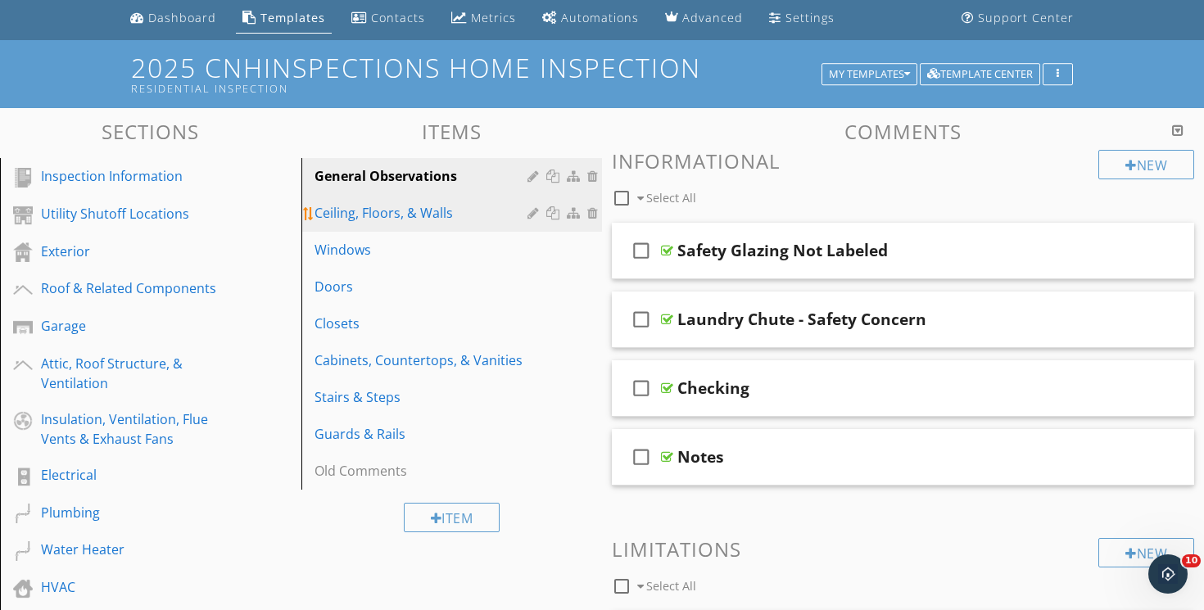
click at [426, 216] on div "Ceiling, Floors, & Walls" at bounding box center [423, 213] width 219 height 20
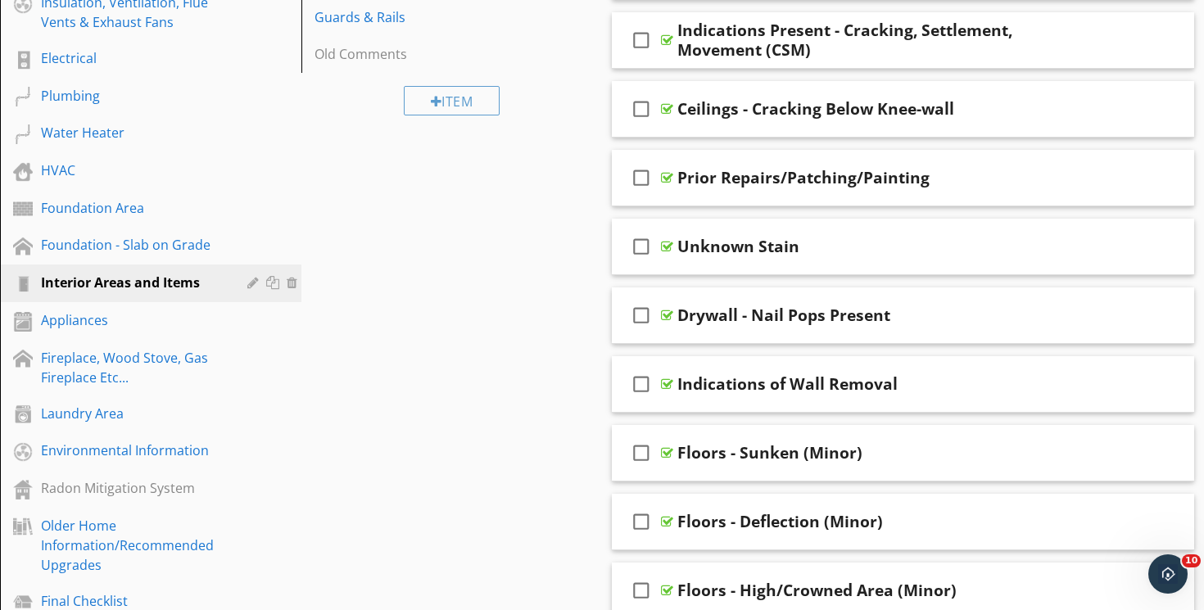
scroll to position [476, 0]
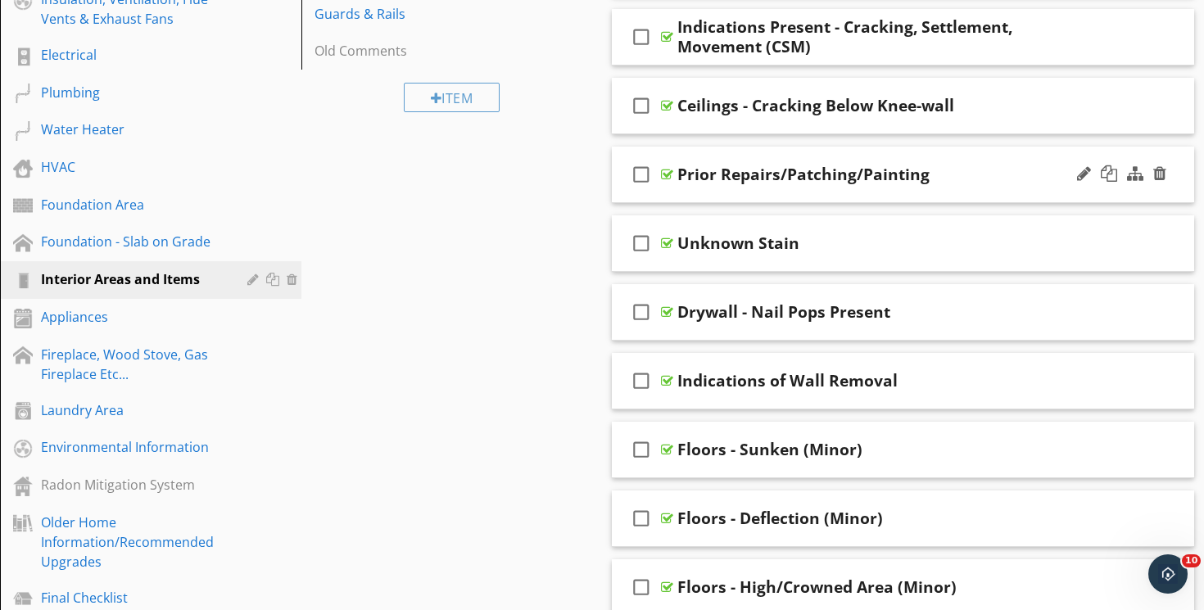
click at [784, 153] on div "check_box_outline_blank Prior Repairs/Patching/Painting" at bounding box center [903, 175] width 582 height 57
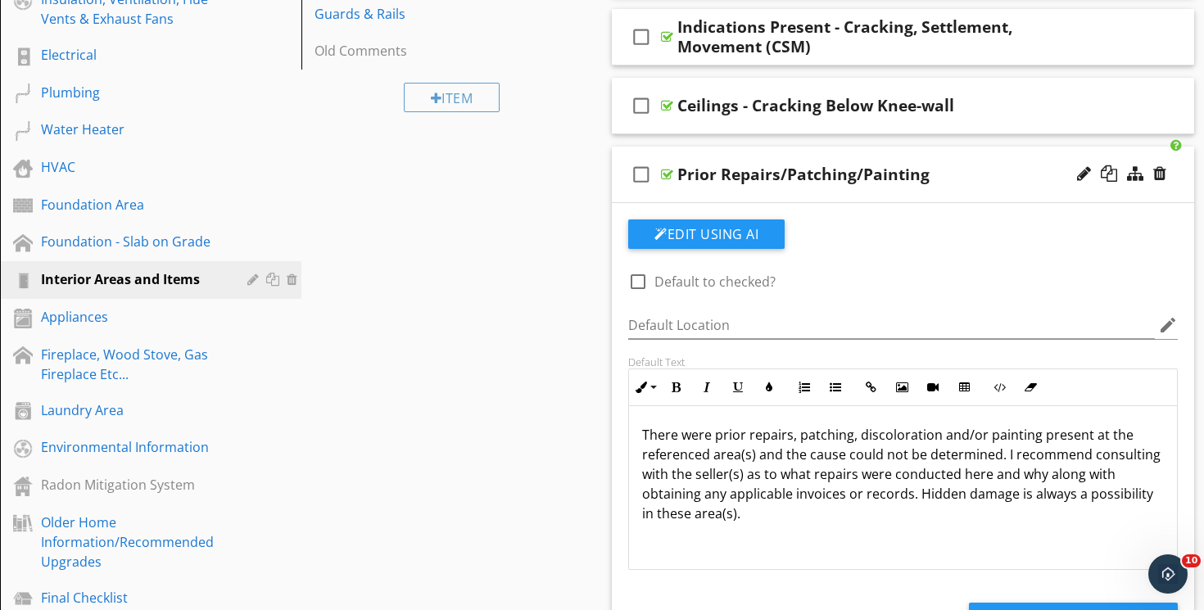
scroll to position [1, 0]
